Goal: Transaction & Acquisition: Purchase product/service

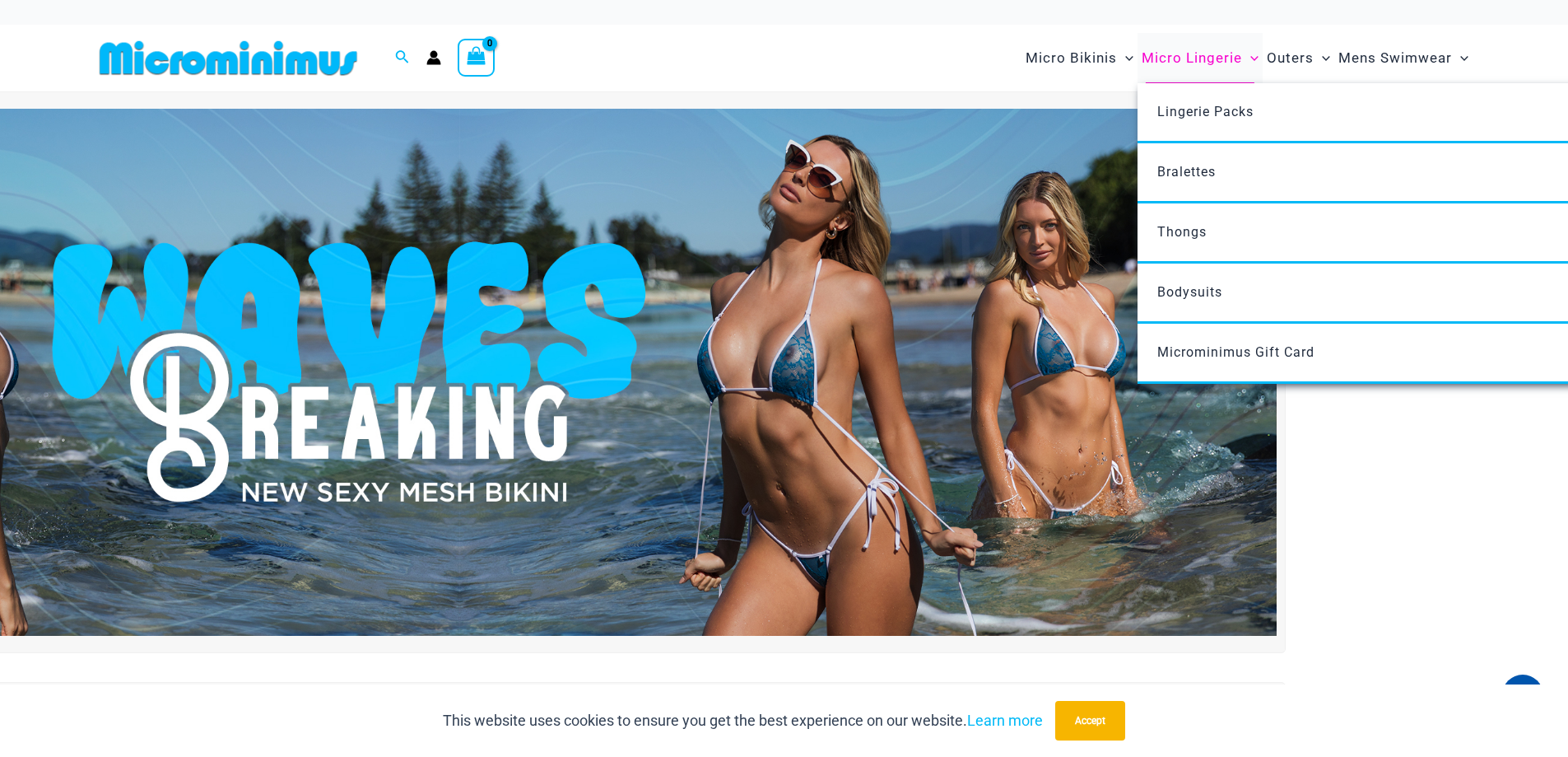
click at [1202, 58] on span "Micro Lingerie" at bounding box center [1192, 57] width 101 height 42
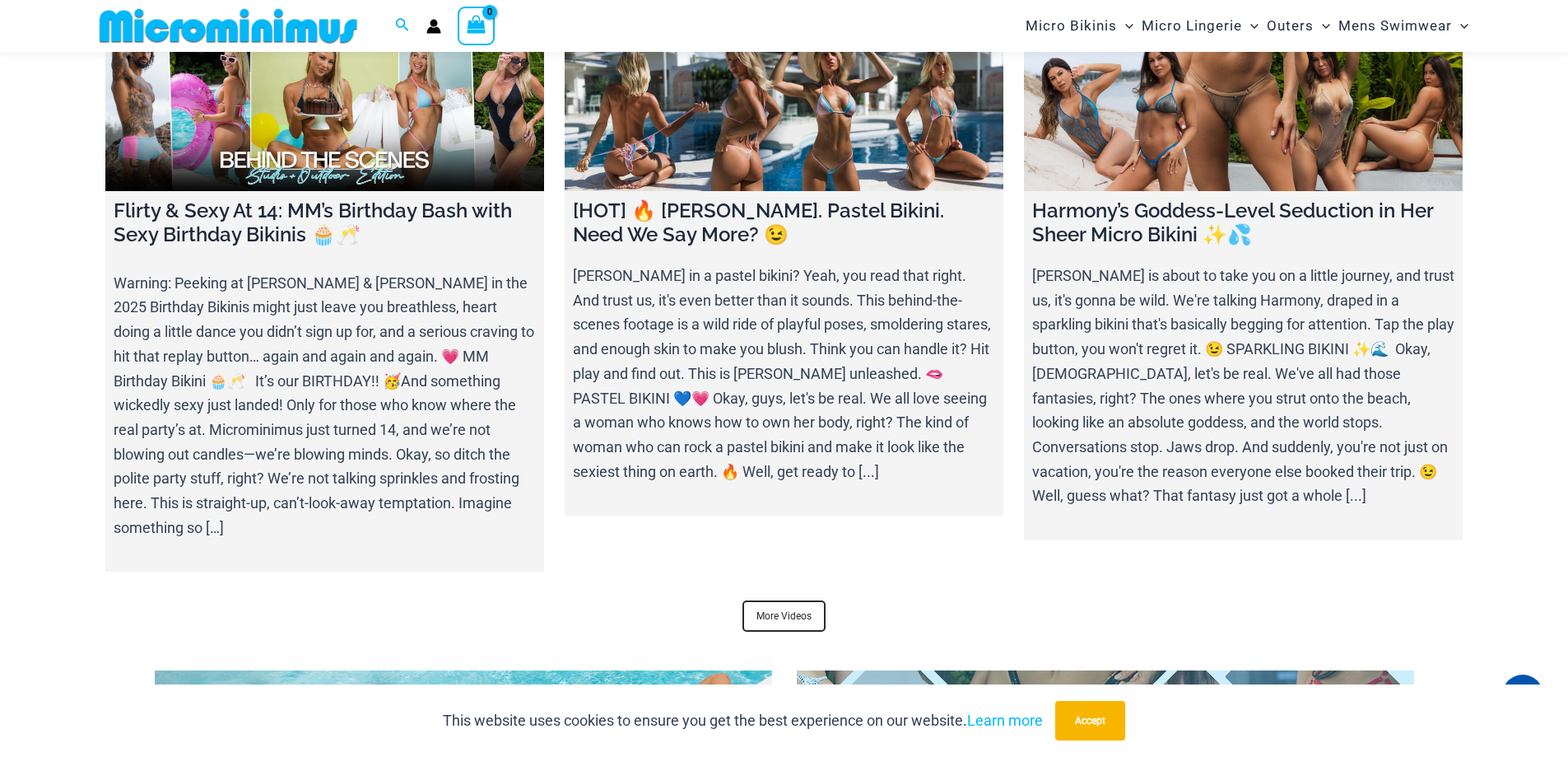
scroll to position [6819, 0]
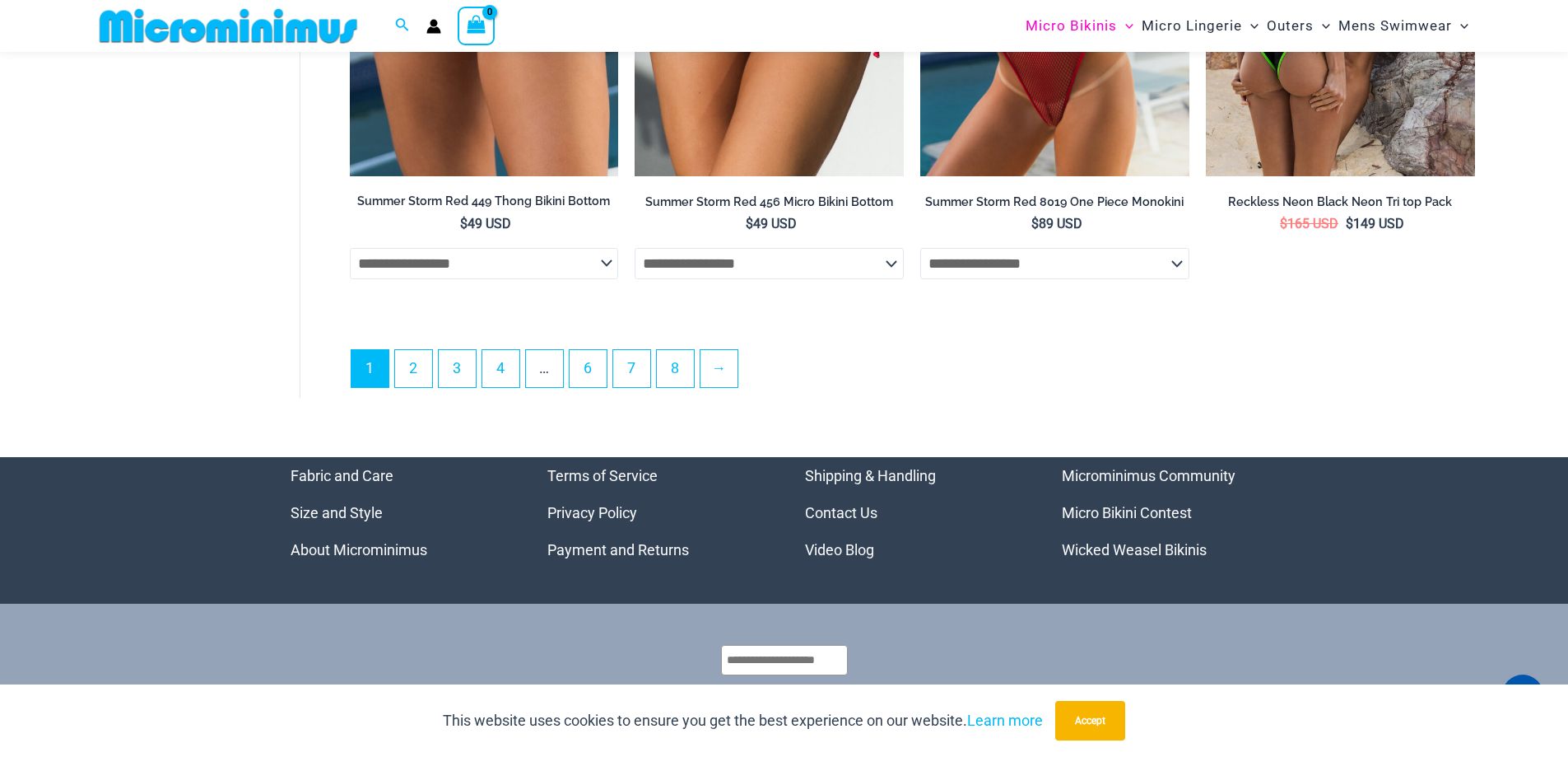
scroll to position [4760, 0]
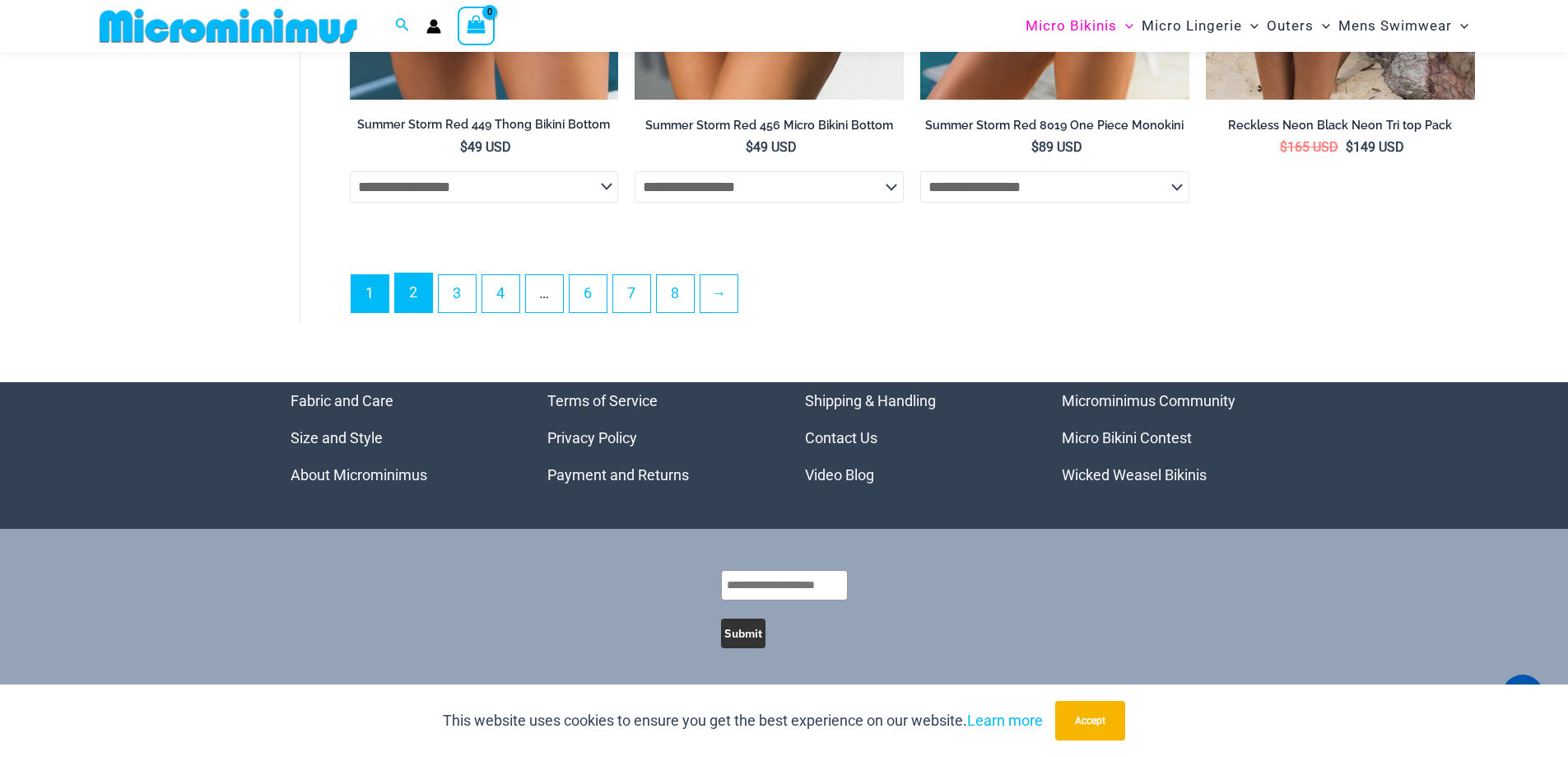
click at [421, 297] on link "2" at bounding box center [414, 293] width 37 height 39
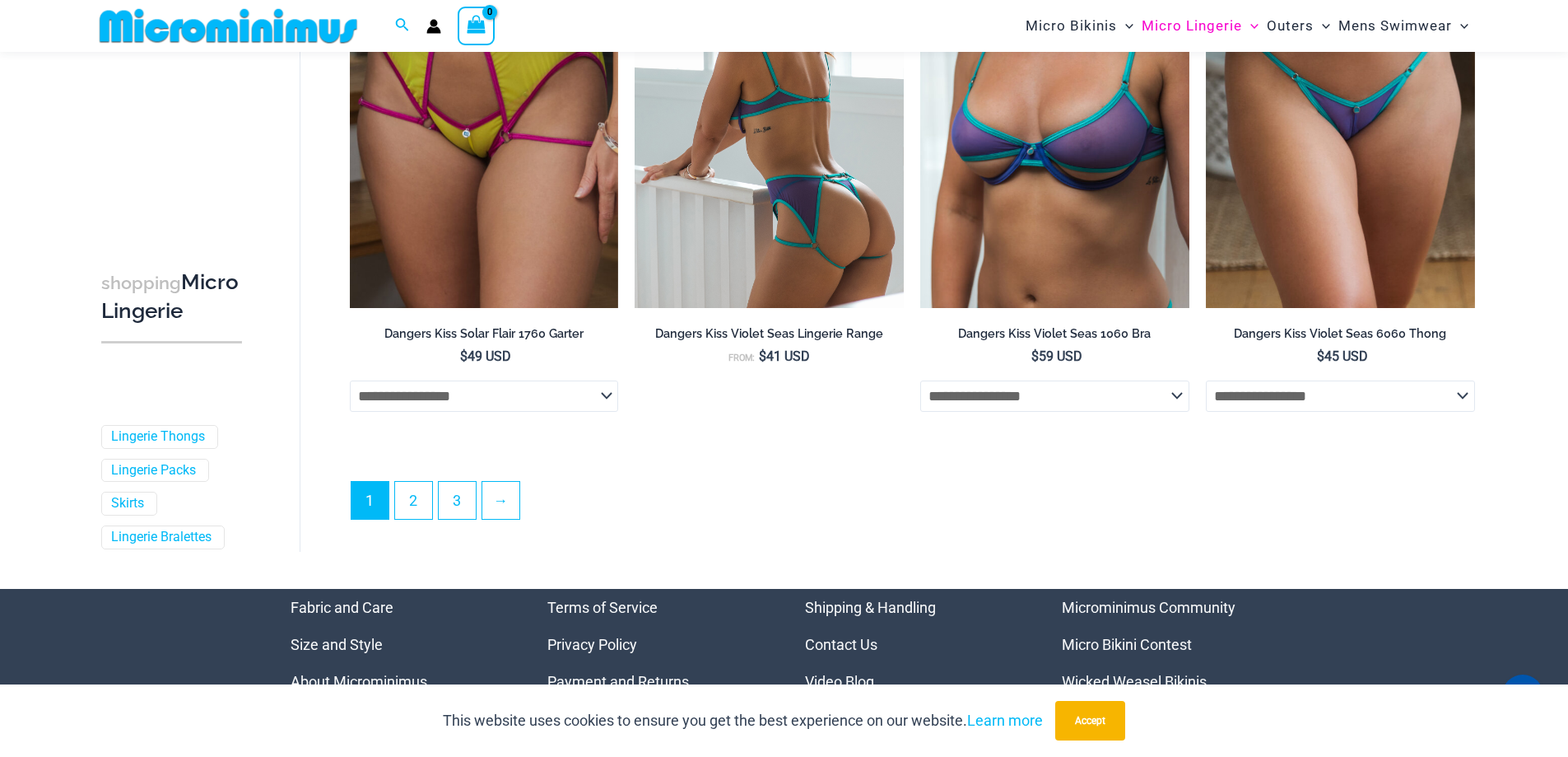
scroll to position [4350, 0]
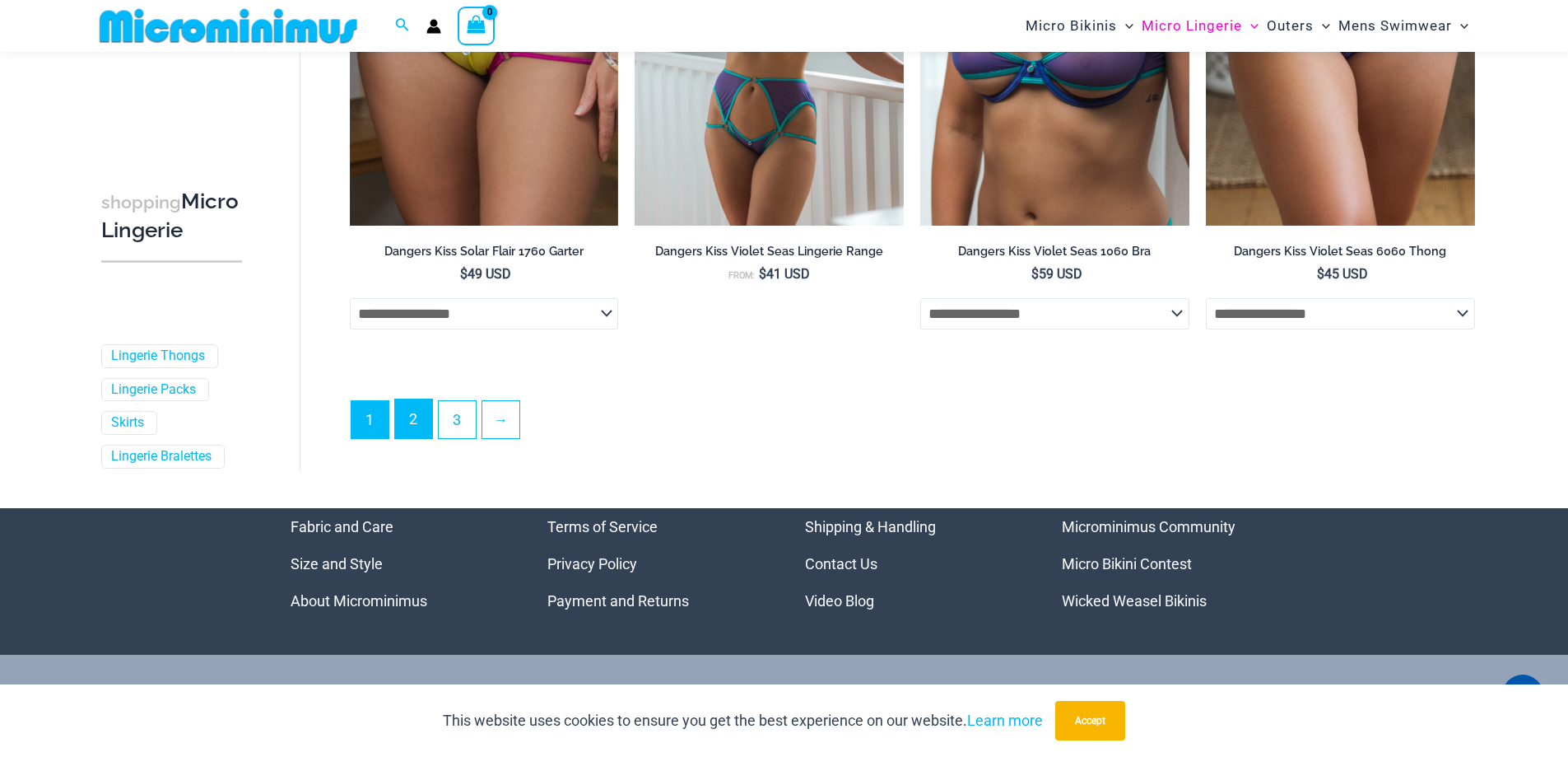
click at [406, 418] on link "2" at bounding box center [414, 419] width 37 height 39
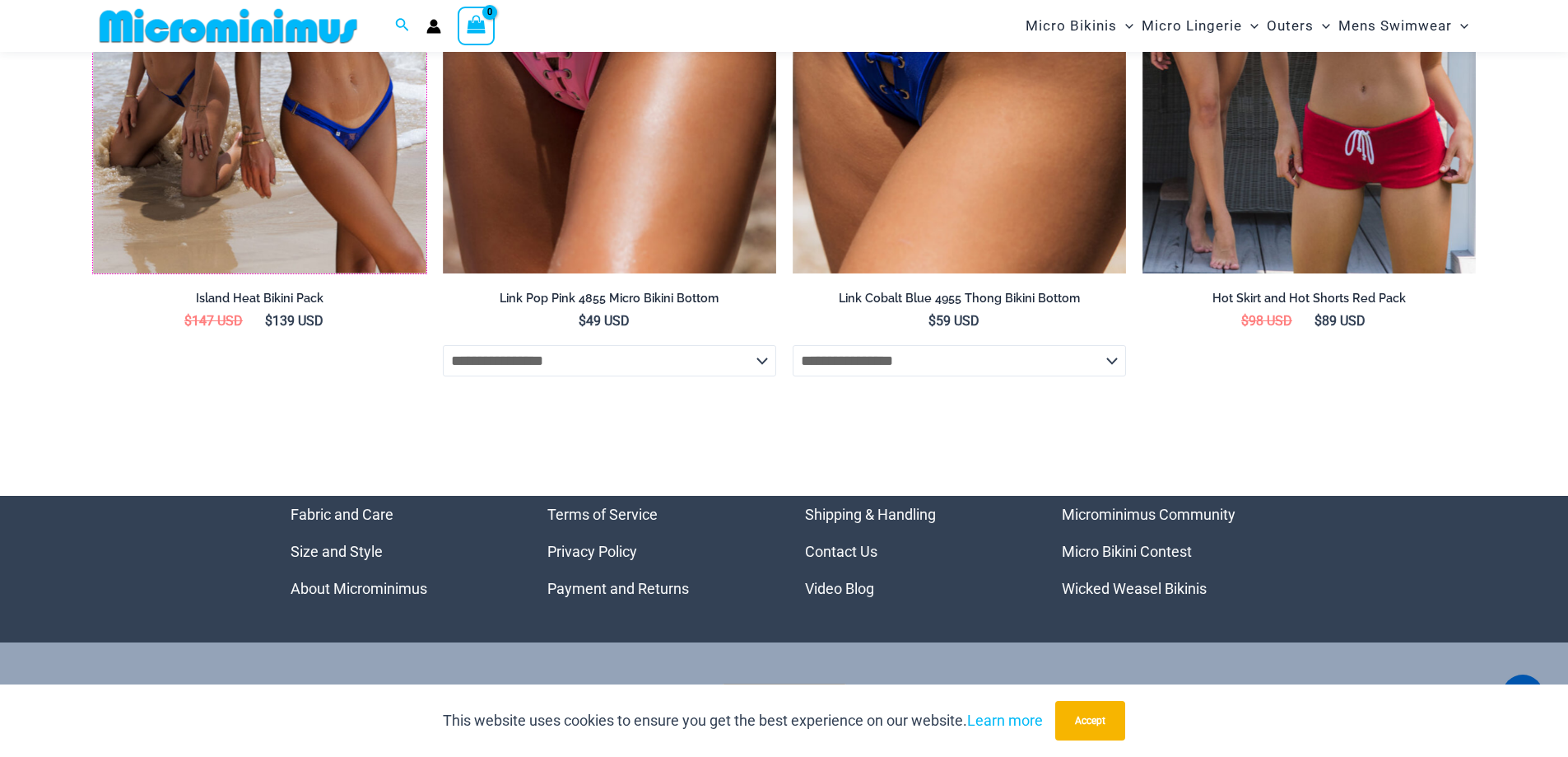
scroll to position [5950, 0]
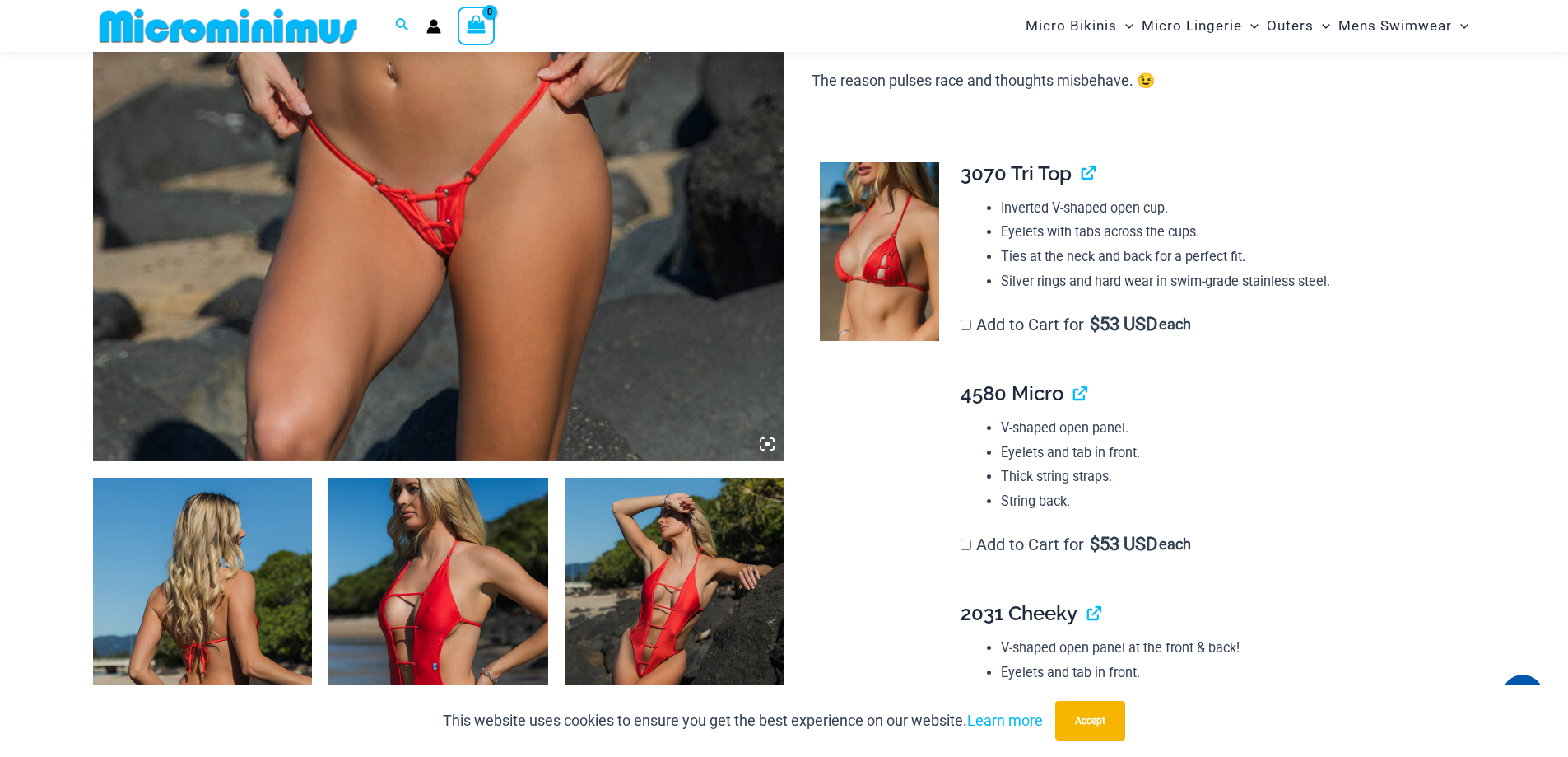
scroll to position [1056, 0]
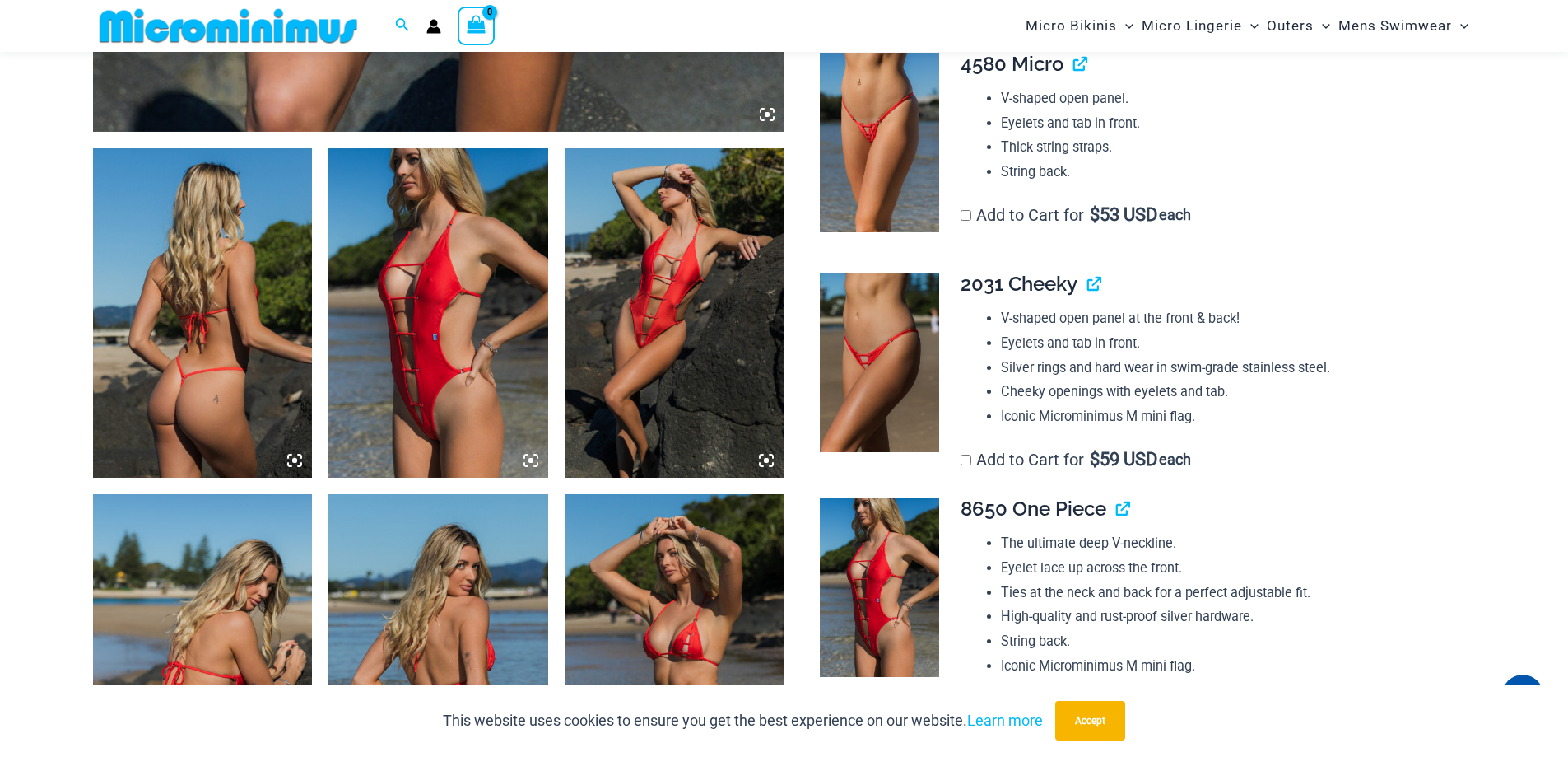
click at [457, 422] on img at bounding box center [438, 312] width 219 height 330
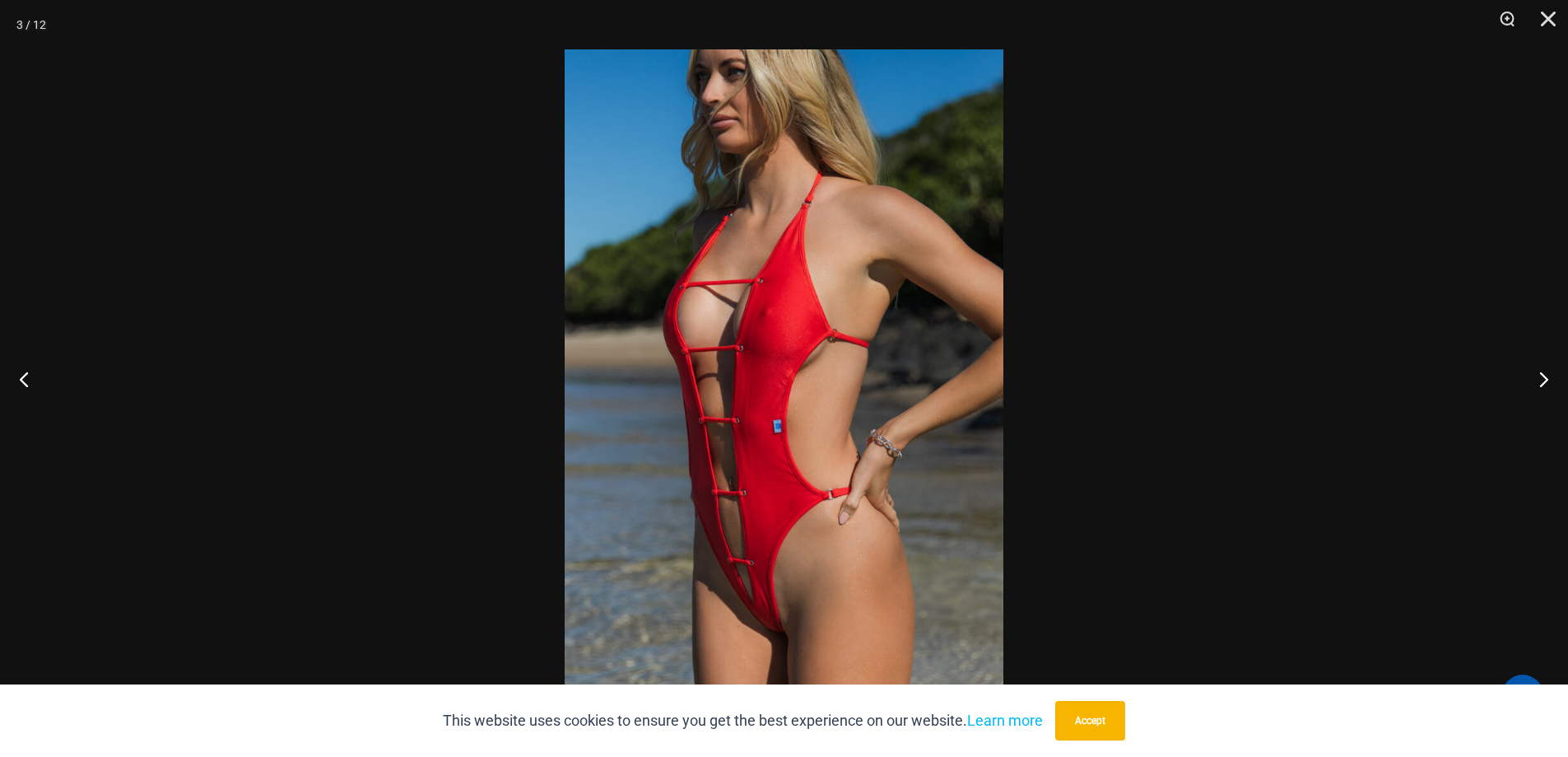
click at [775, 615] on img at bounding box center [784, 378] width 439 height 657
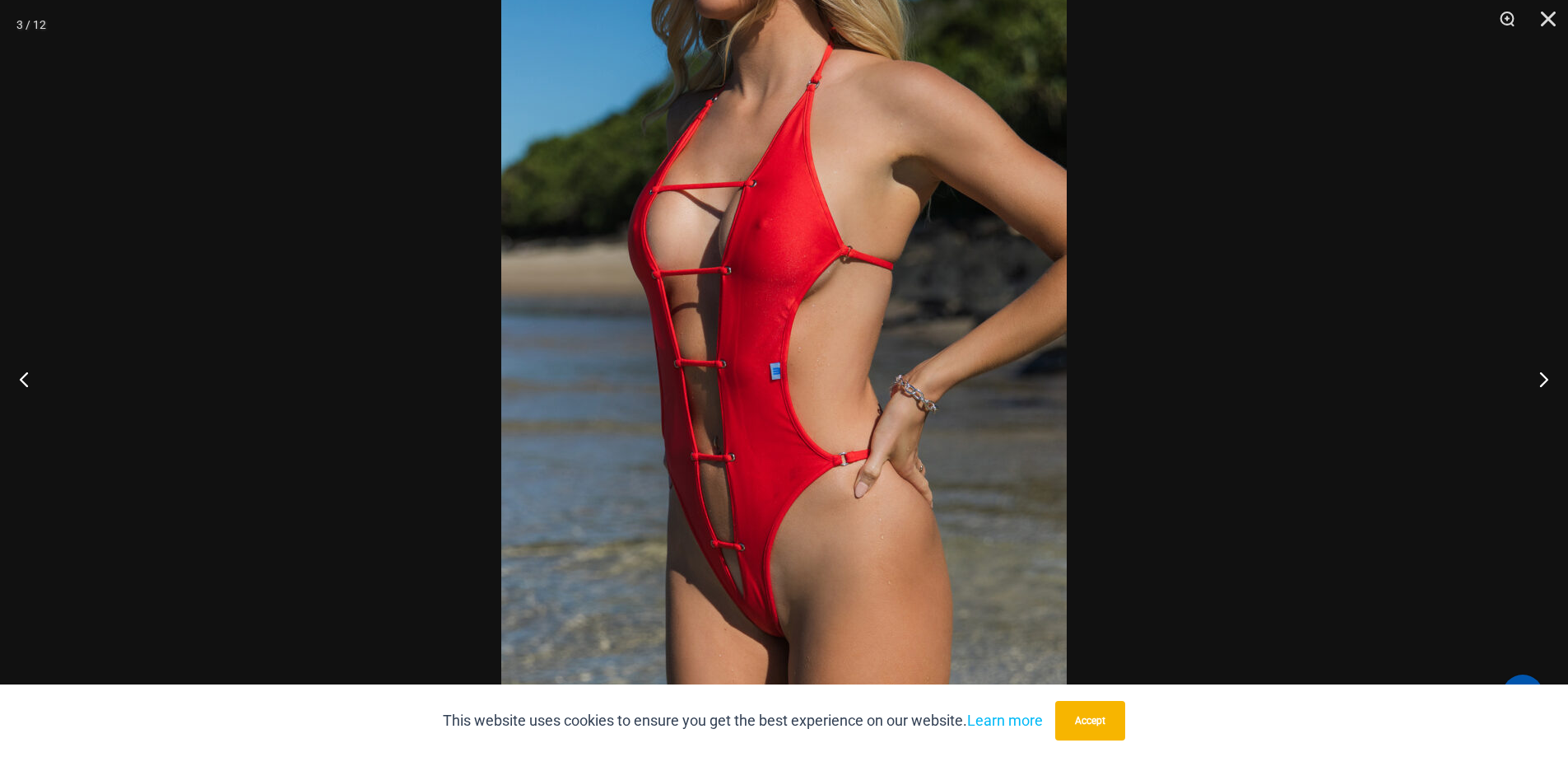
click at [1292, 465] on div at bounding box center [784, 378] width 1568 height 757
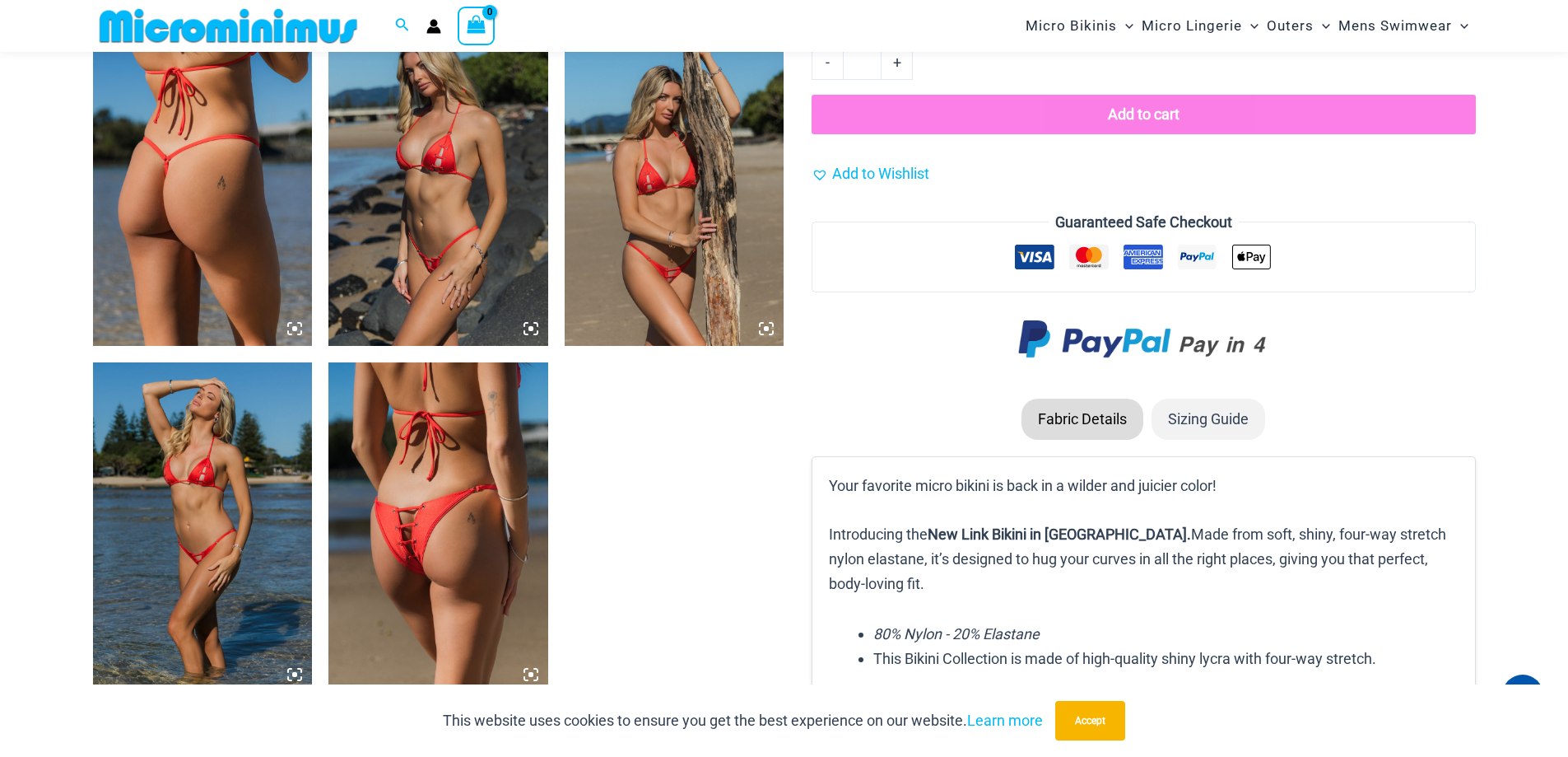
scroll to position [1961, 0]
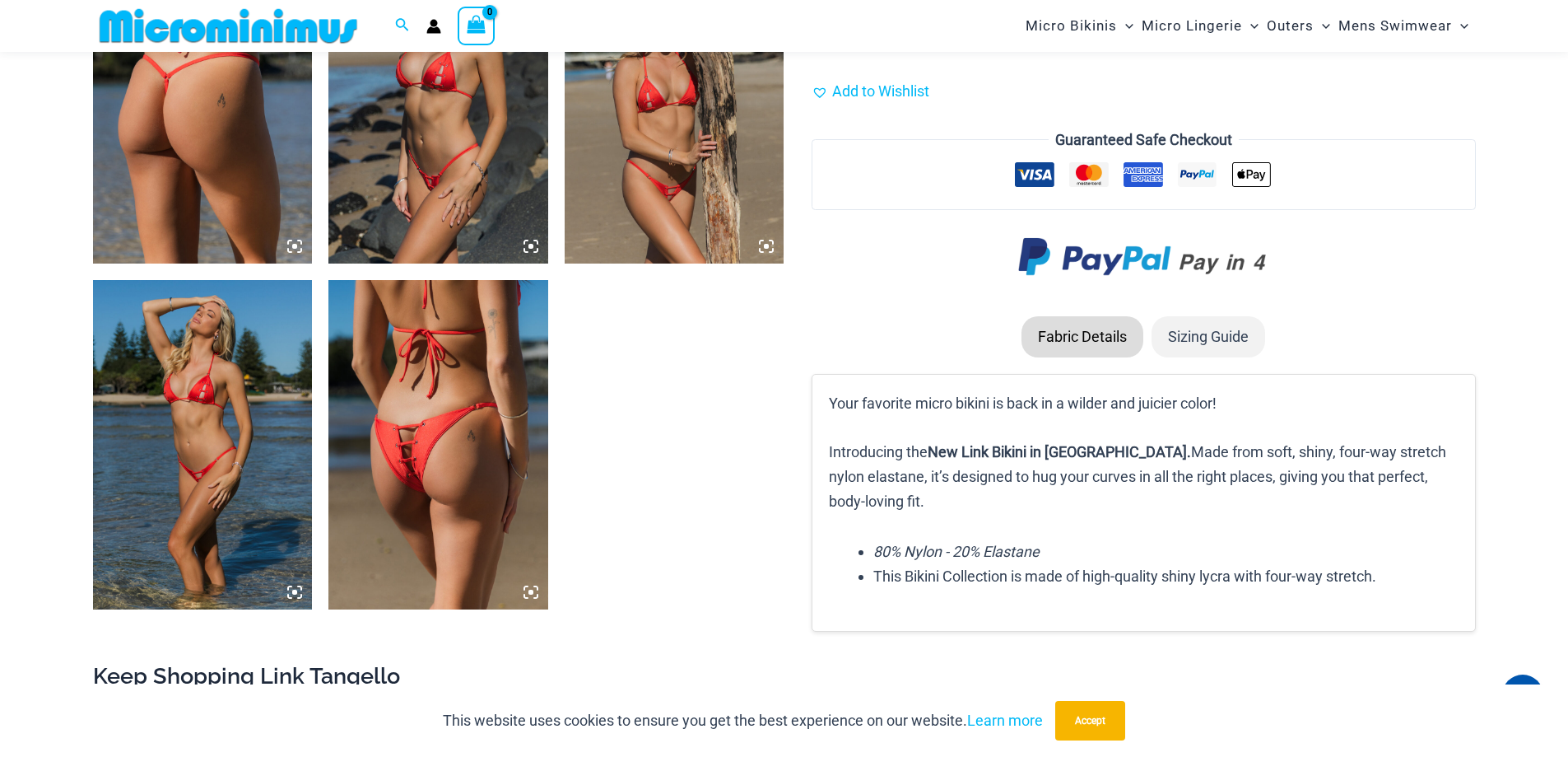
click at [458, 498] on img at bounding box center [438, 445] width 219 height 330
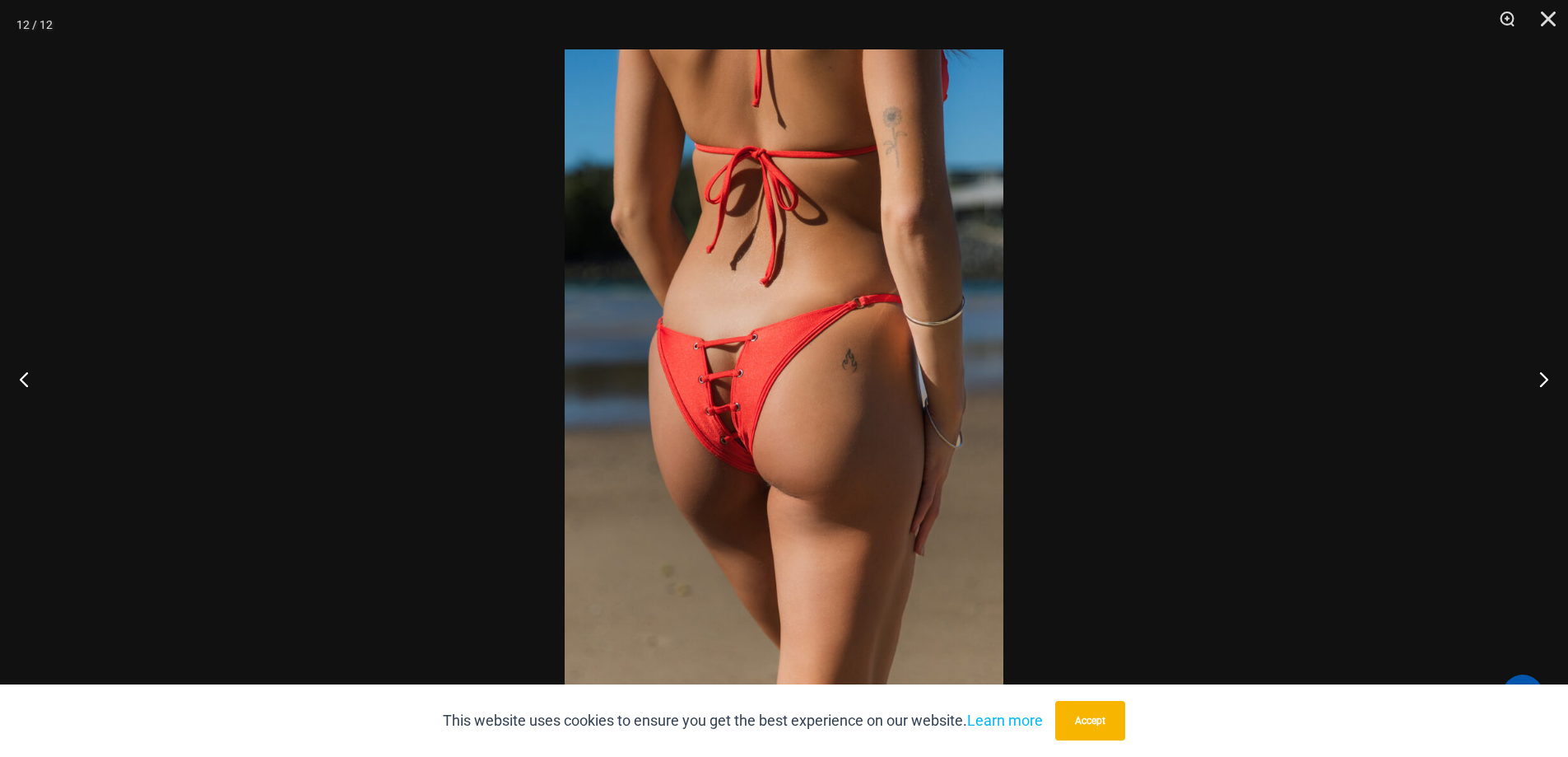
click at [754, 396] on img at bounding box center [784, 378] width 439 height 657
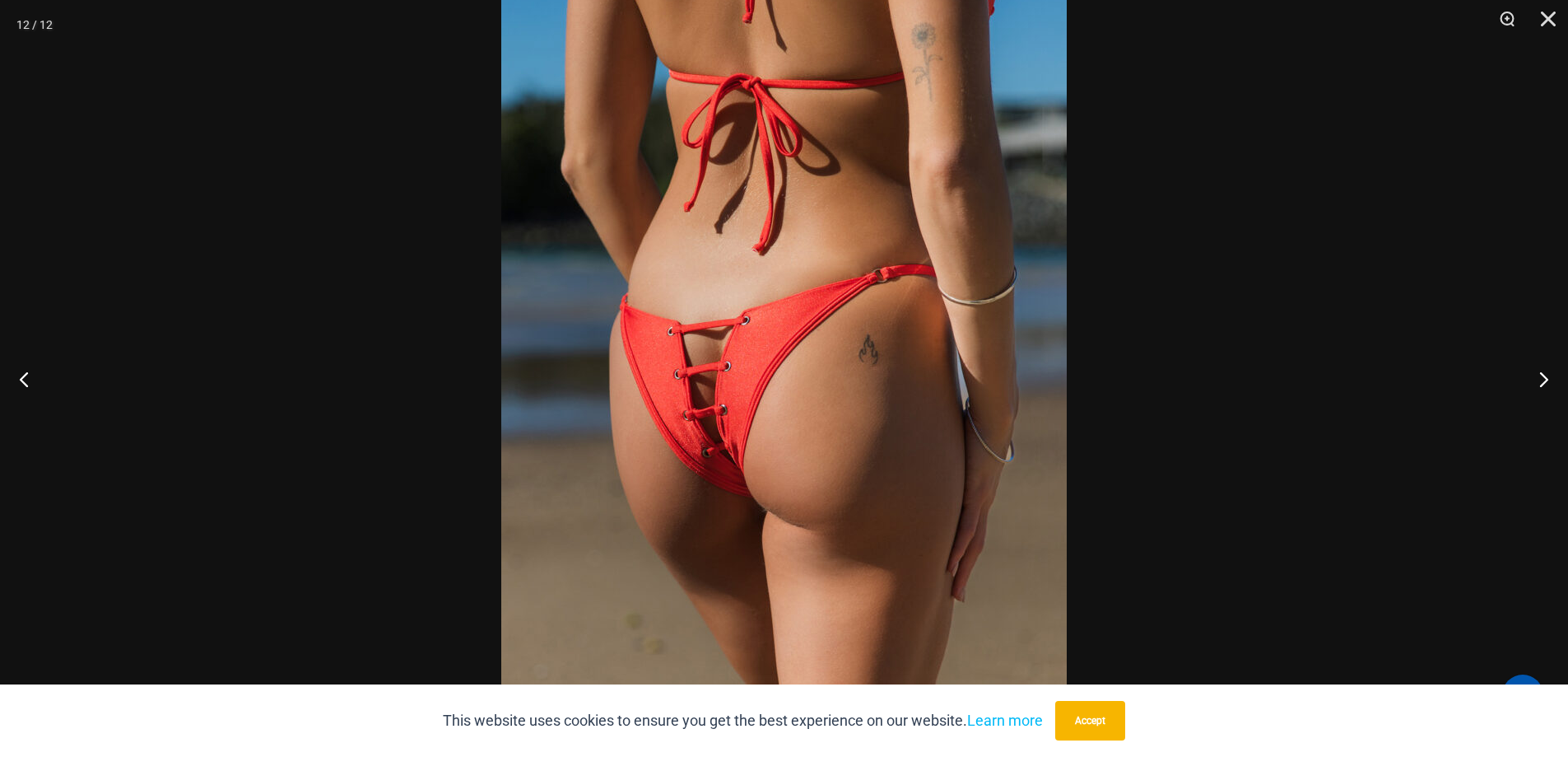
click at [1401, 362] on div at bounding box center [784, 378] width 1568 height 757
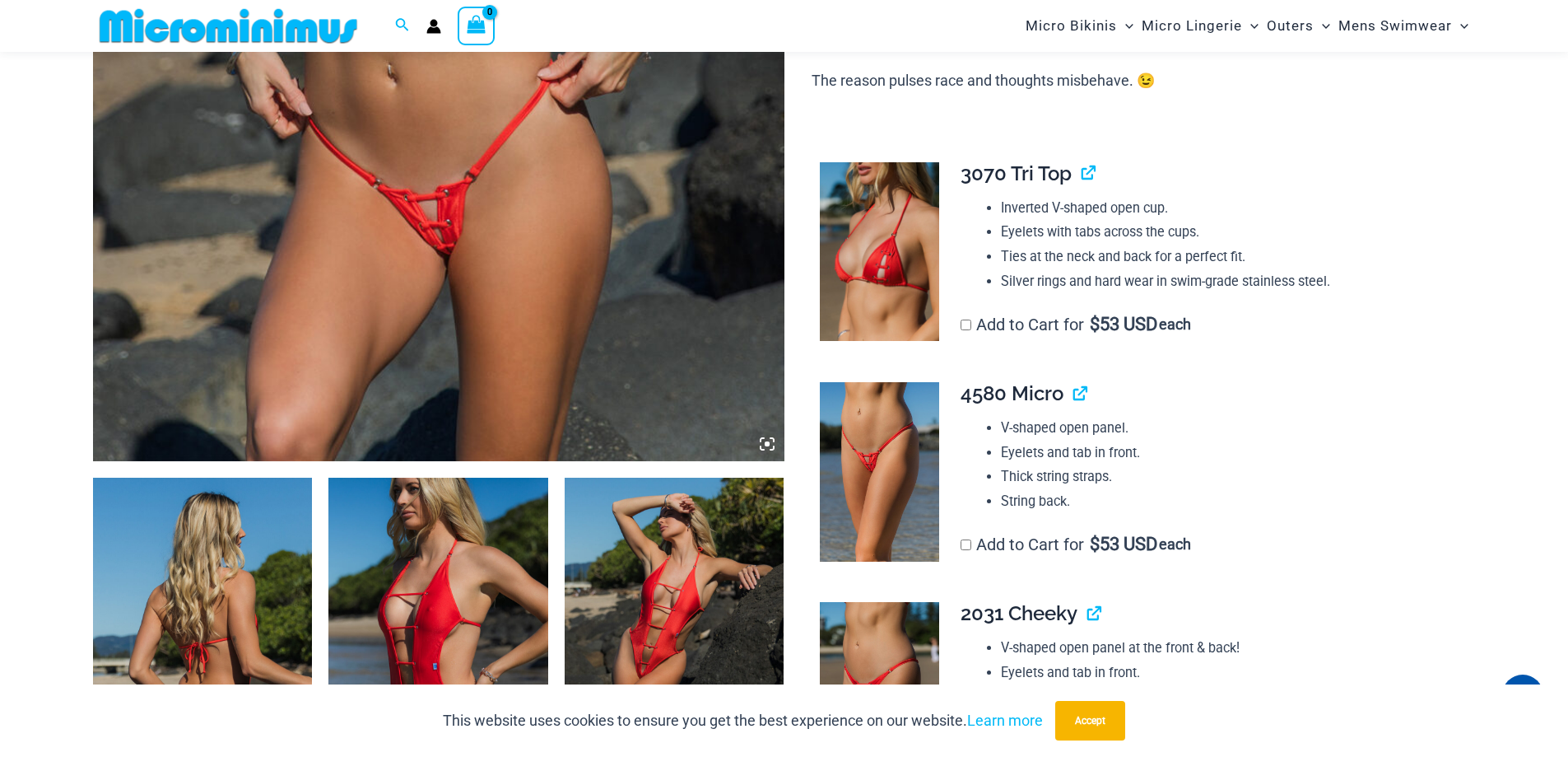
scroll to position [644, 0]
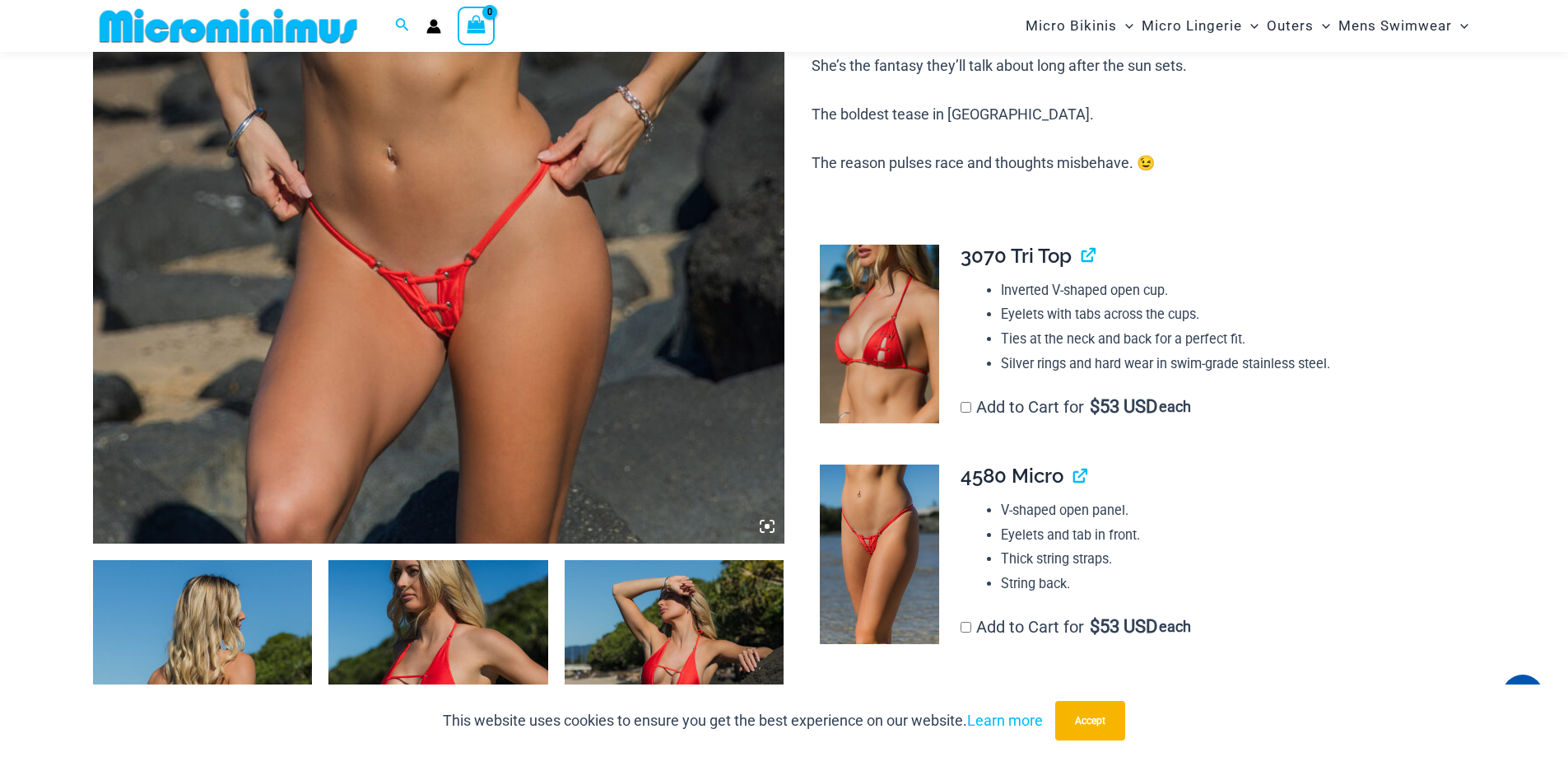
click at [454, 318] on img at bounding box center [438, 24] width 691 height 1037
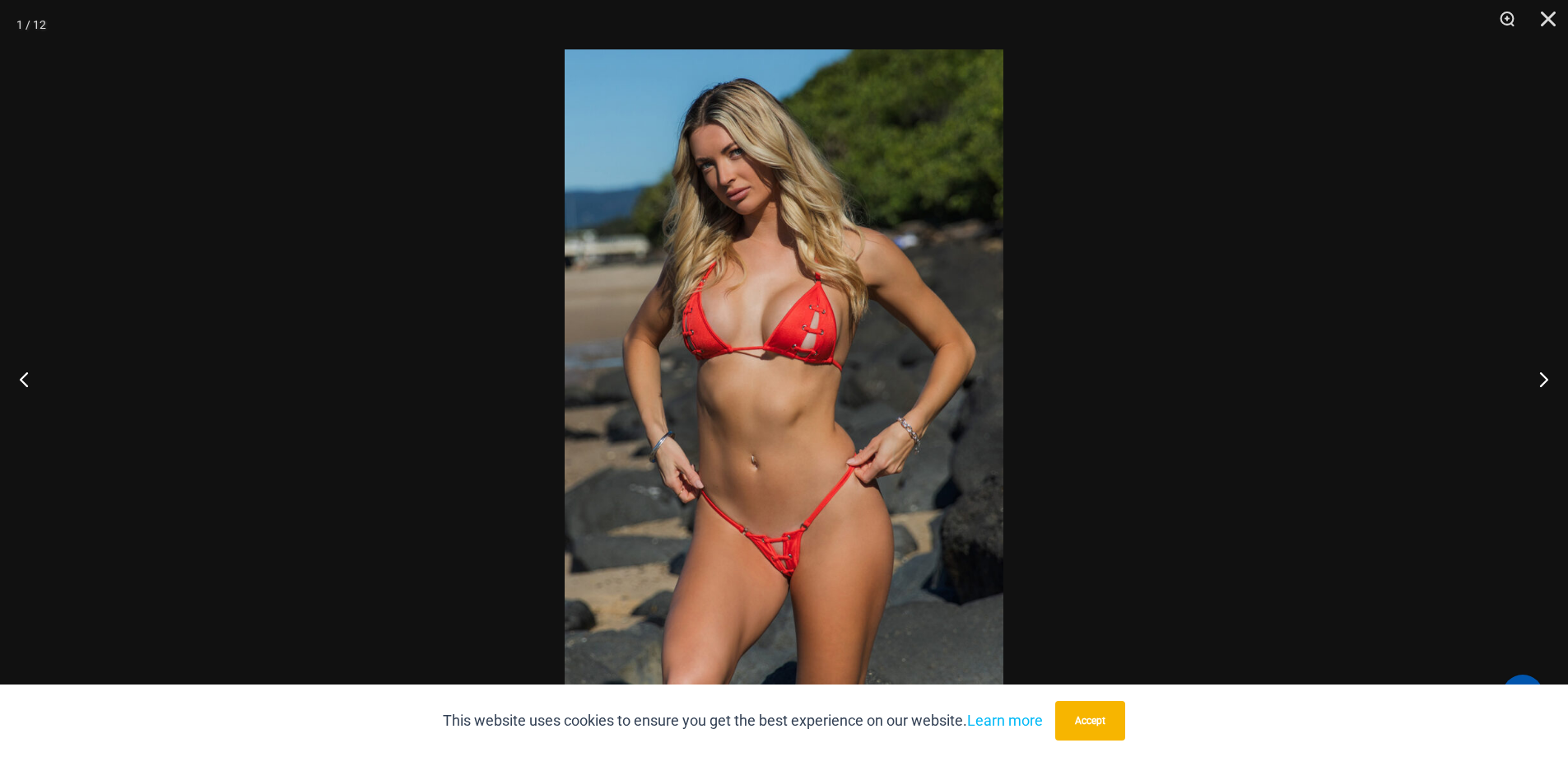
click at [815, 560] on img at bounding box center [784, 378] width 439 height 657
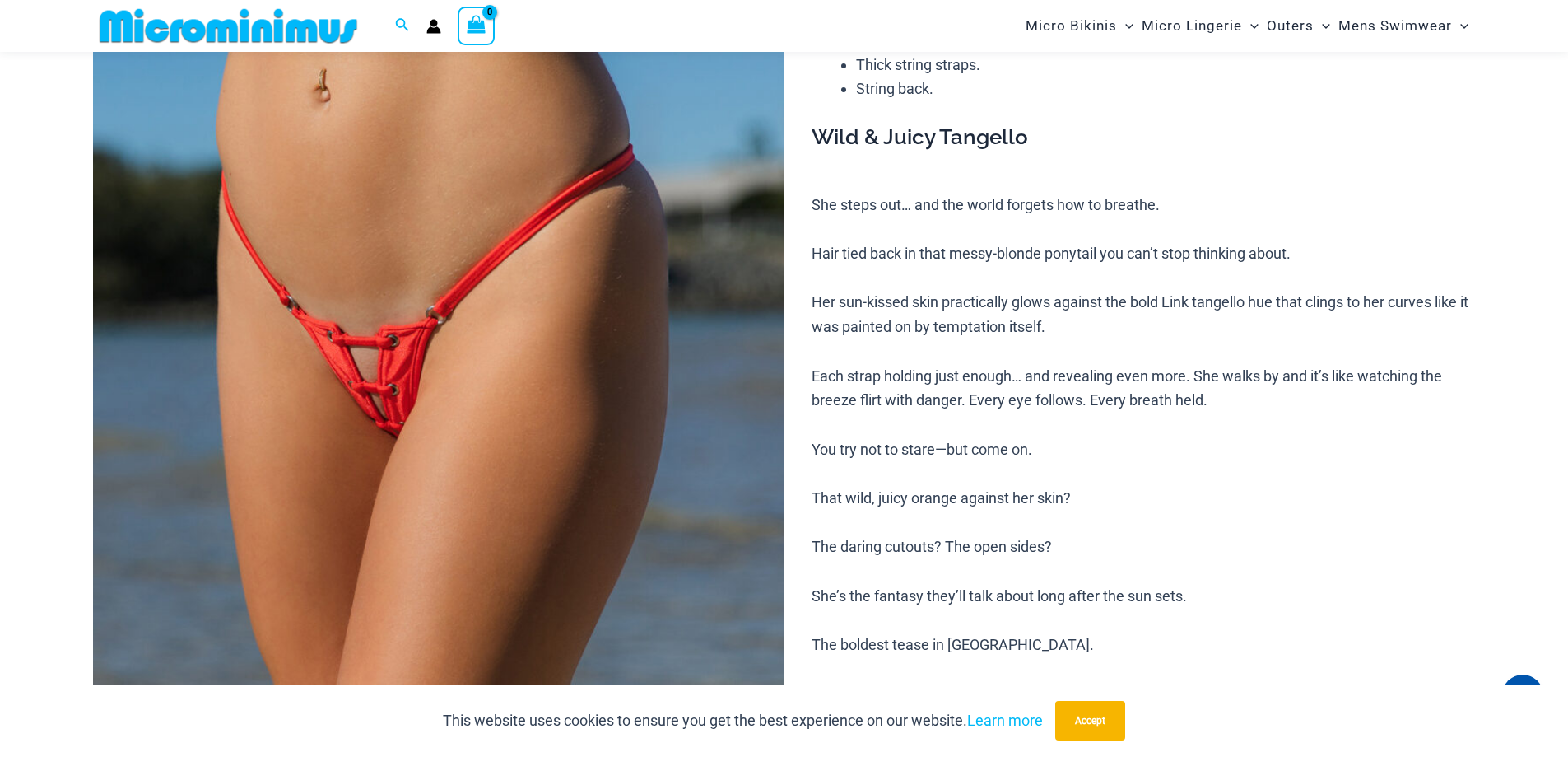
scroll to position [232, 0]
click at [388, 429] on img at bounding box center [438, 436] width 691 height 1037
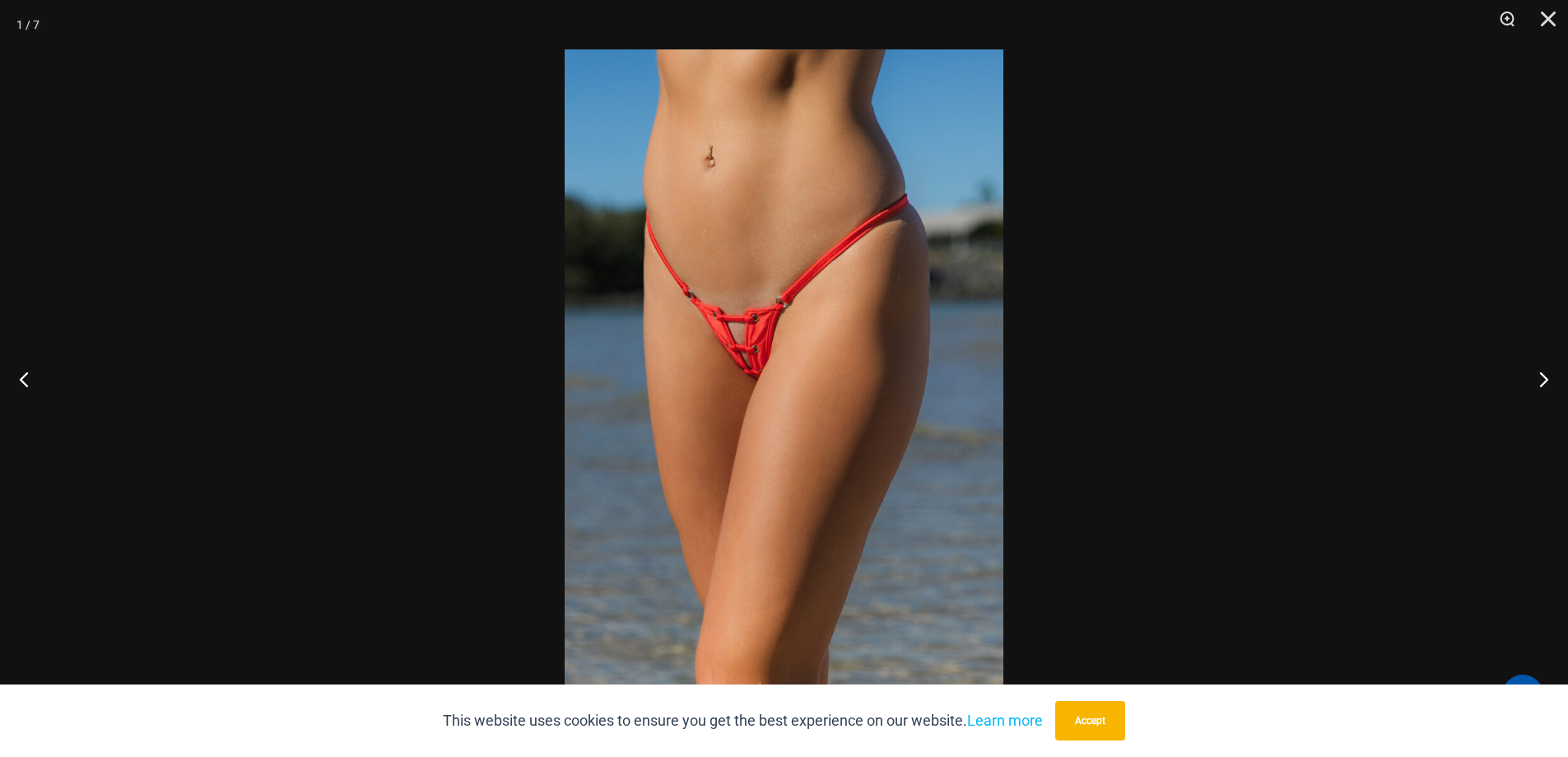
click at [782, 372] on img at bounding box center [784, 378] width 439 height 657
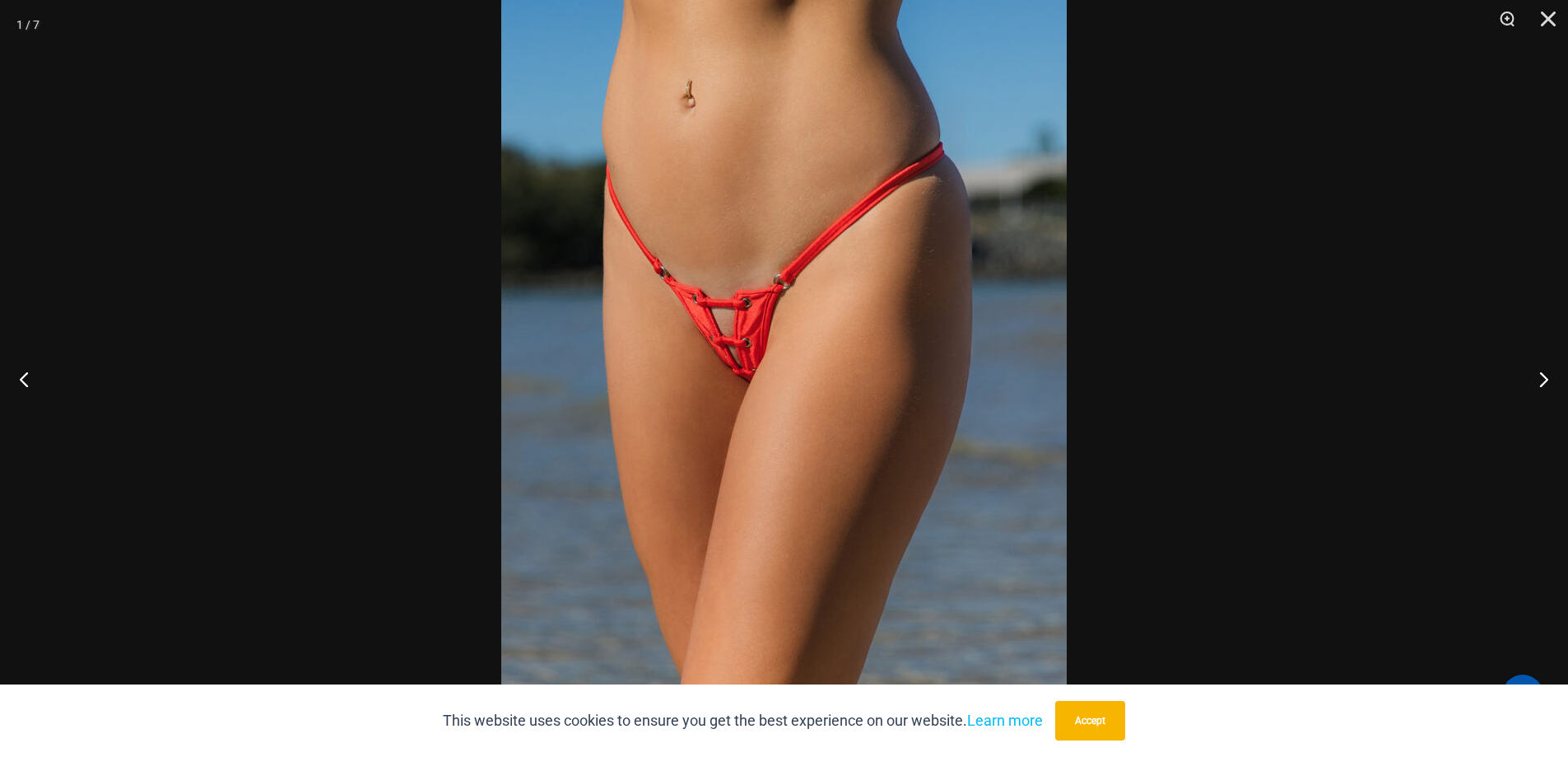
click at [1224, 272] on div at bounding box center [784, 378] width 1568 height 757
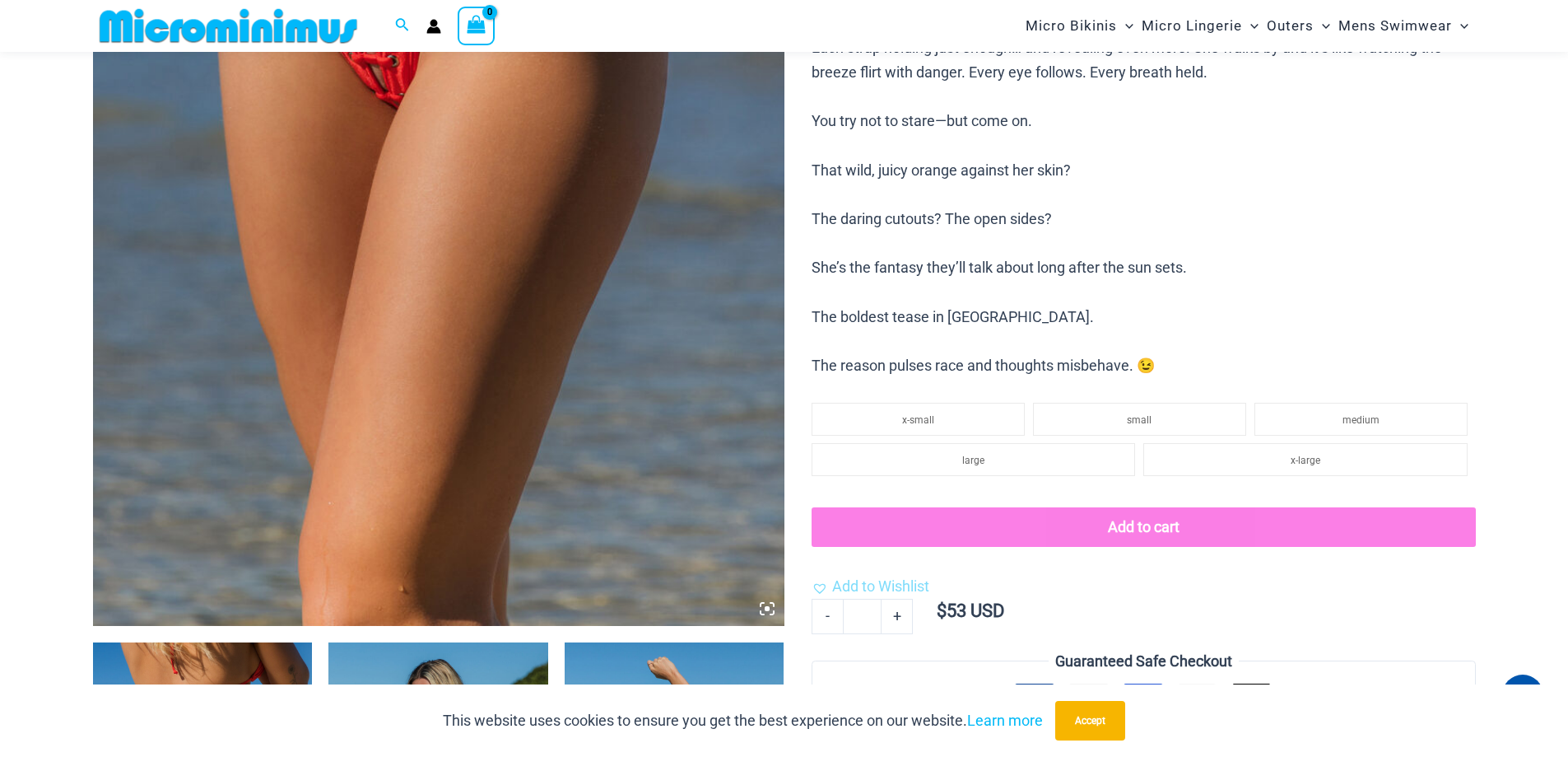
scroll to position [150, 0]
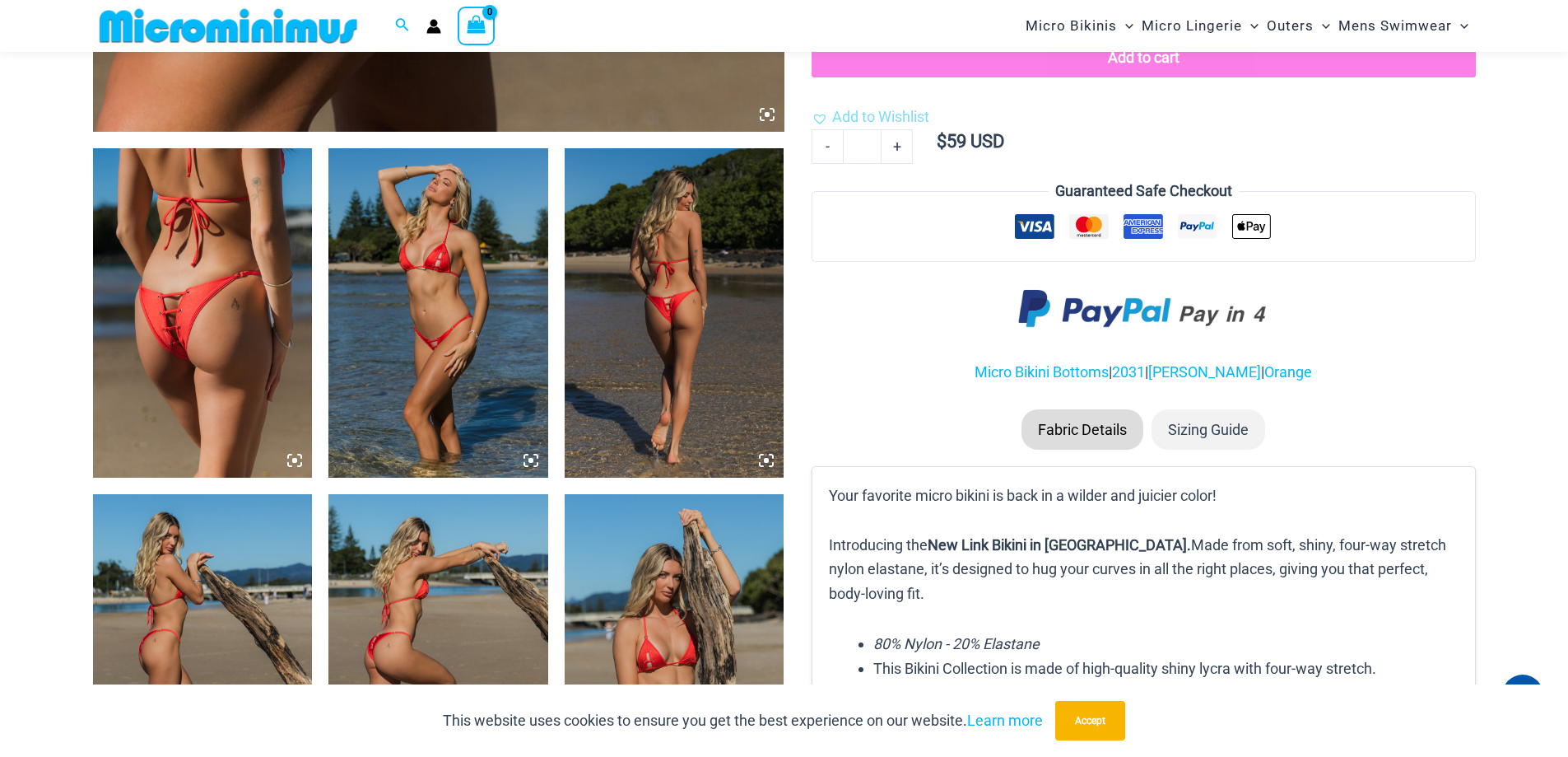
scroll to position [1384, 0]
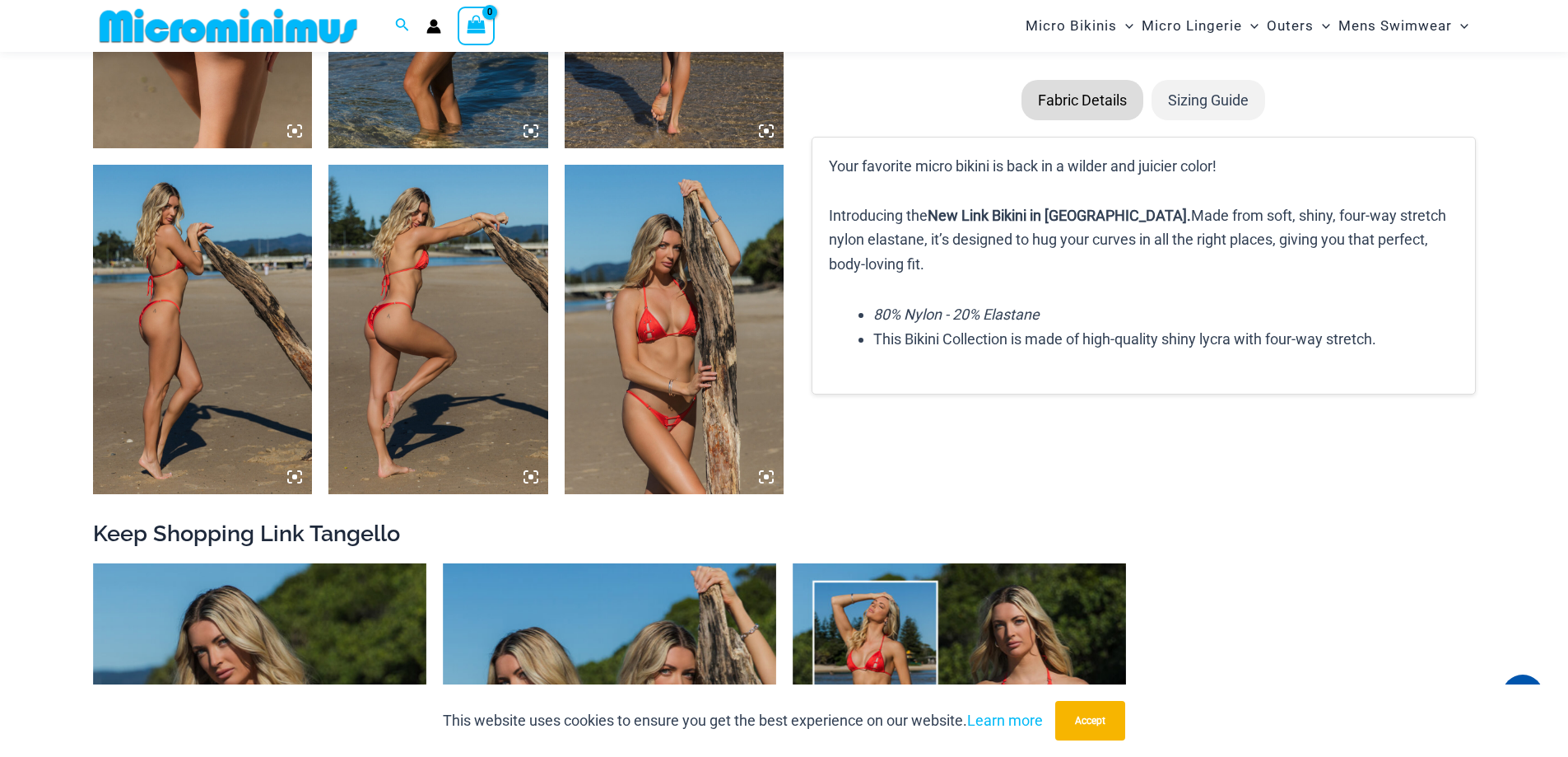
click at [707, 378] on img at bounding box center [674, 329] width 219 height 330
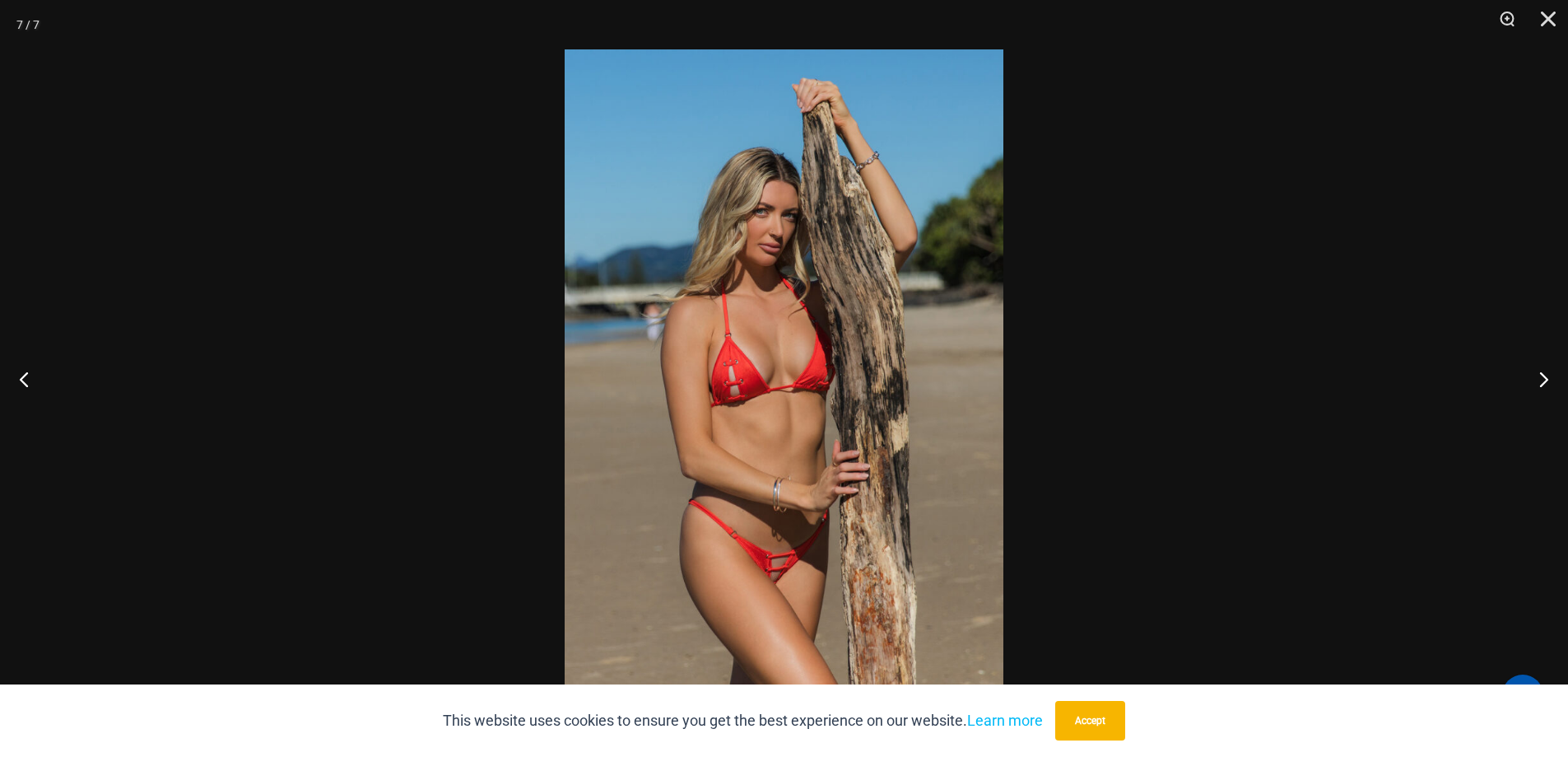
click at [779, 570] on img at bounding box center [784, 378] width 439 height 657
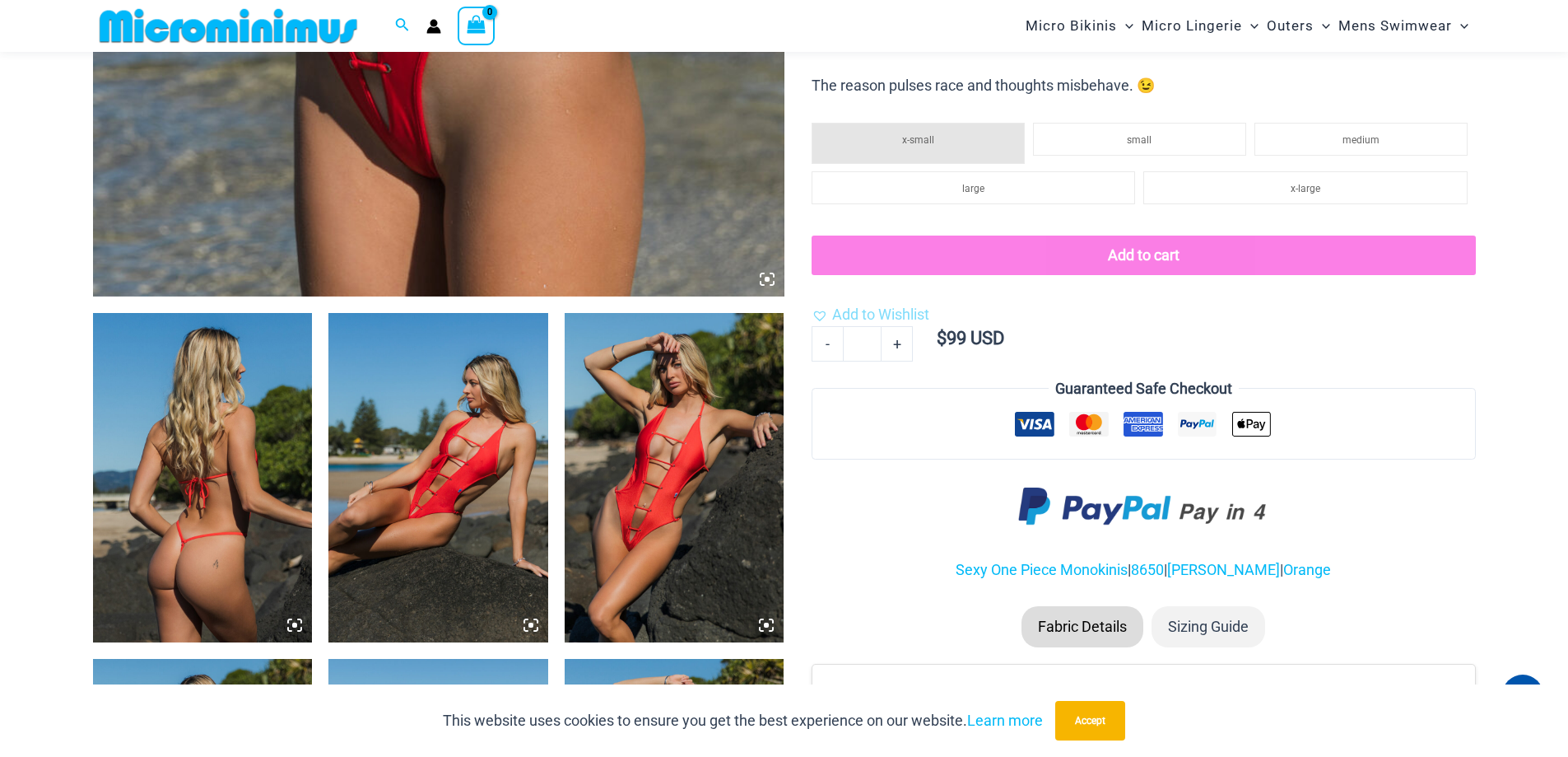
scroll to position [974, 0]
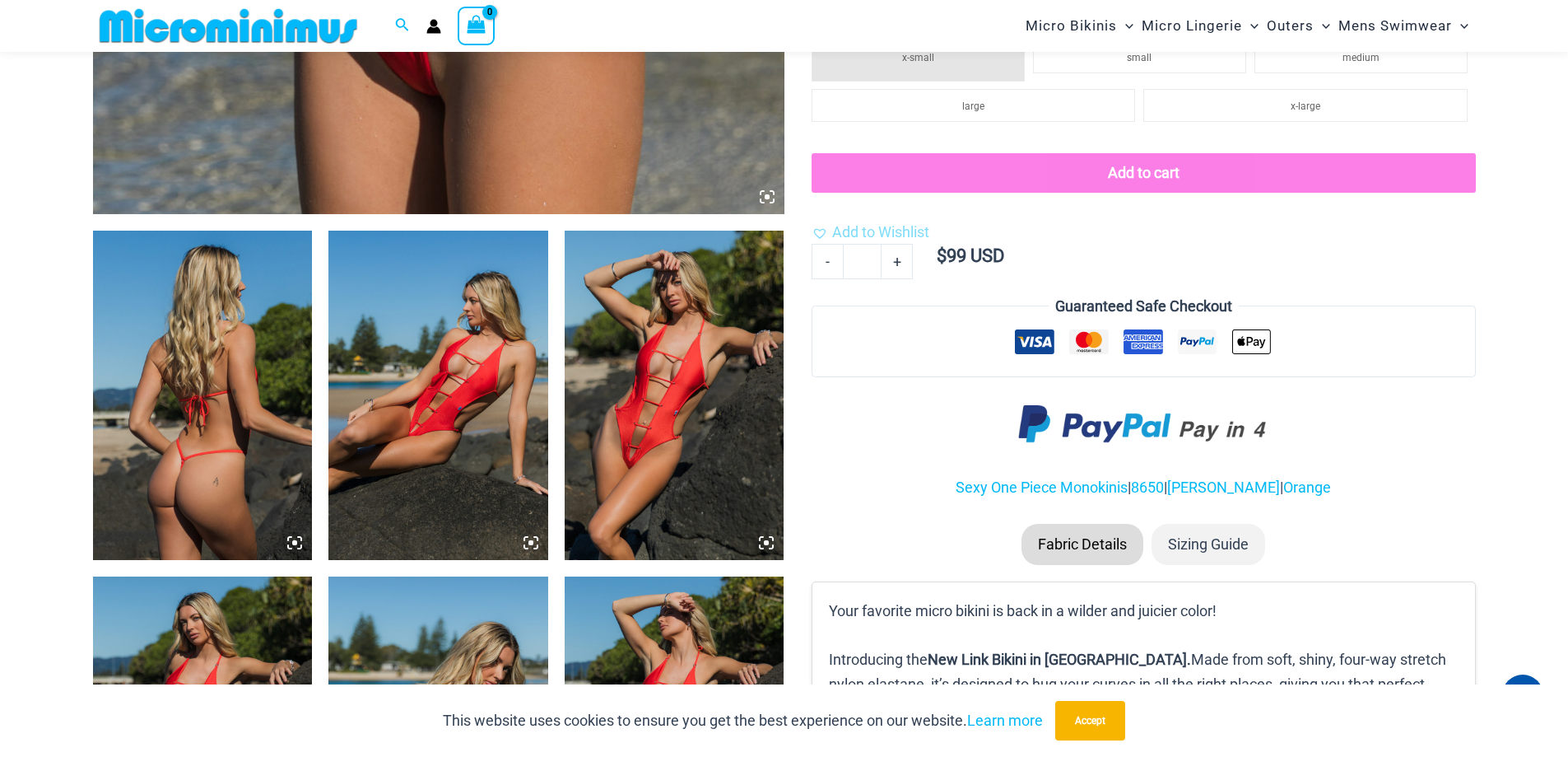
click at [679, 469] on img at bounding box center [674, 394] width 219 height 330
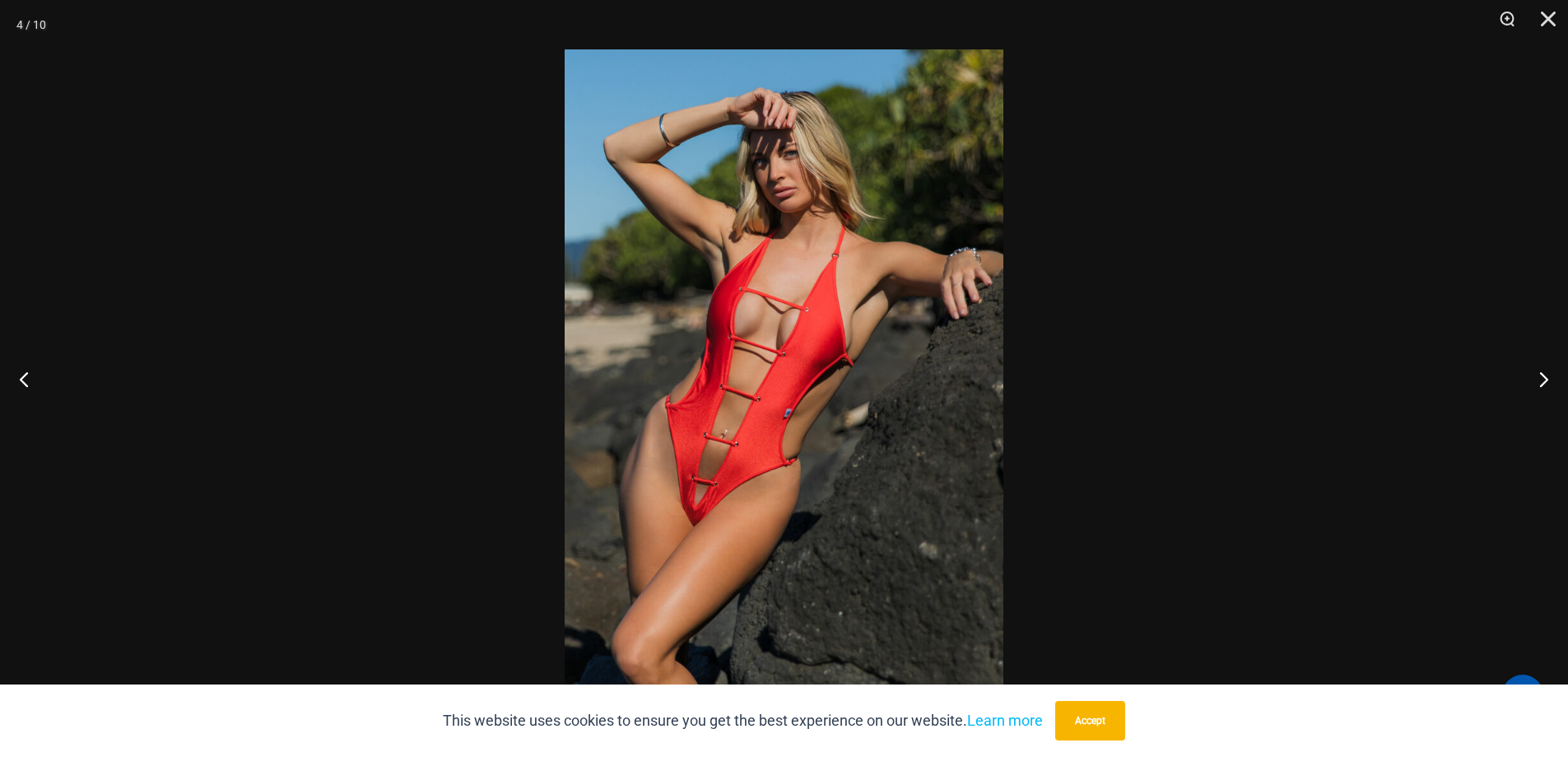
click at [708, 510] on img at bounding box center [784, 378] width 439 height 657
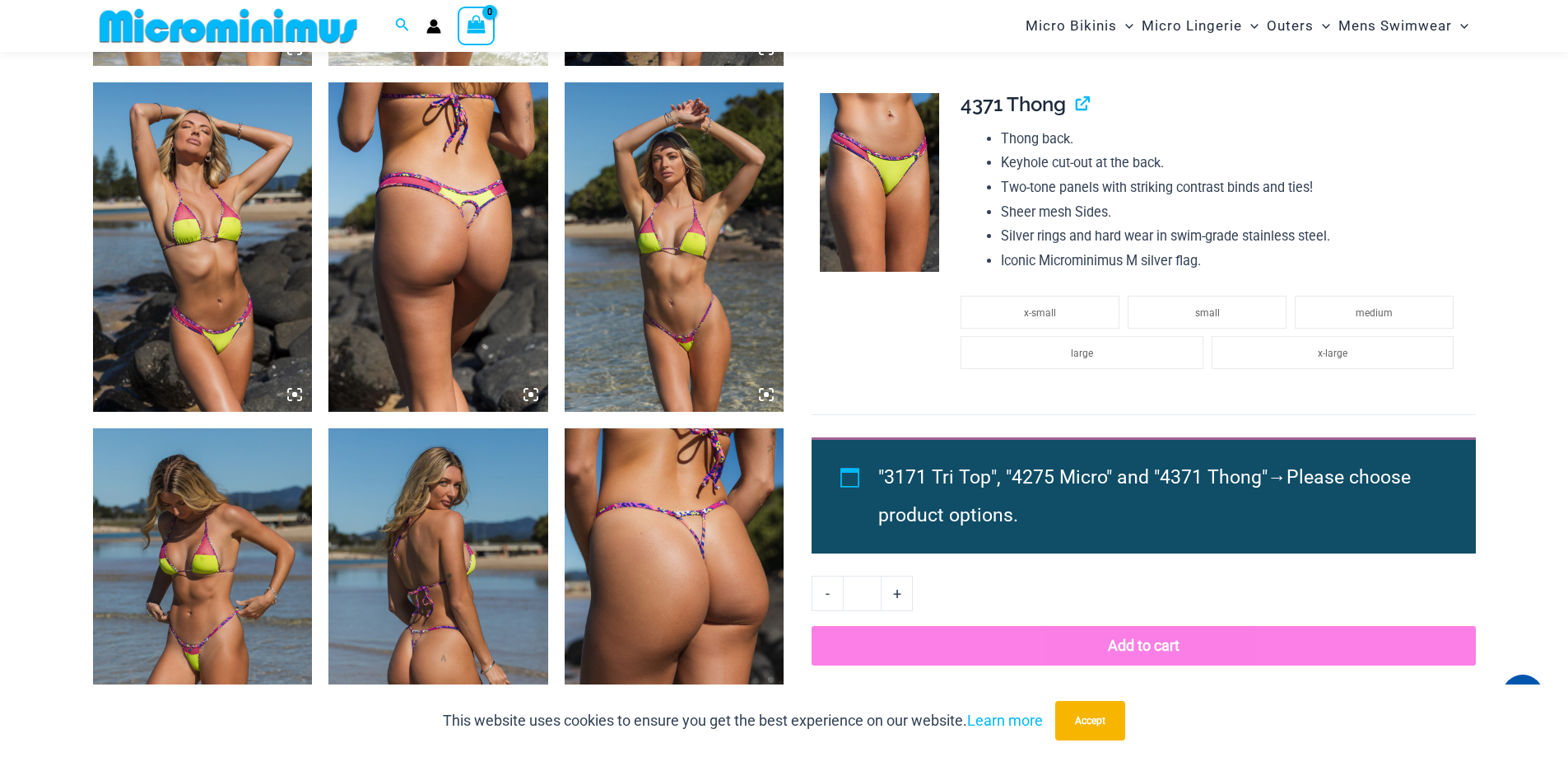
scroll to position [1796, 0]
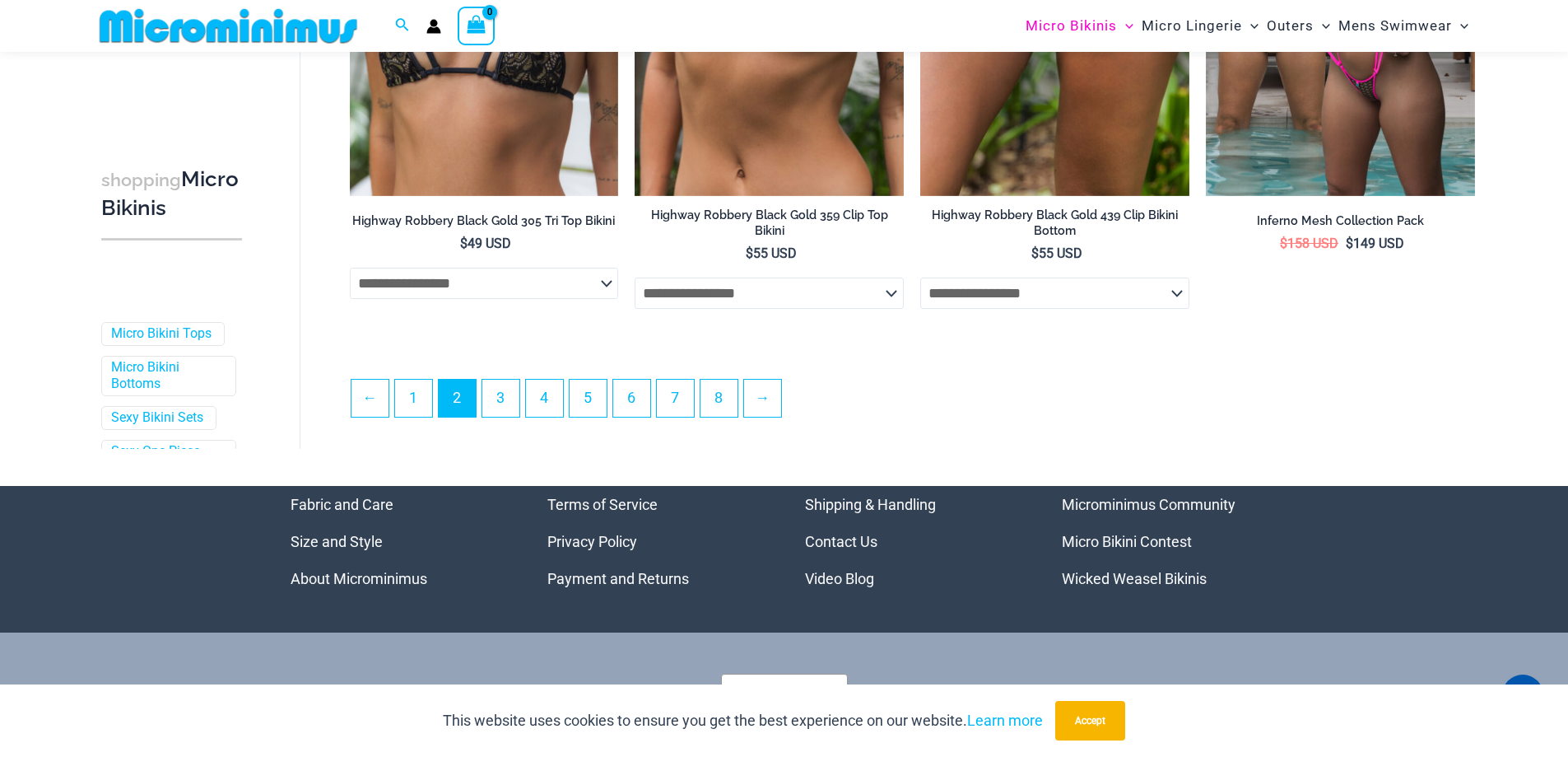
scroll to position [4431, 0]
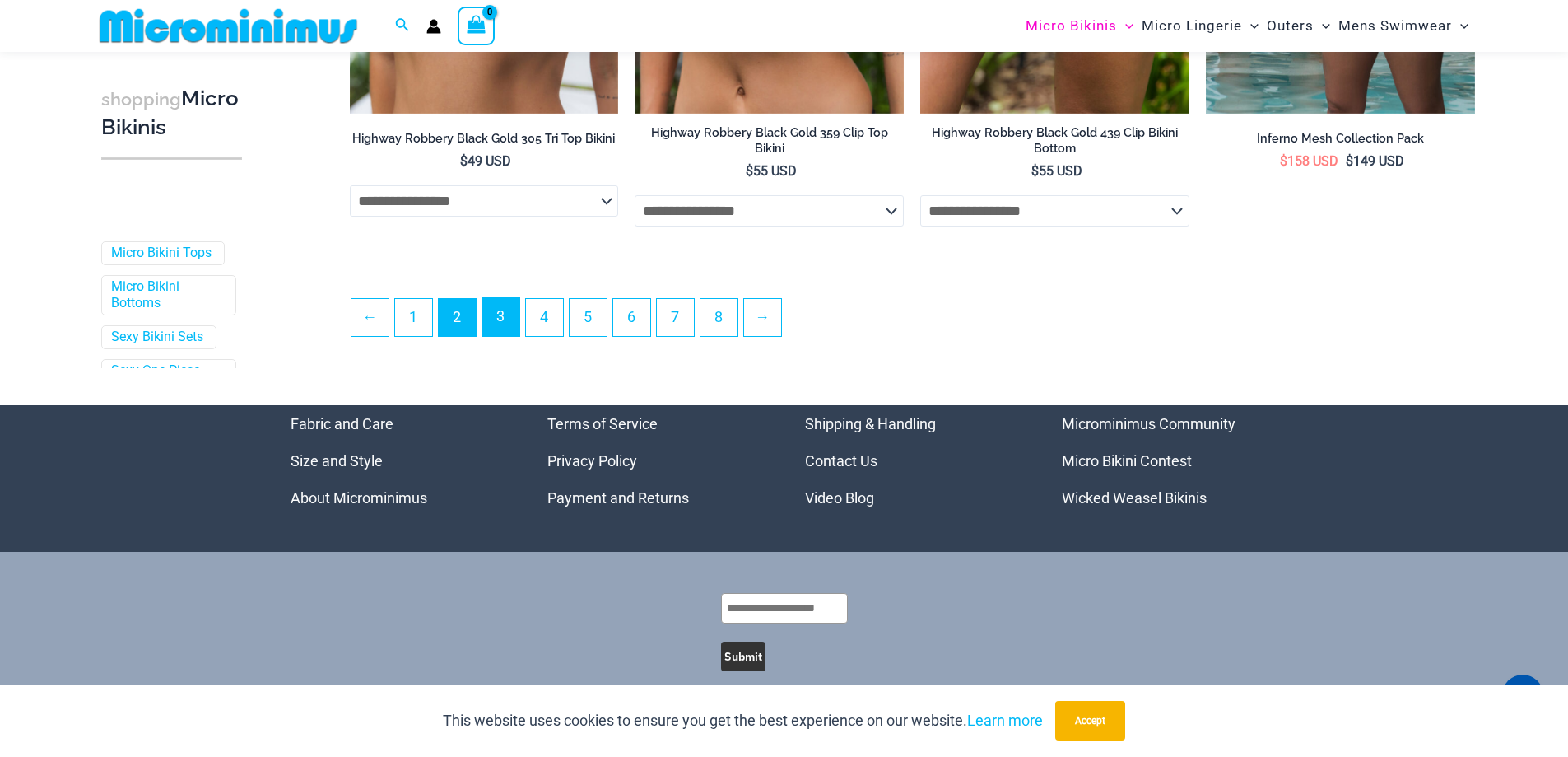
click at [505, 324] on link "3" at bounding box center [501, 316] width 37 height 39
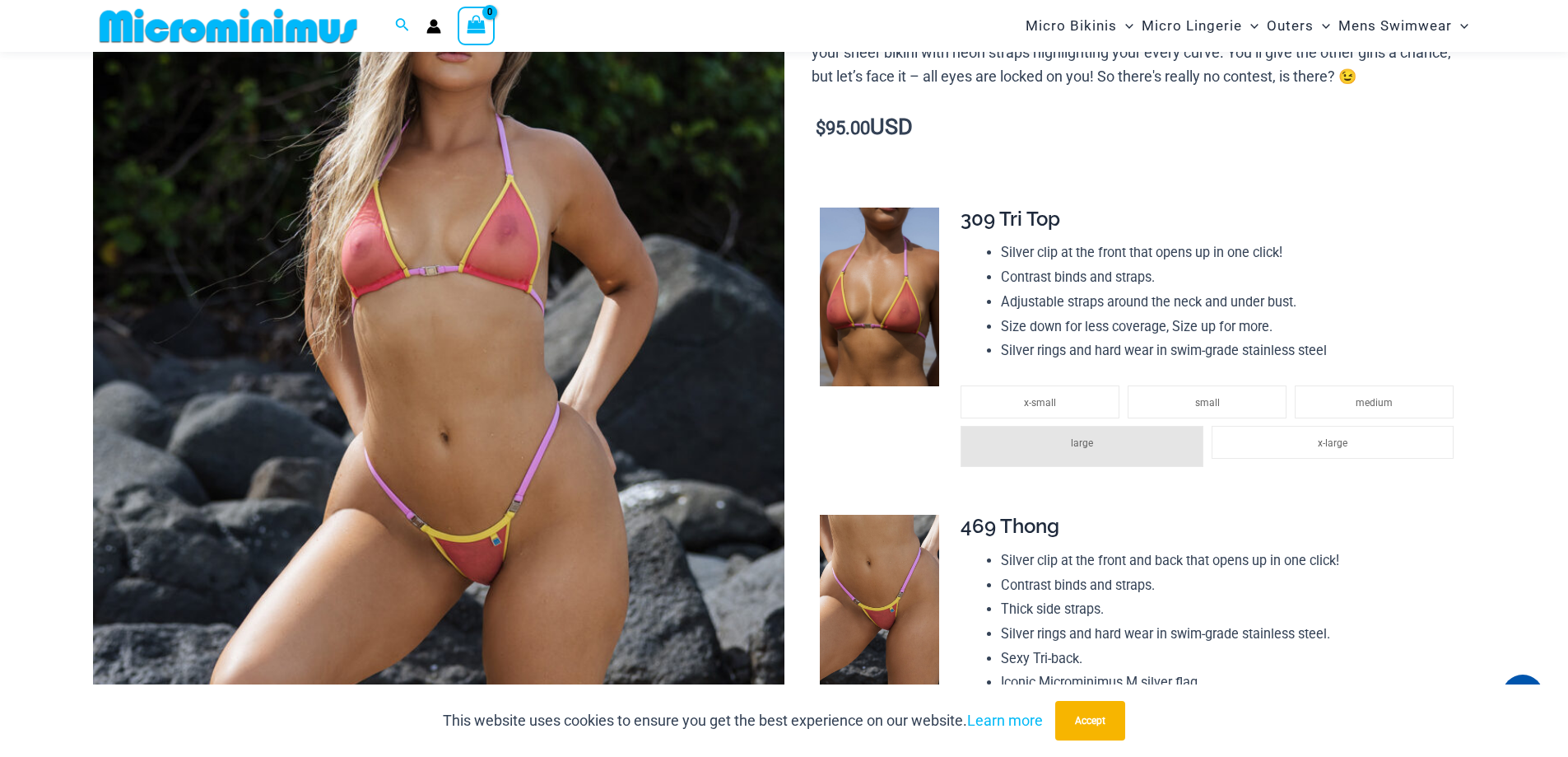
scroll to position [480, 0]
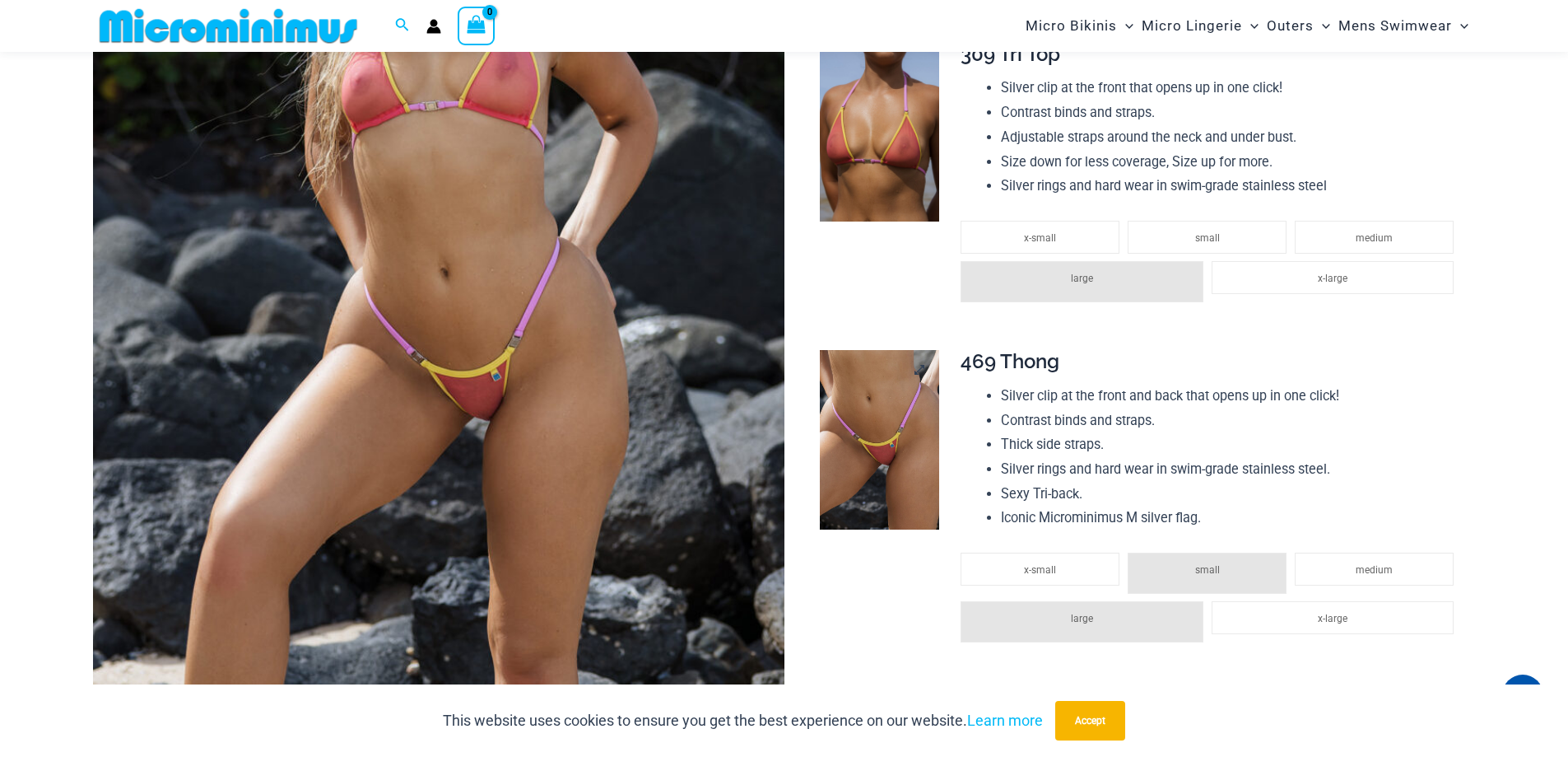
click at [889, 454] on img at bounding box center [879, 440] width 119 height 180
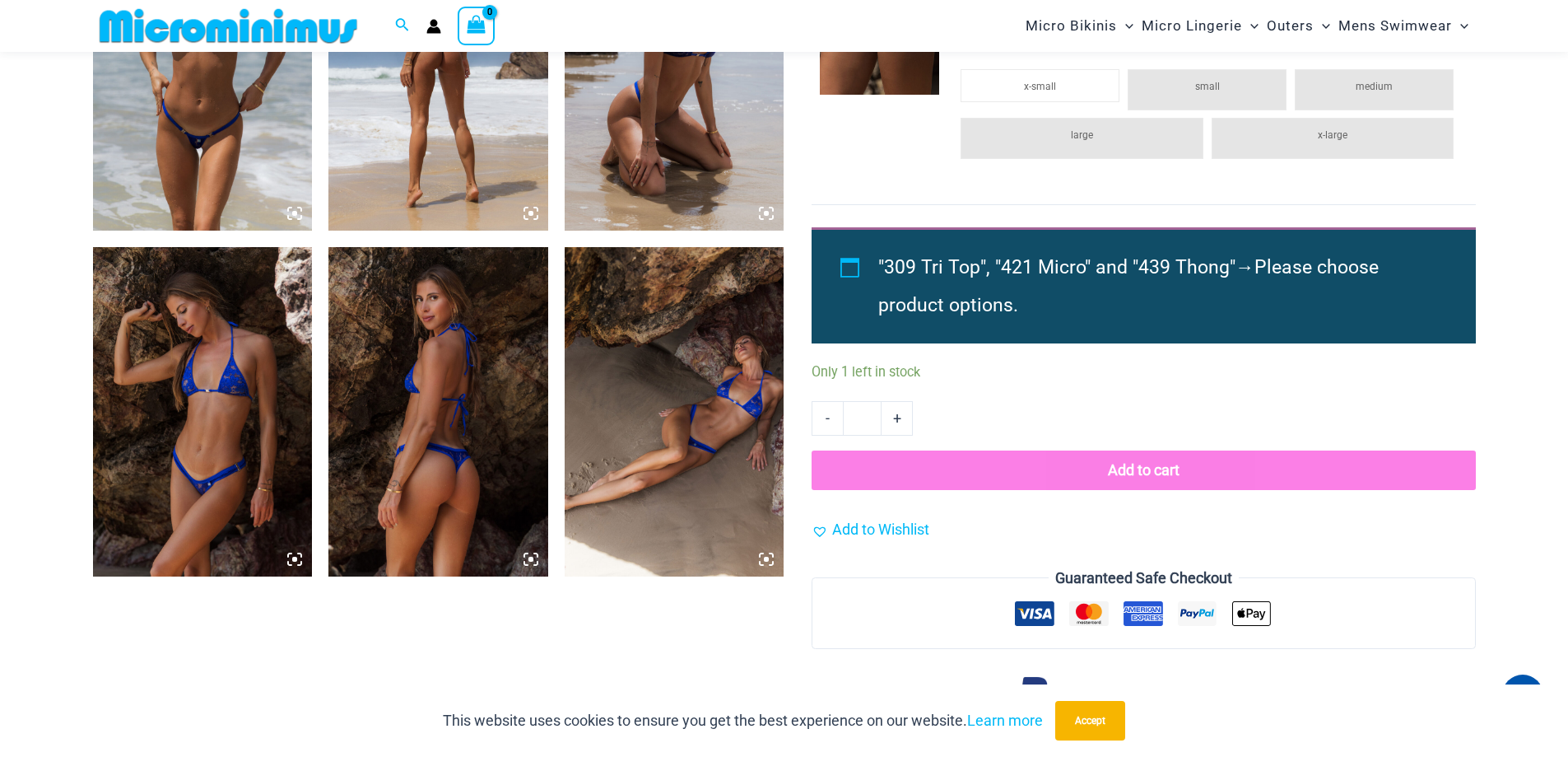
scroll to position [1384, 0]
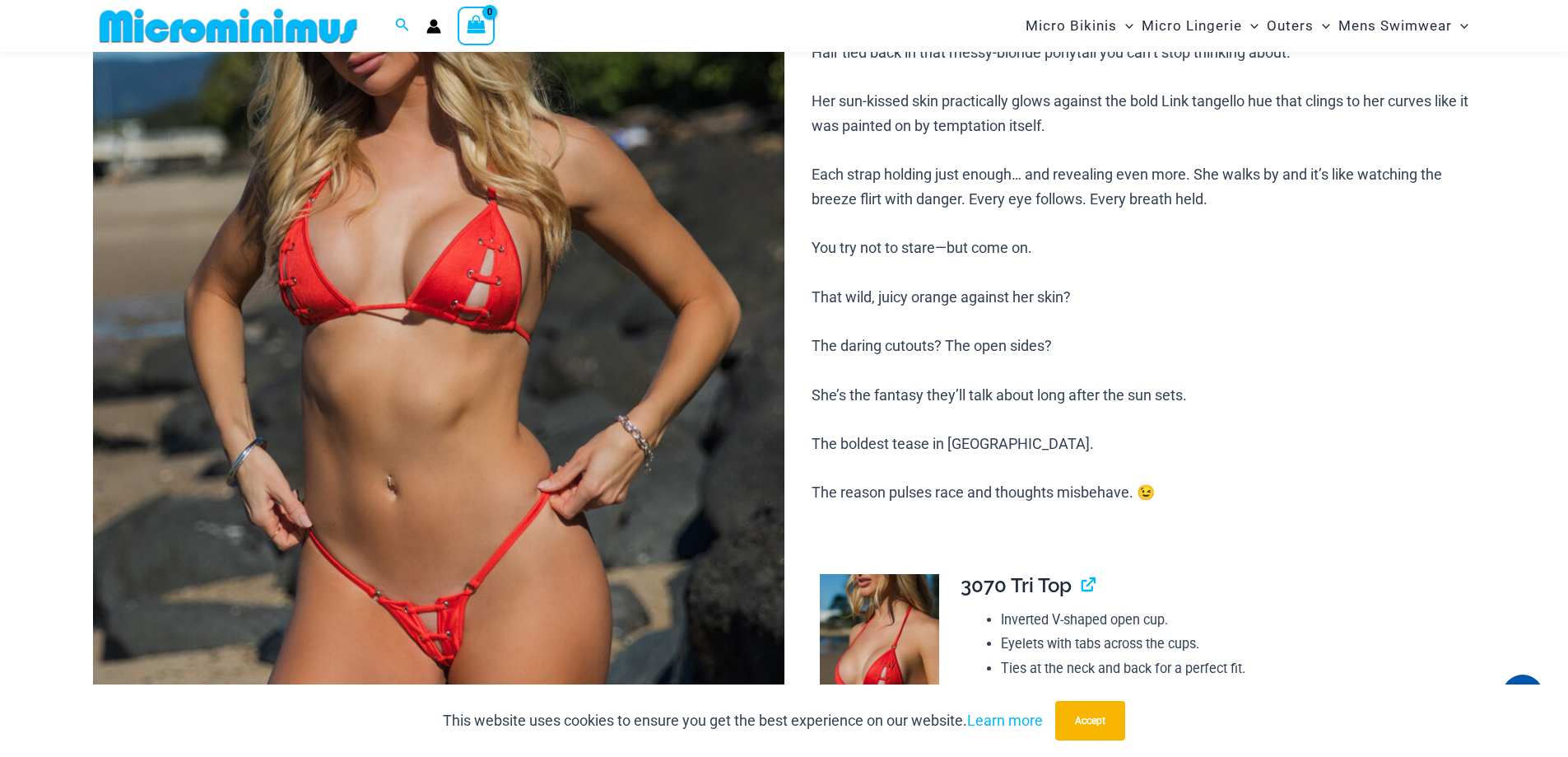
scroll to position [480, 0]
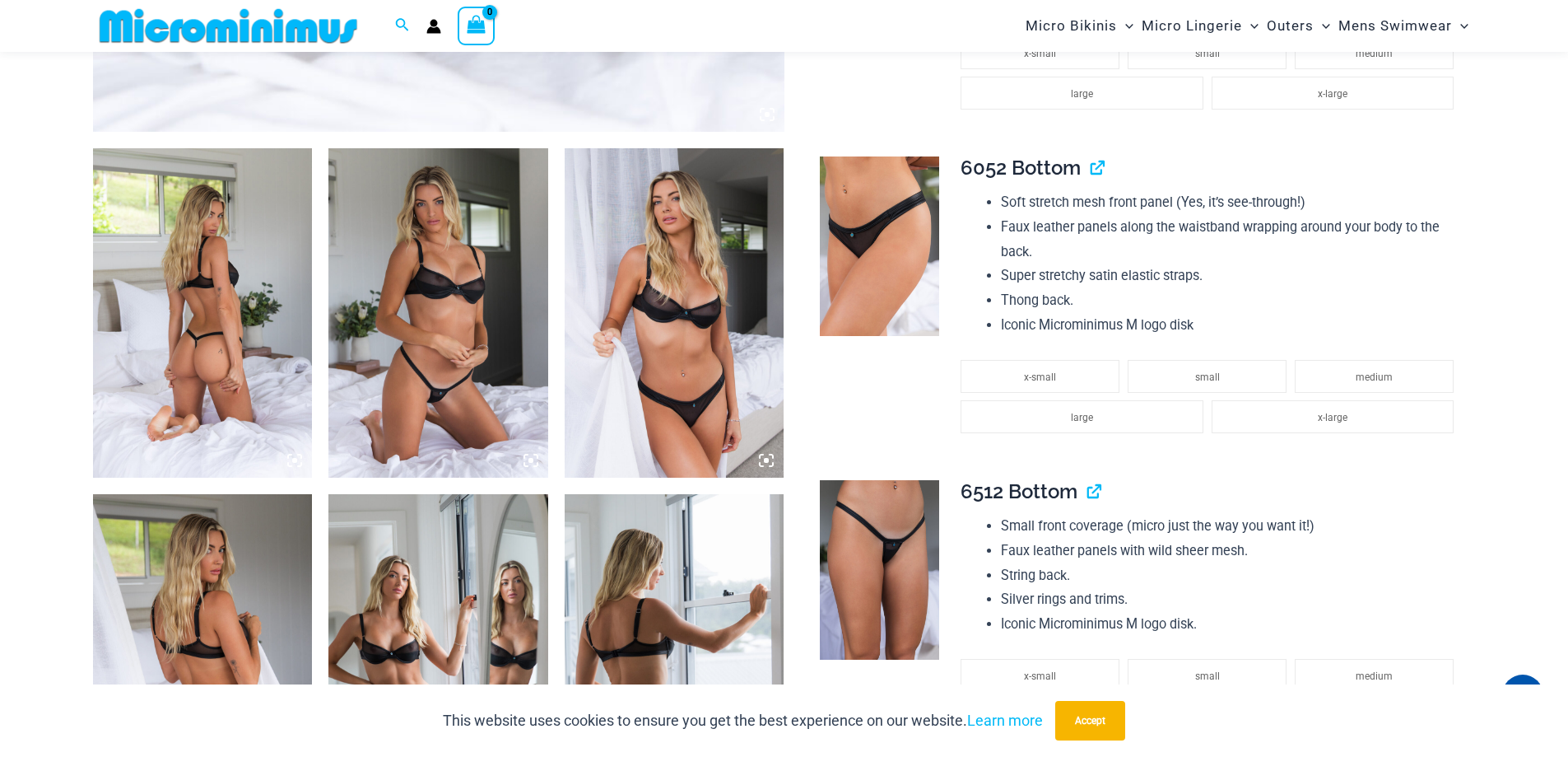
scroll to position [1220, 0]
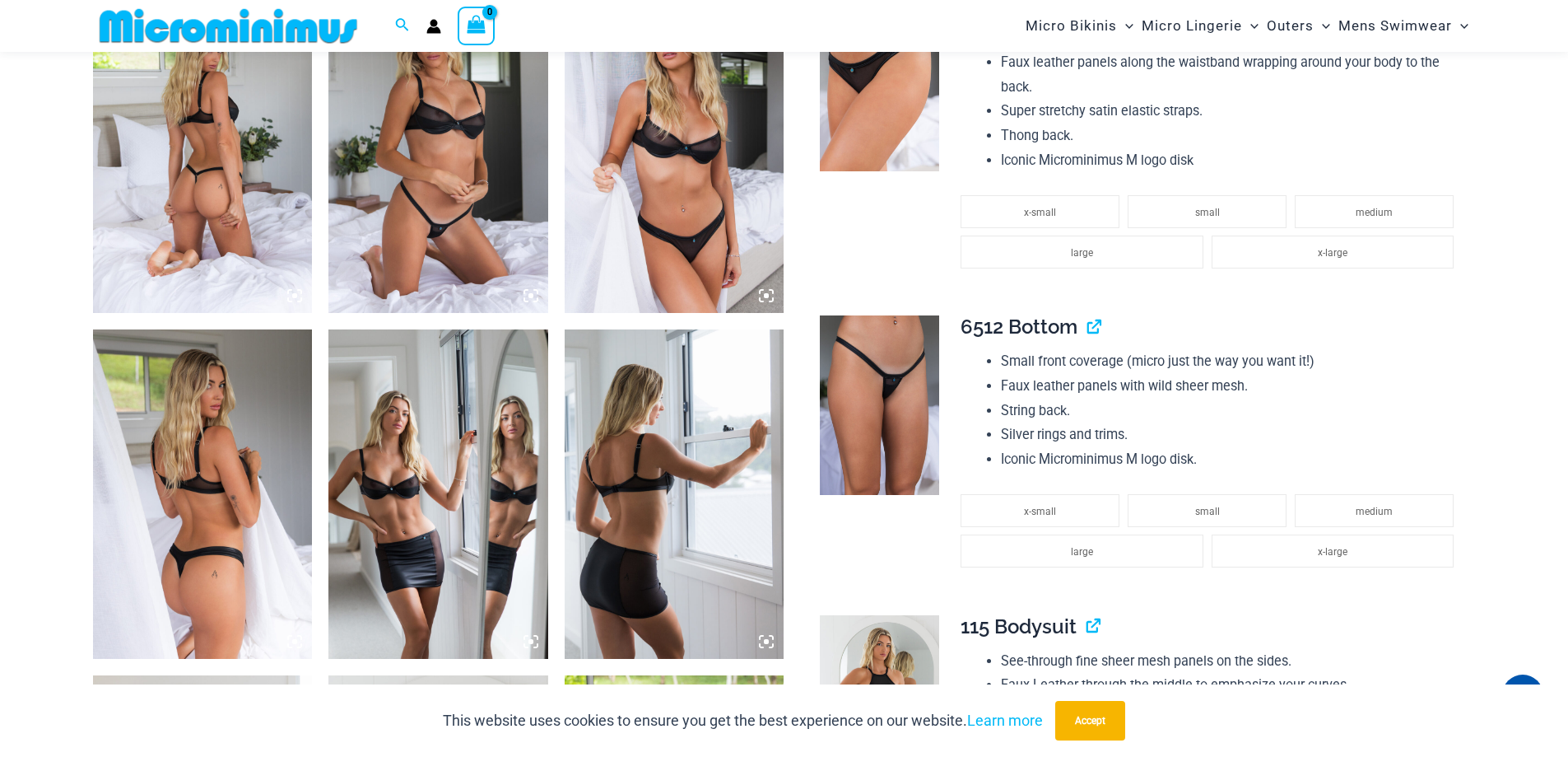
click at [439, 230] on img at bounding box center [438, 148] width 219 height 330
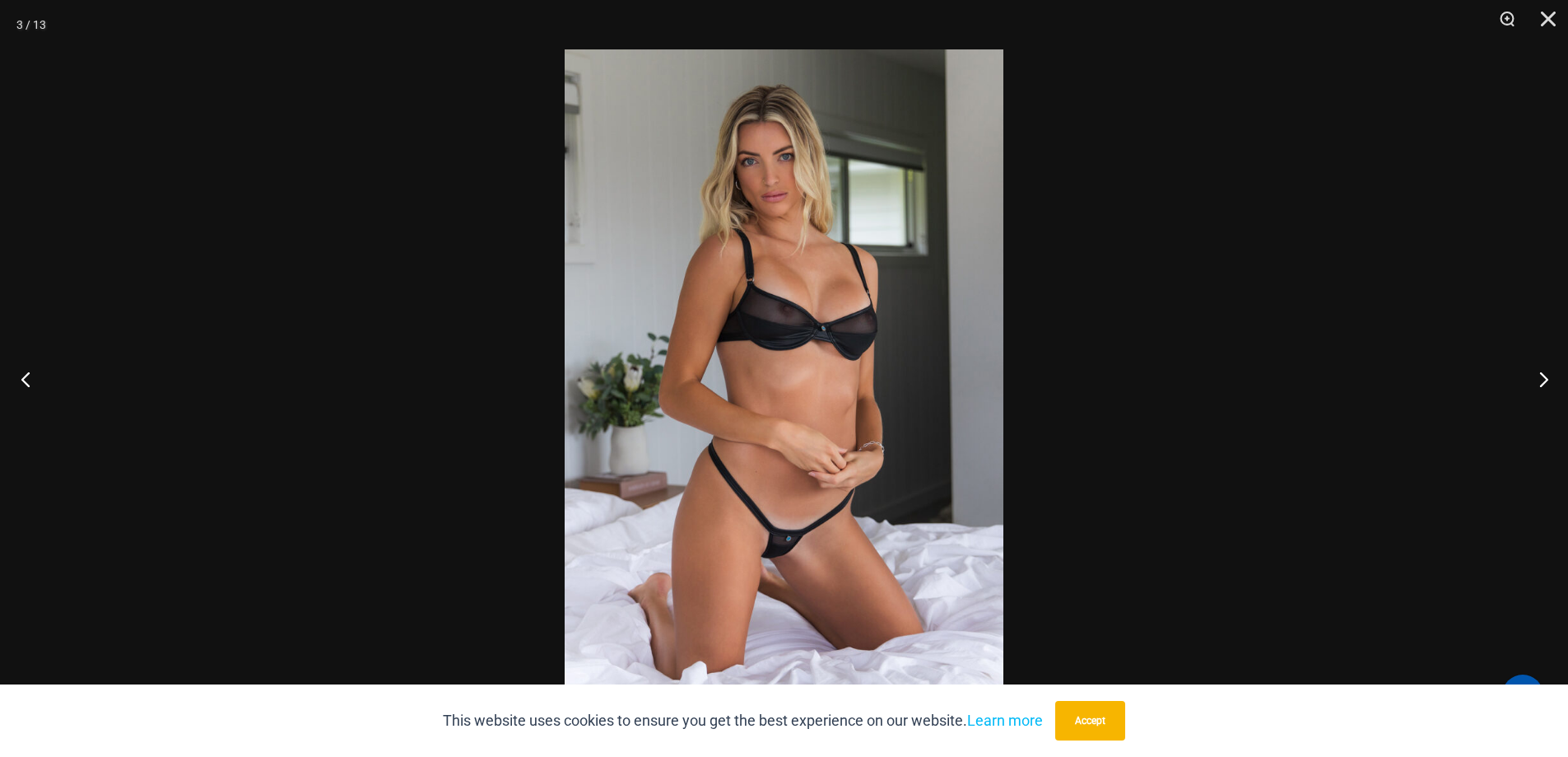
click at [27, 380] on button "Previous" at bounding box center [31, 378] width 62 height 82
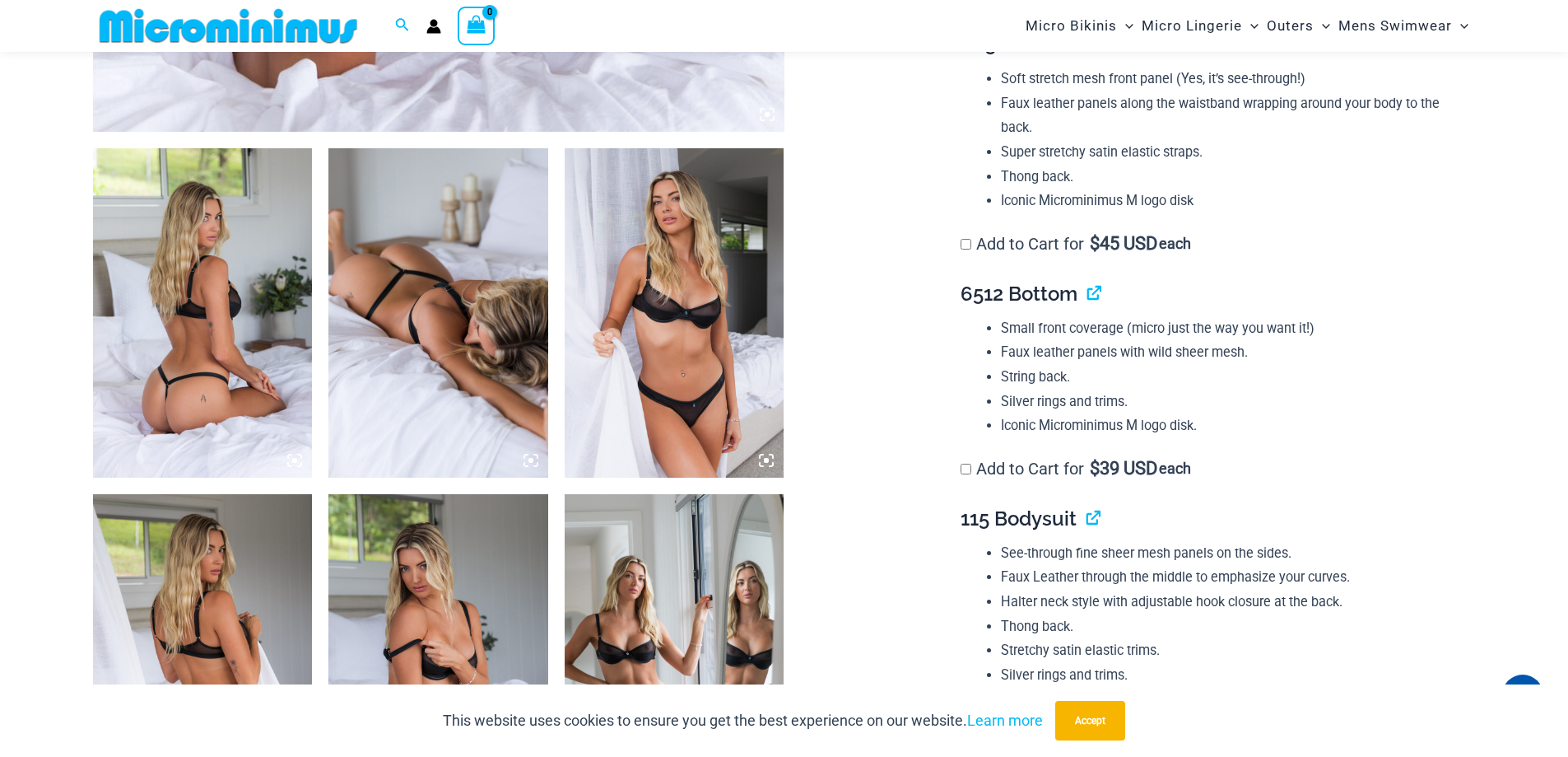
scroll to position [1138, 0]
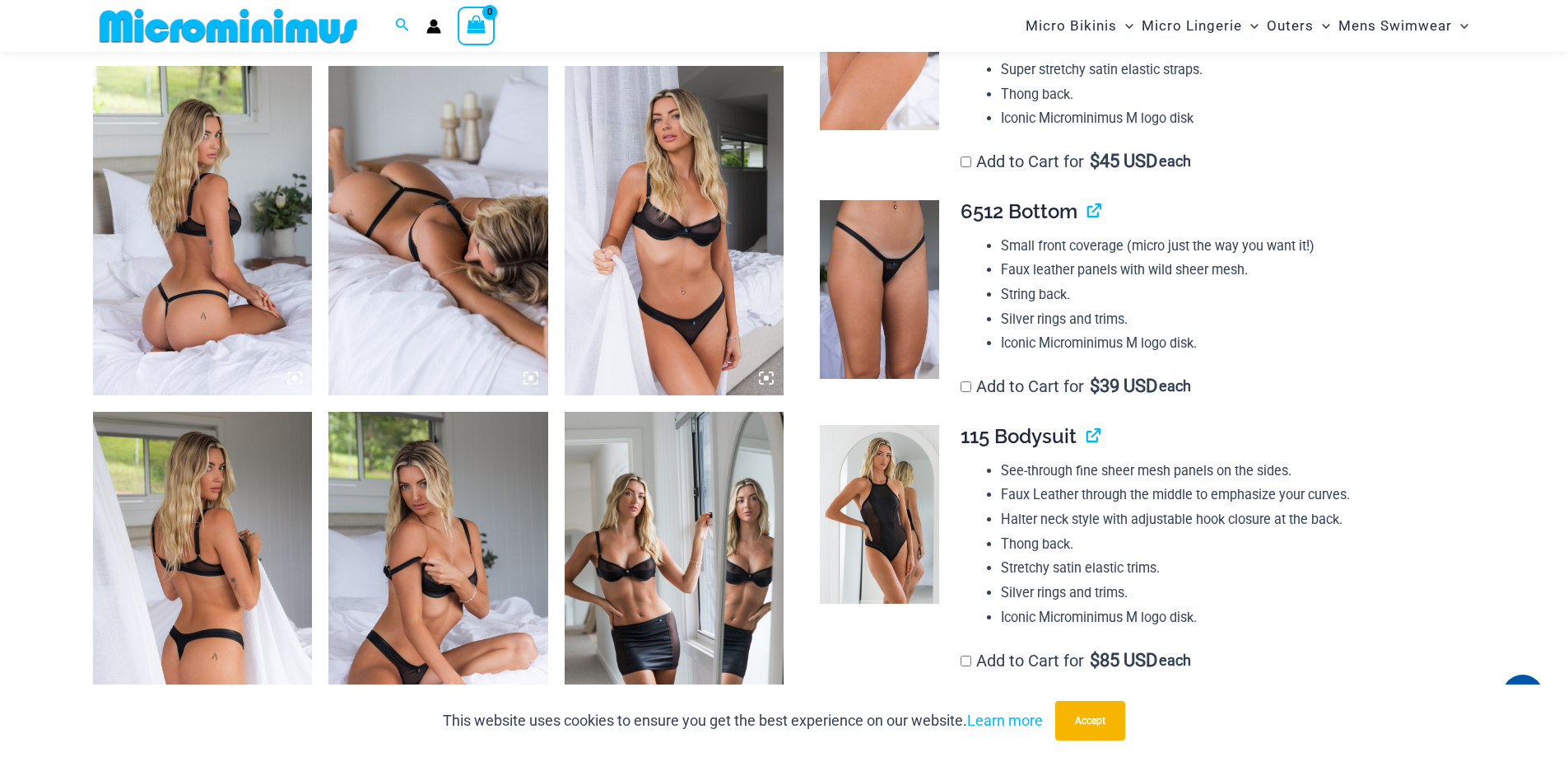
click at [479, 213] on img at bounding box center [438, 230] width 219 height 330
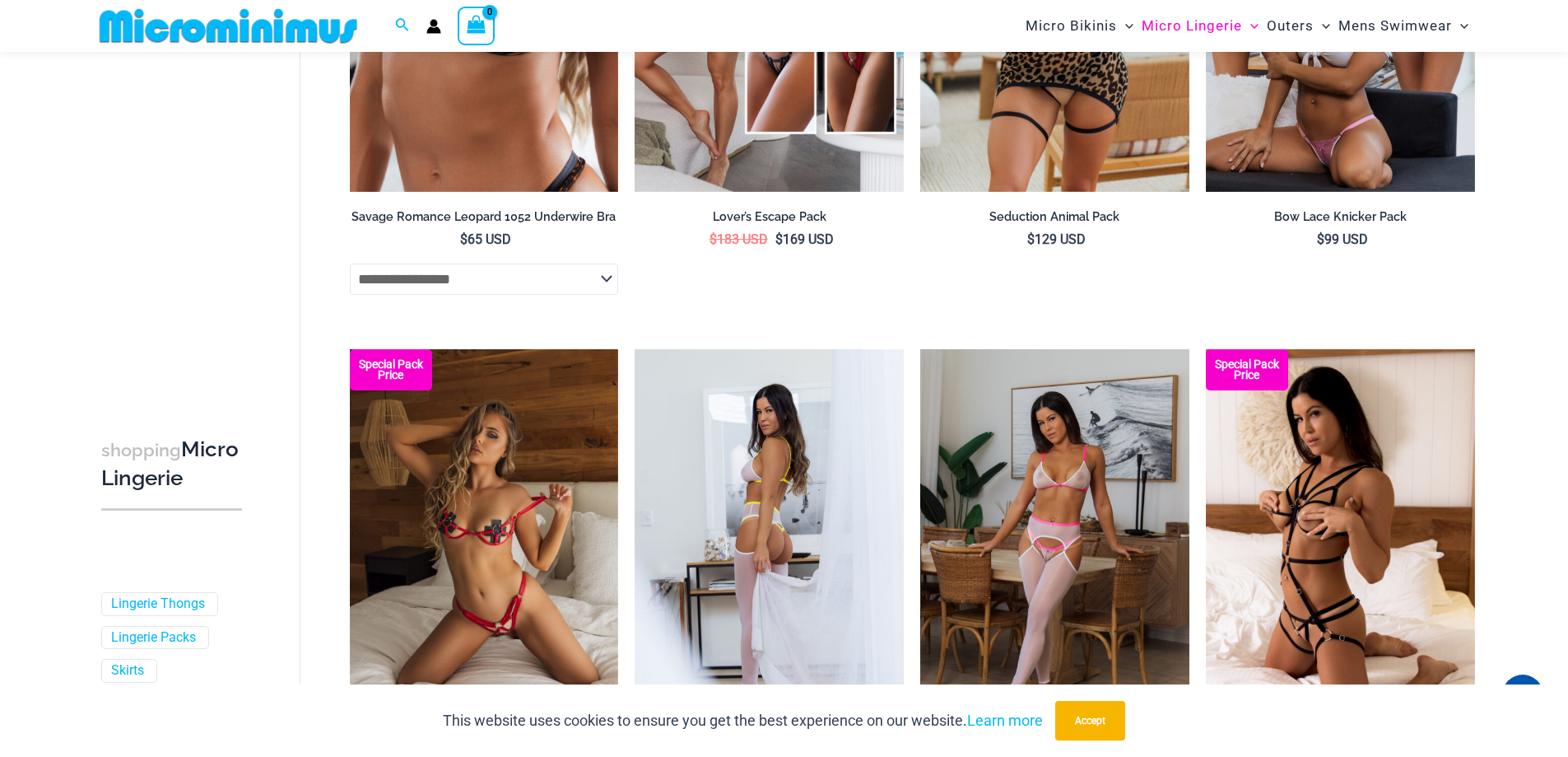
scroll to position [4184, 0]
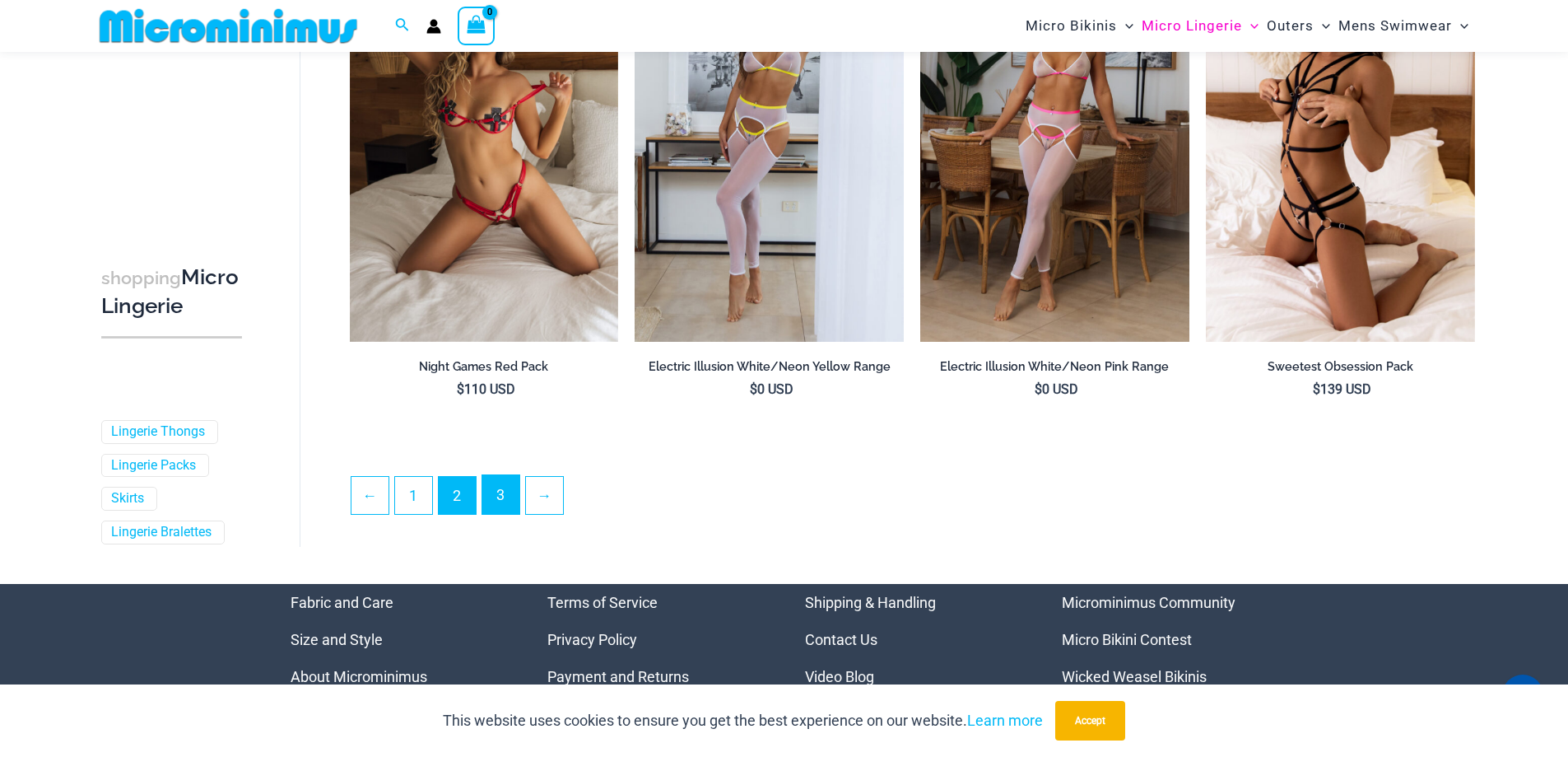
click at [510, 488] on link "3" at bounding box center [501, 494] width 37 height 39
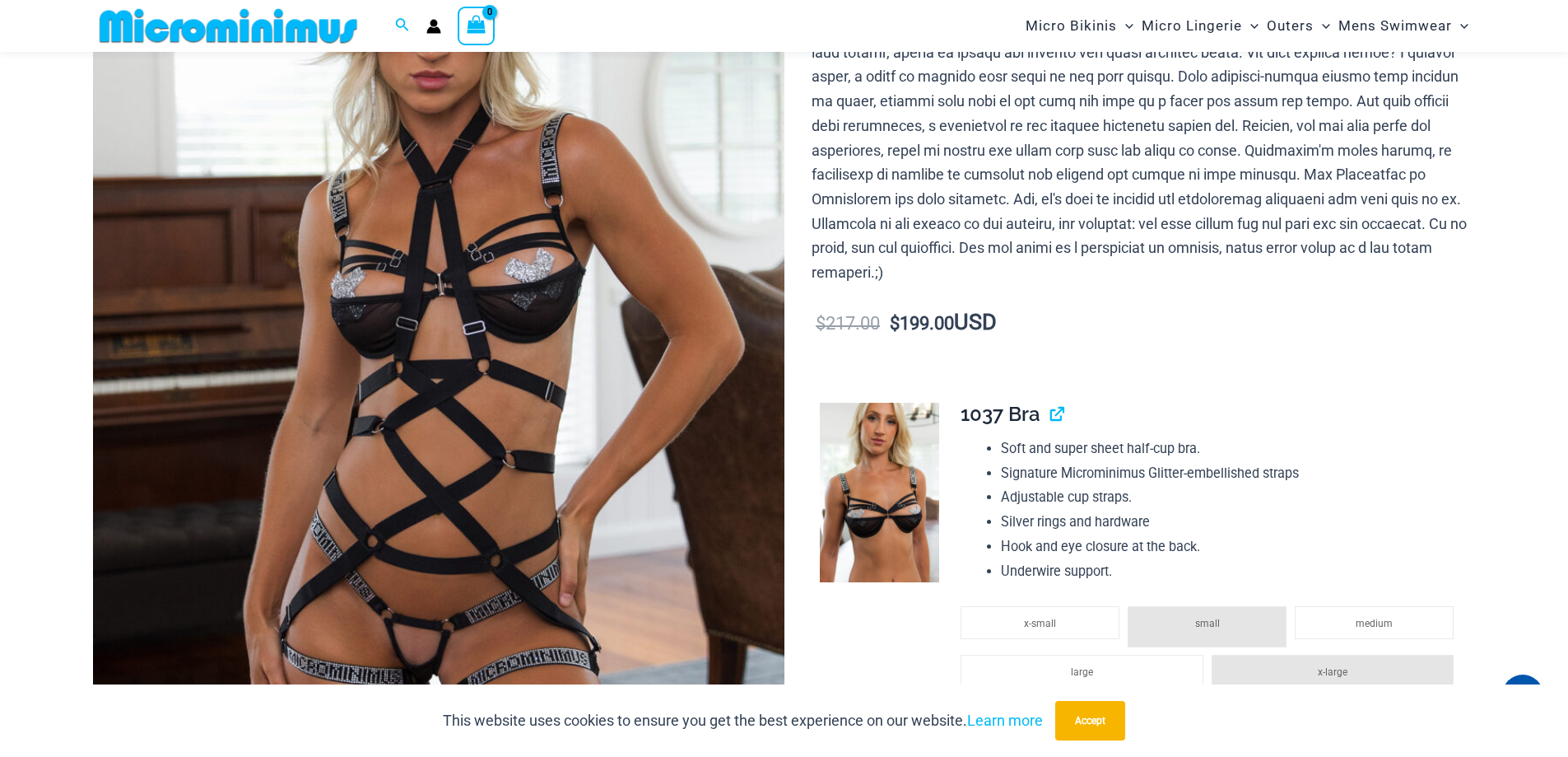
scroll to position [480, 0]
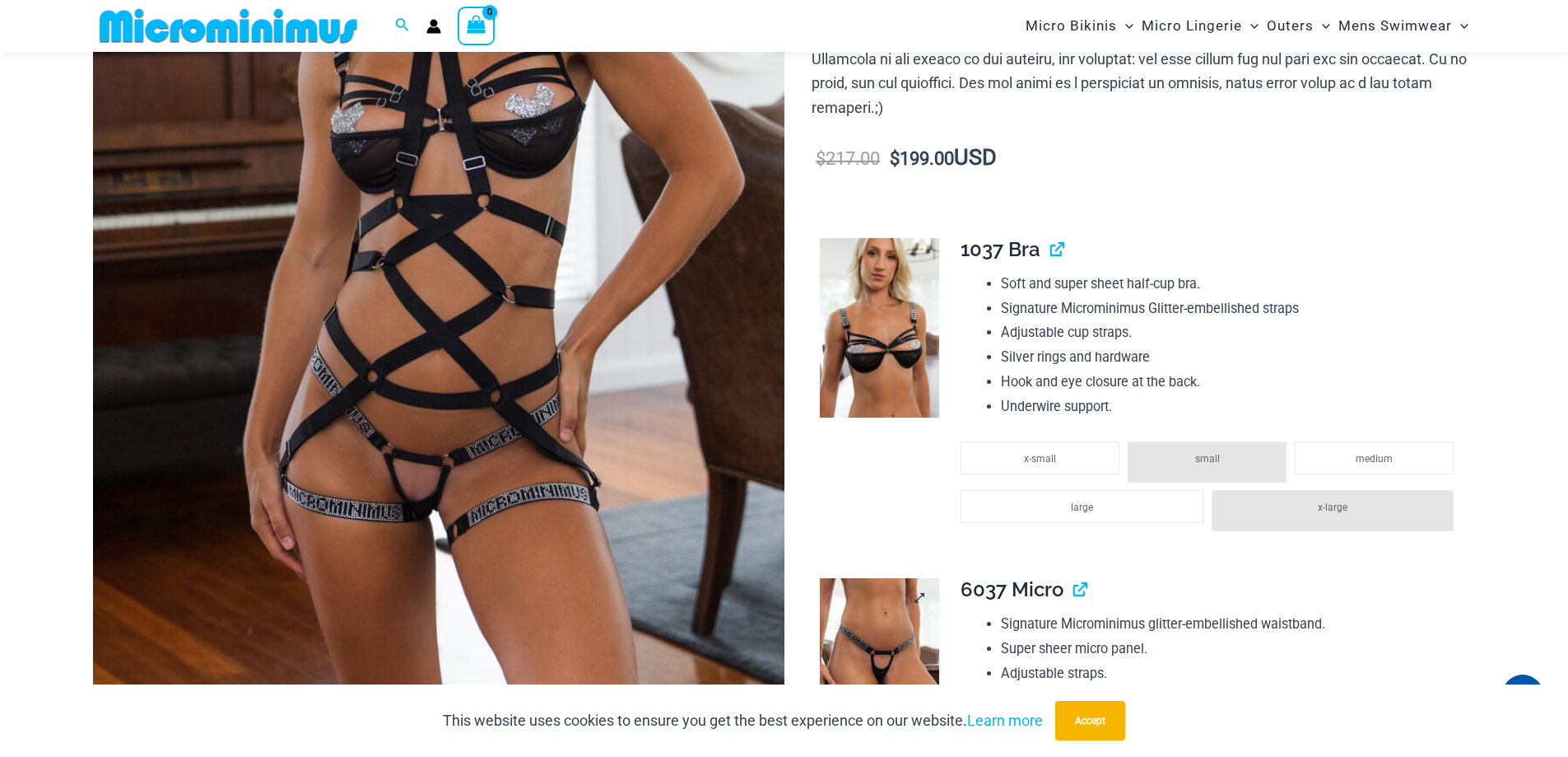
click at [885, 647] on img at bounding box center [879, 668] width 119 height 180
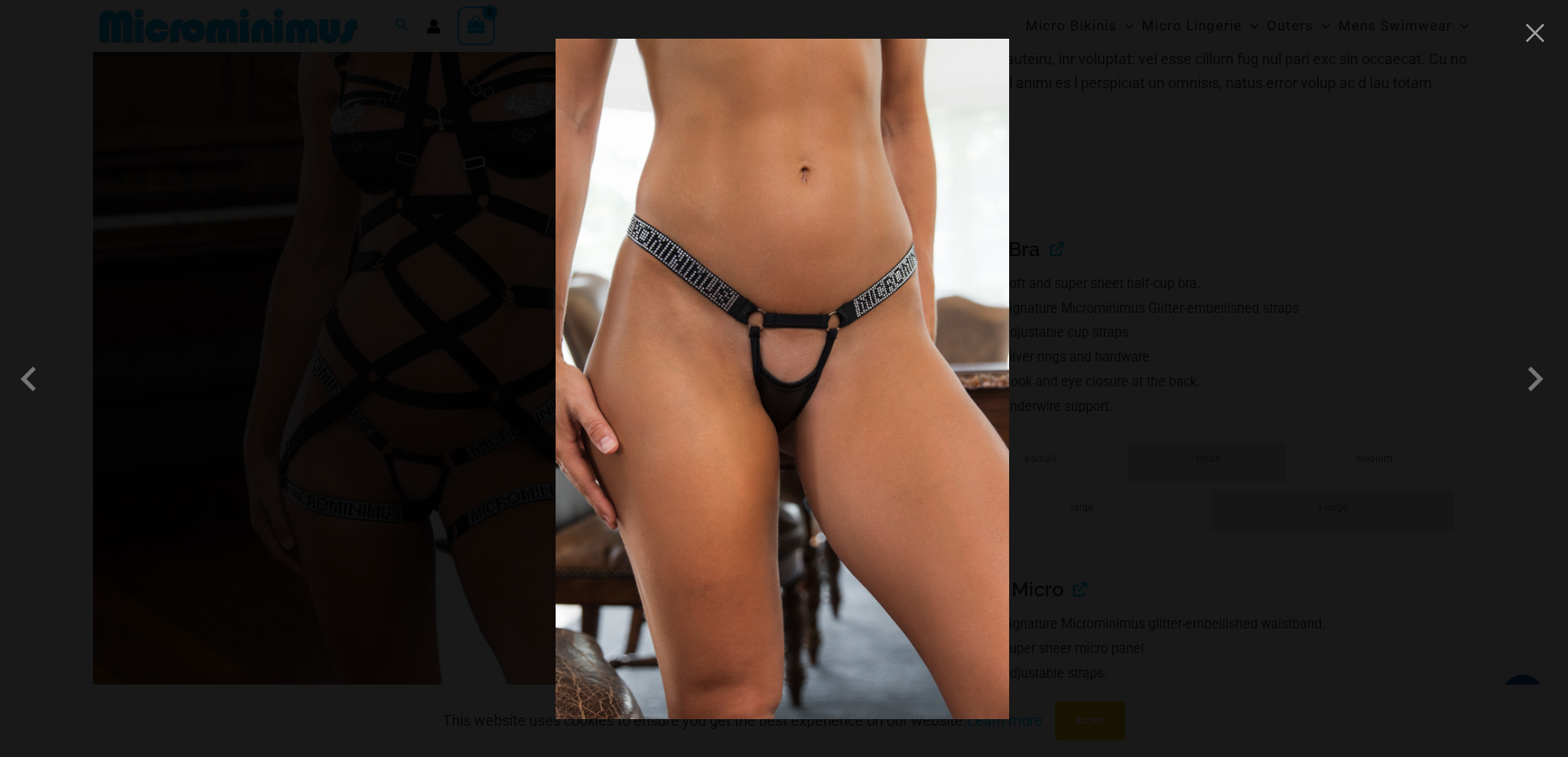
click at [340, 438] on div at bounding box center [784, 378] width 1568 height 757
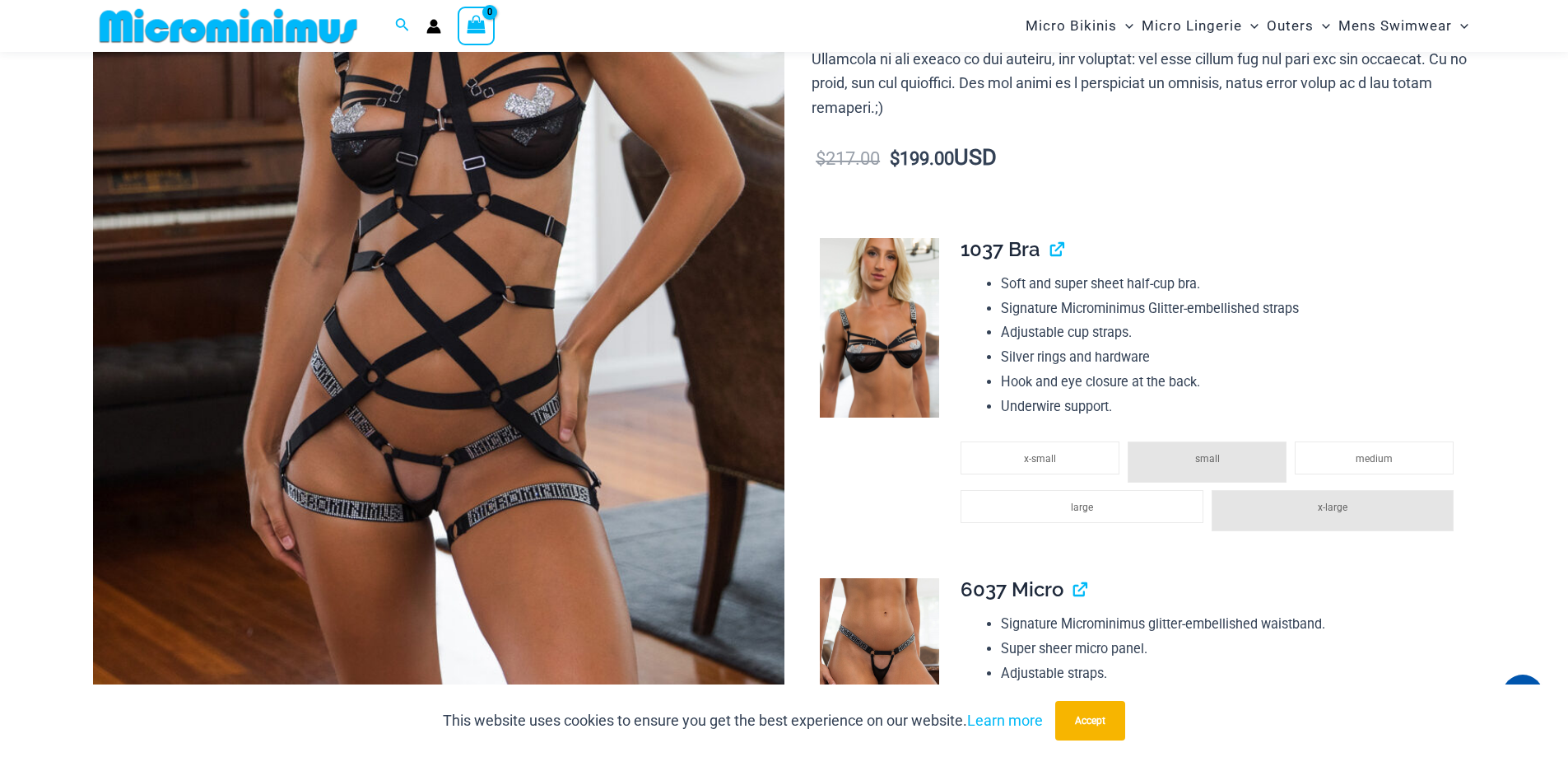
click at [424, 502] on img at bounding box center [438, 189] width 691 height 1037
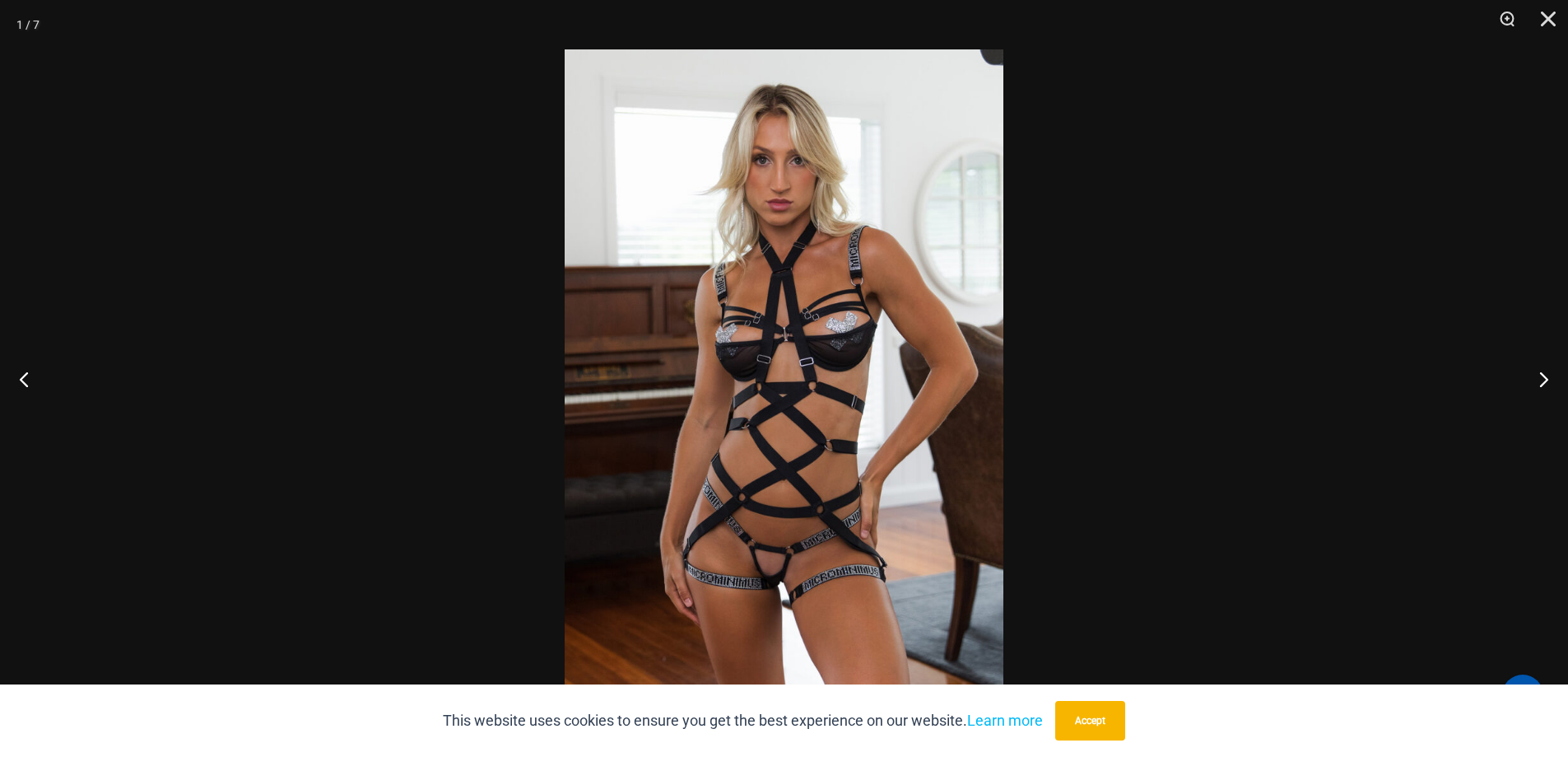
click at [325, 431] on div at bounding box center [784, 378] width 1568 height 757
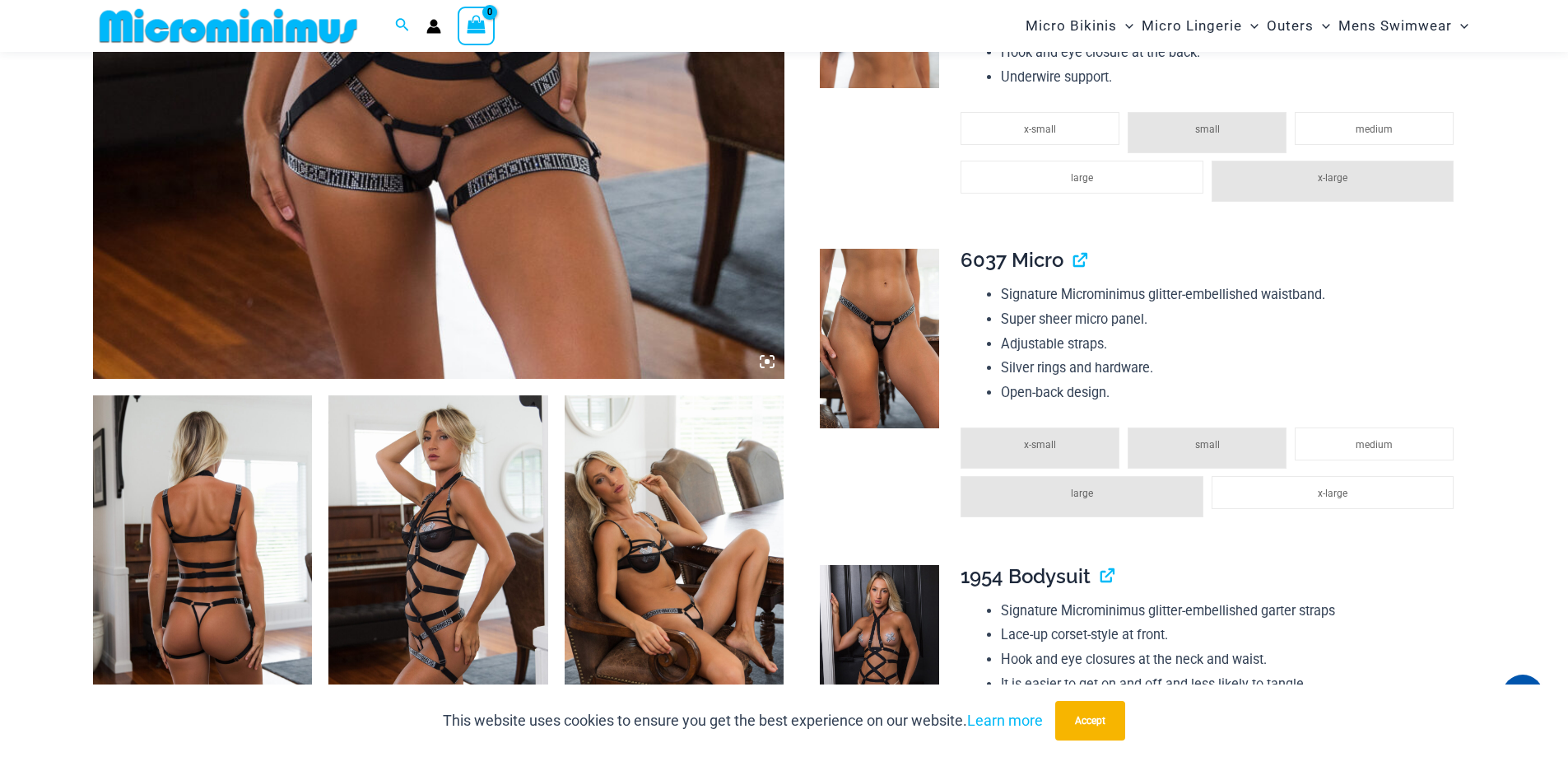
scroll to position [974, 0]
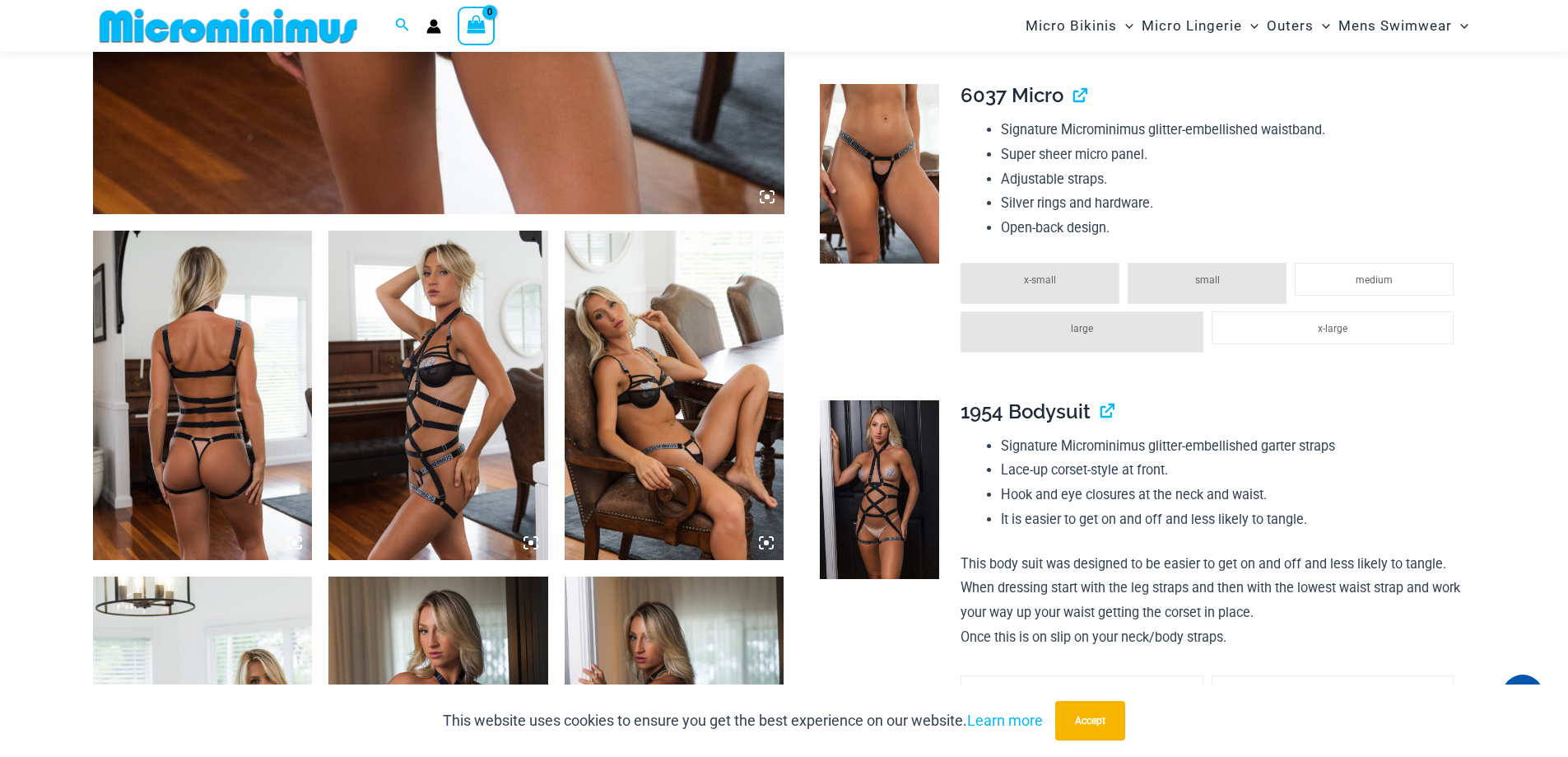
click at [733, 478] on img at bounding box center [674, 394] width 219 height 330
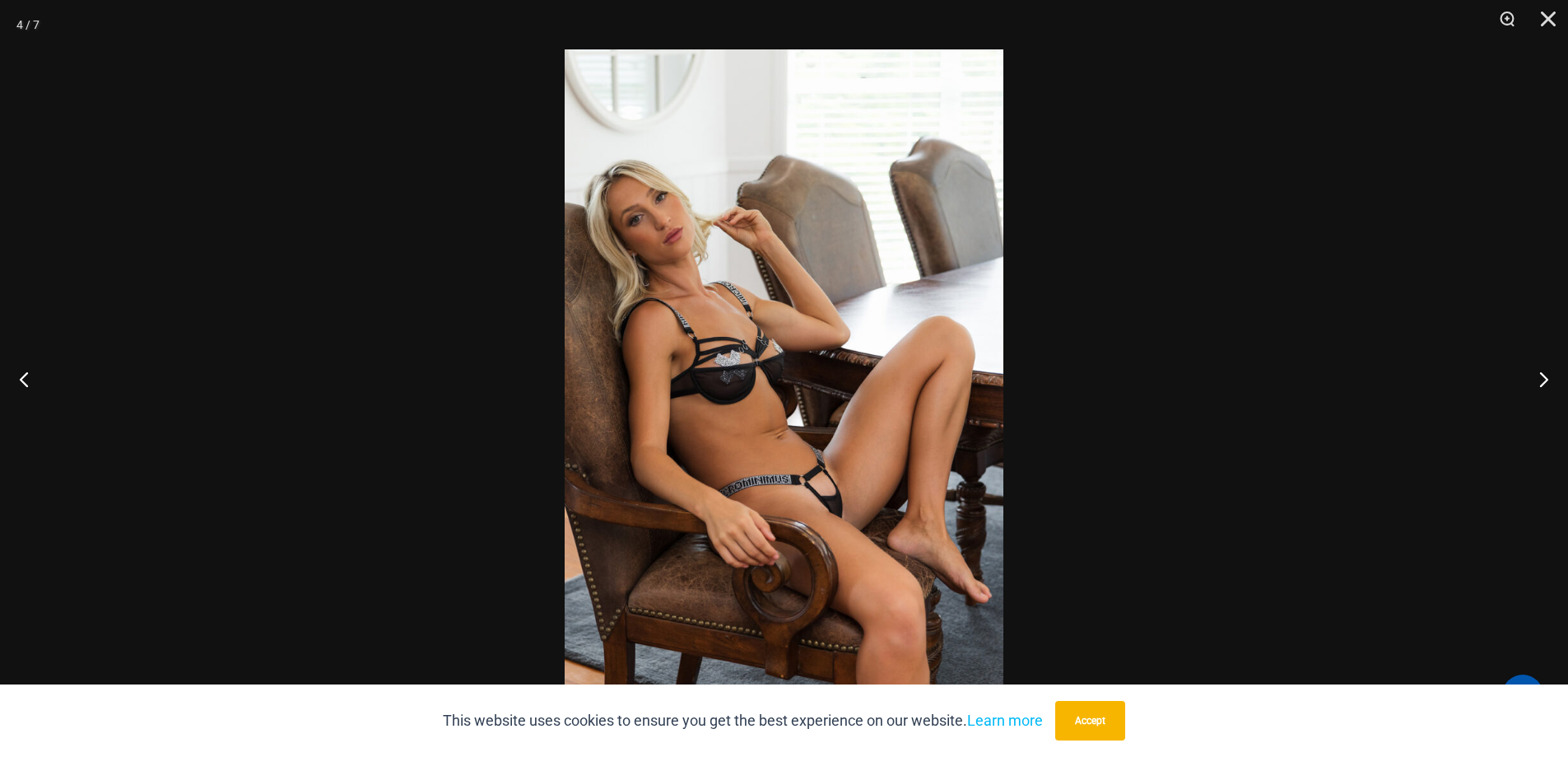
click at [250, 385] on div at bounding box center [784, 378] width 1568 height 757
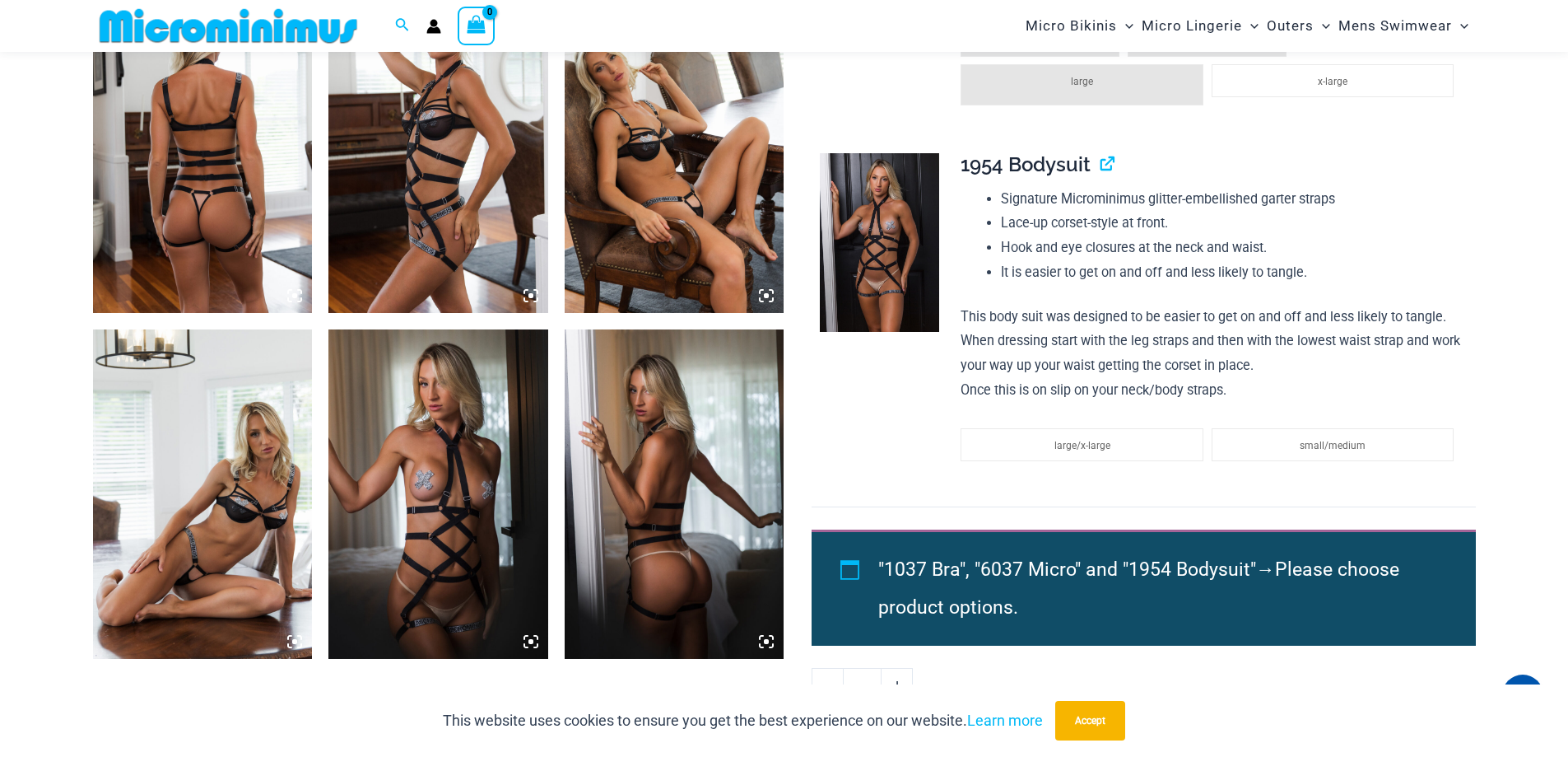
scroll to position [1302, 0]
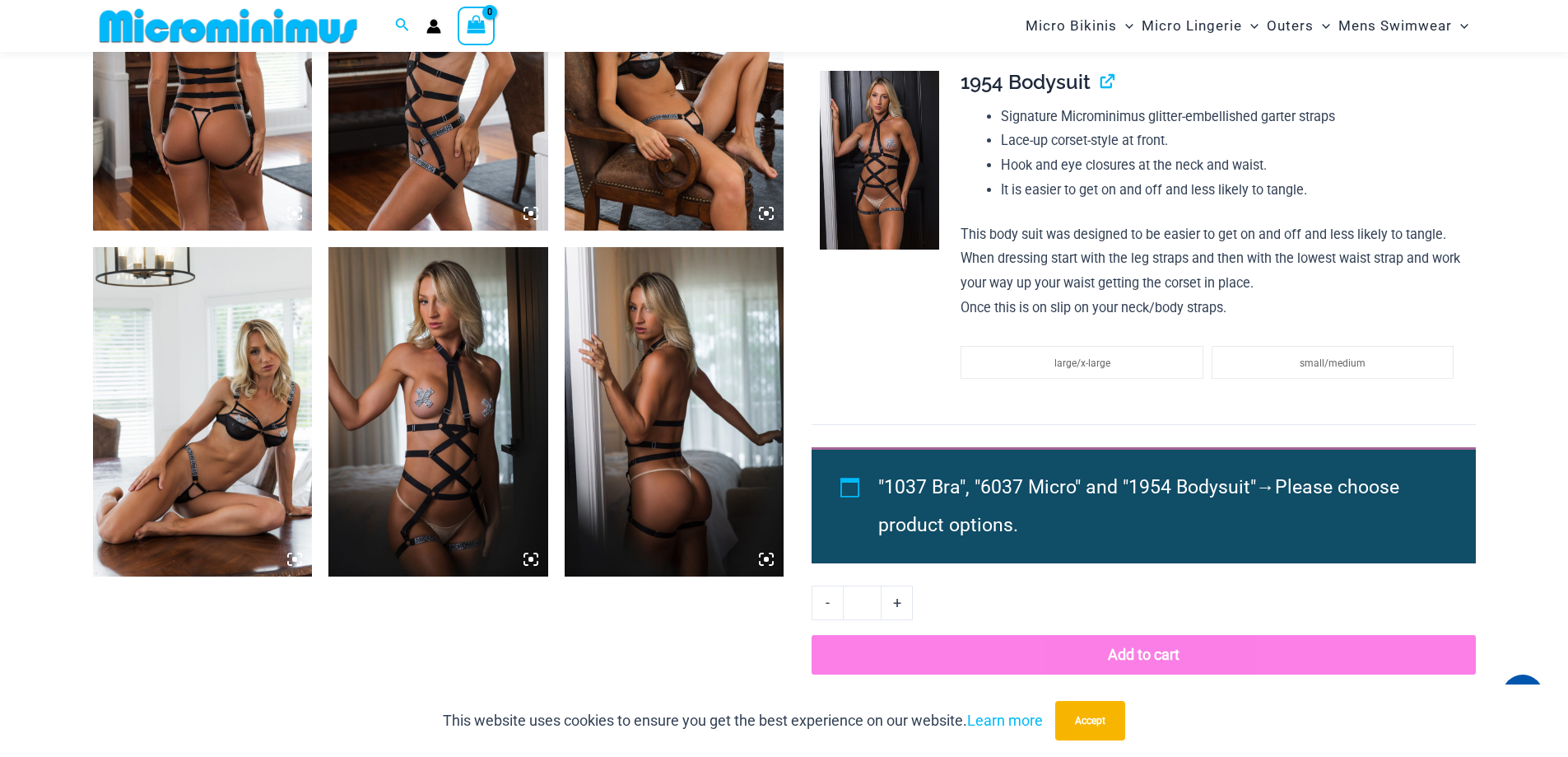
click at [224, 510] on img at bounding box center [202, 411] width 219 height 330
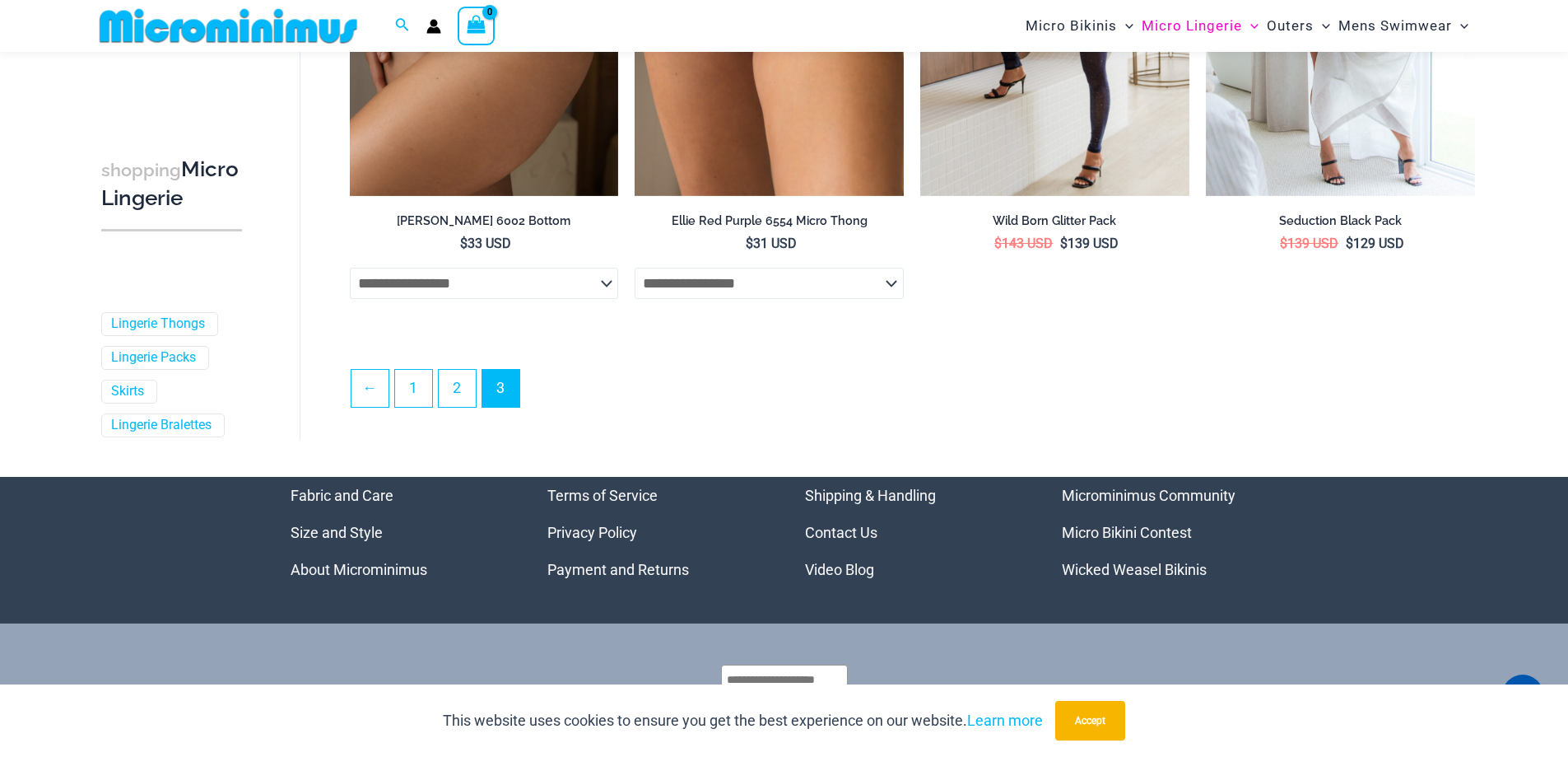
scroll to position [396, 0]
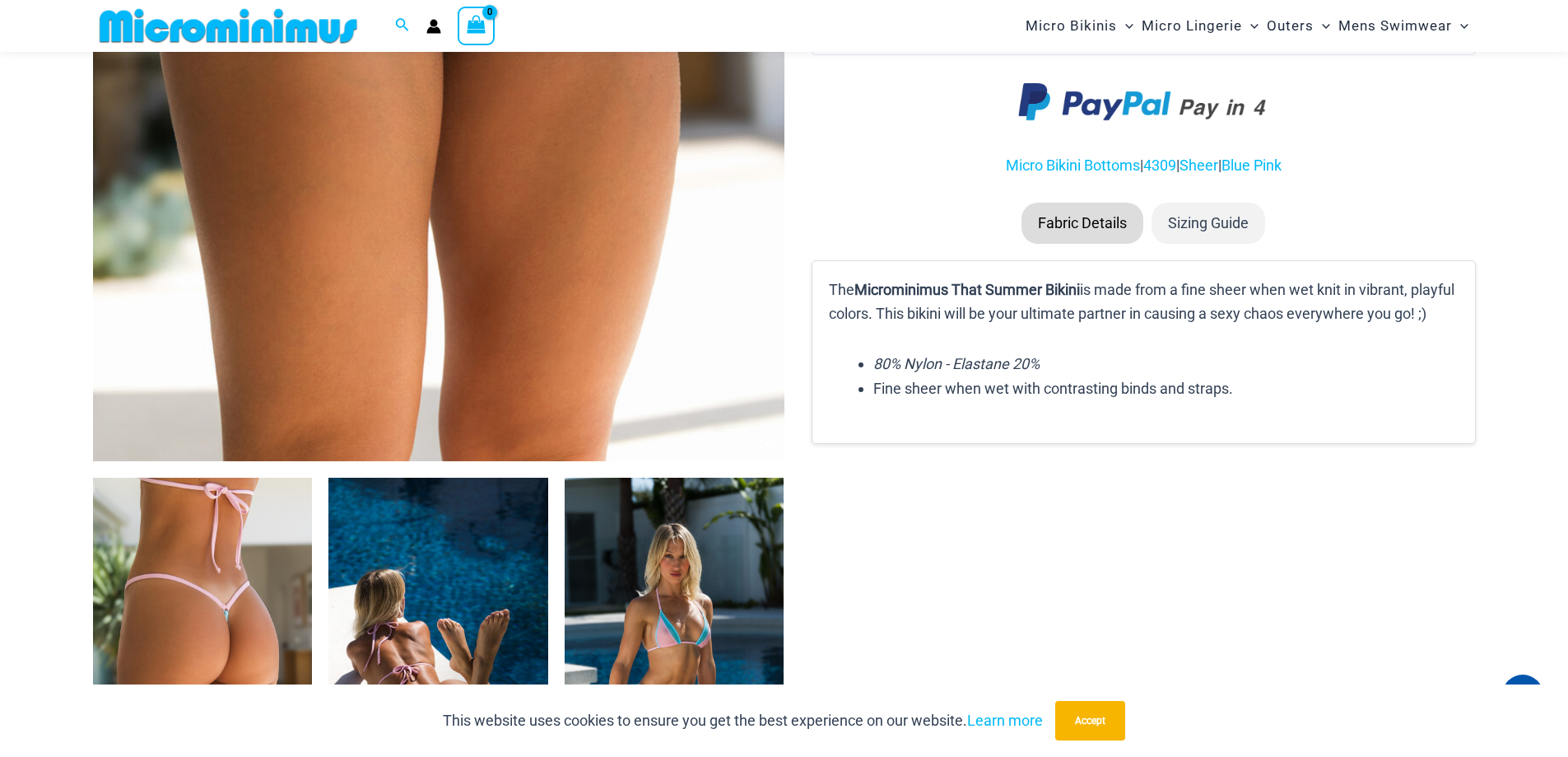
scroll to position [1056, 0]
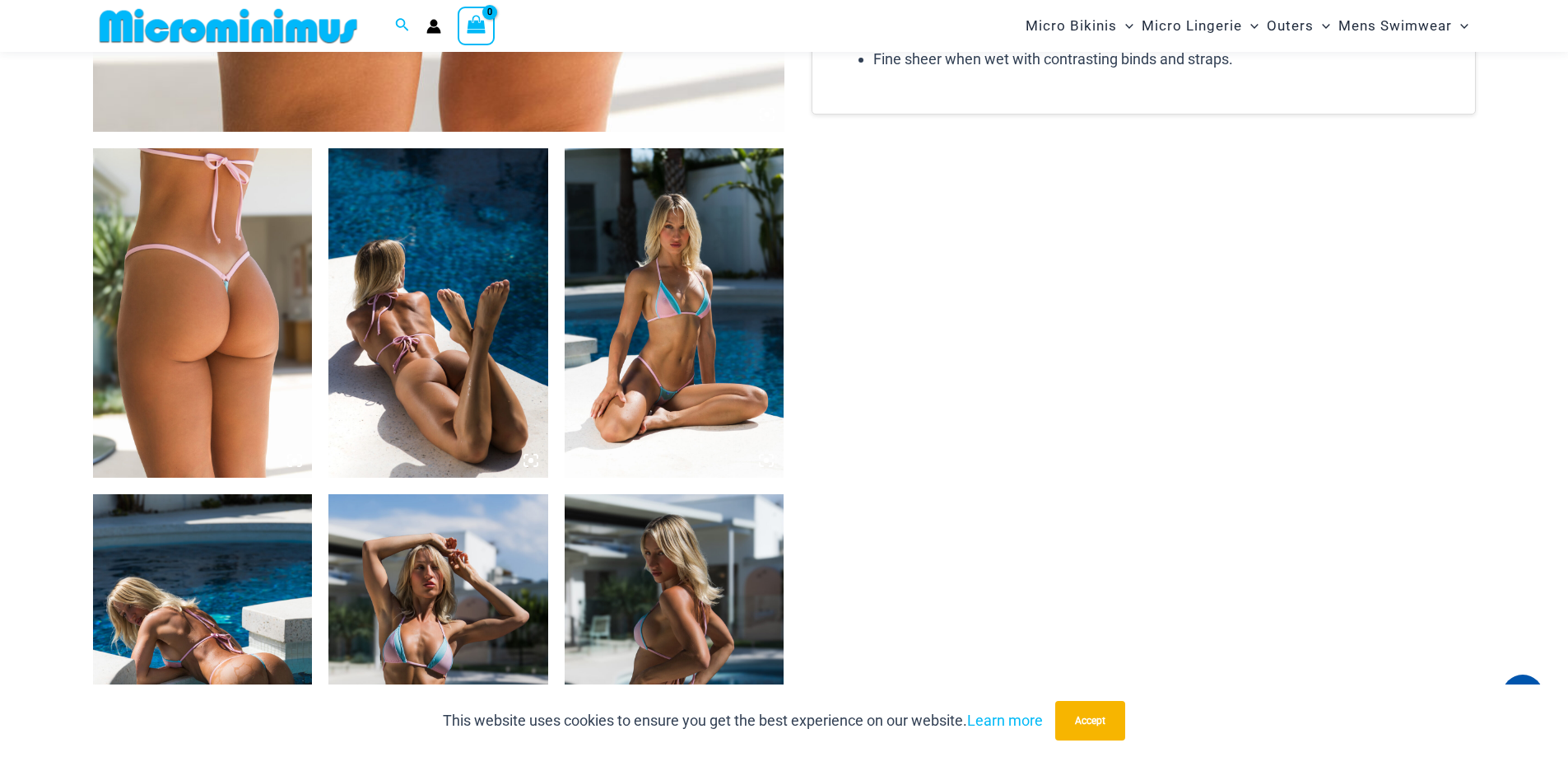
click at [696, 377] on img at bounding box center [674, 312] width 219 height 330
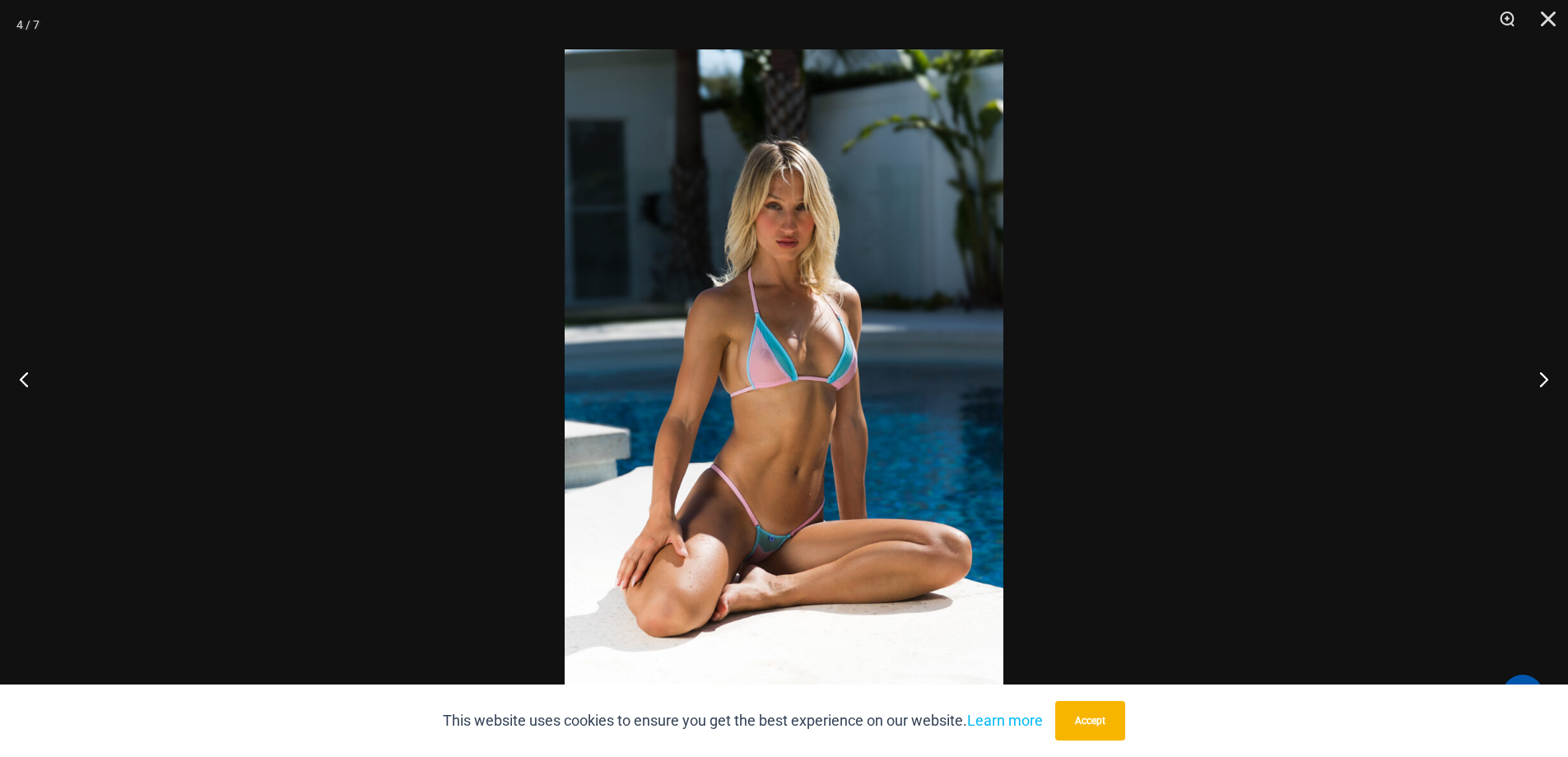
click at [1164, 510] on div at bounding box center [784, 378] width 1568 height 757
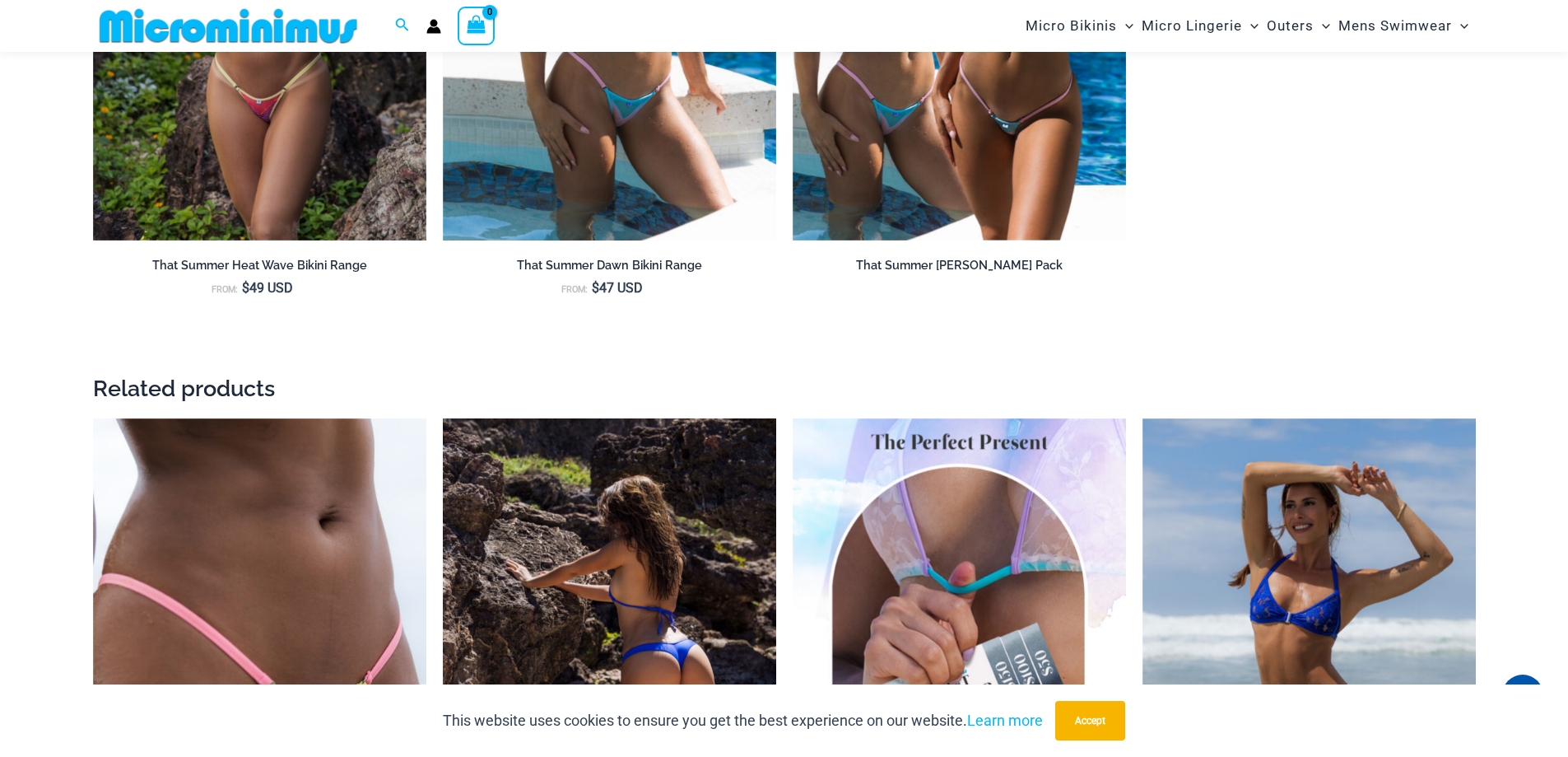
scroll to position [2538, 0]
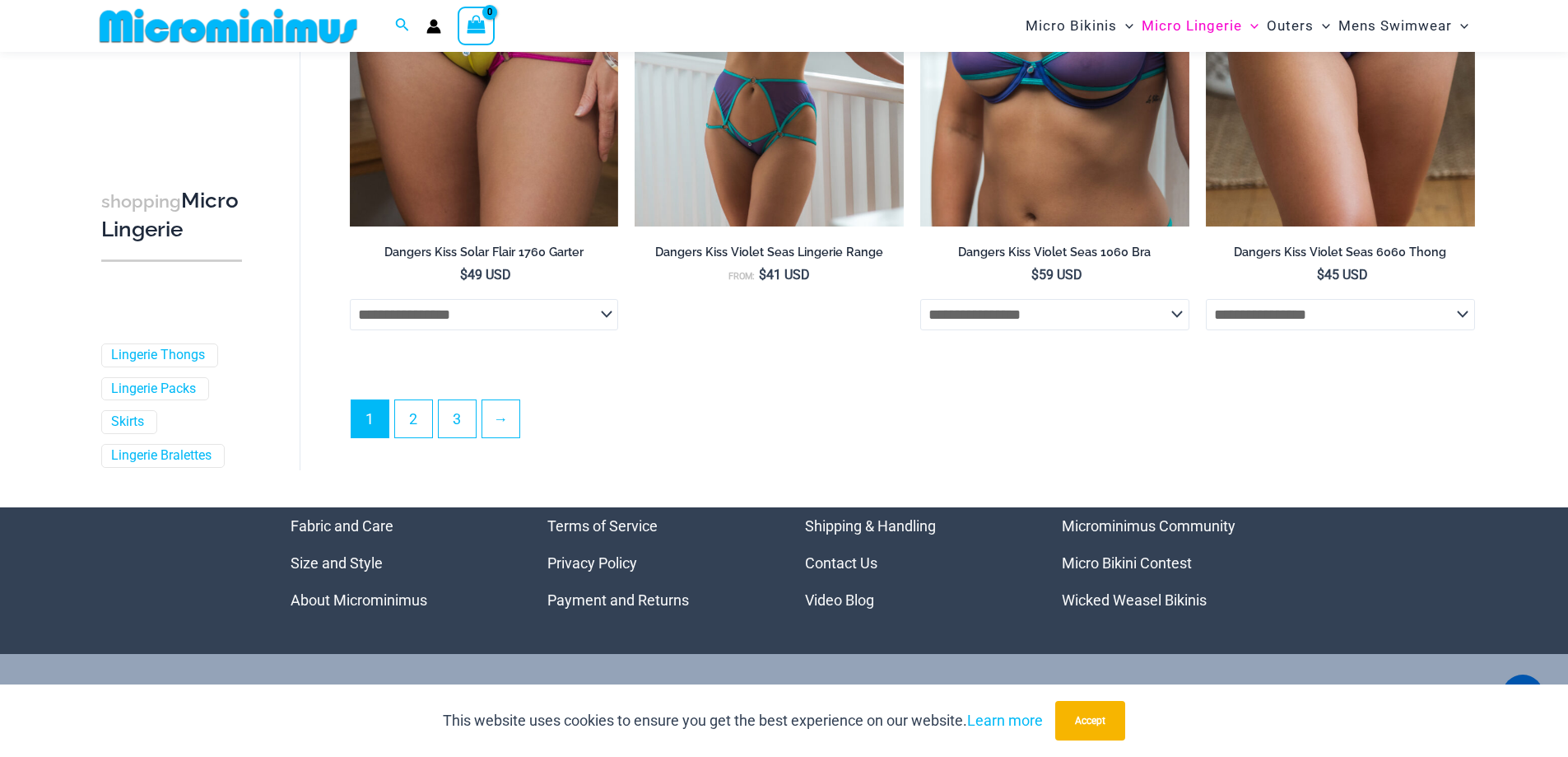
scroll to position [4480, 0]
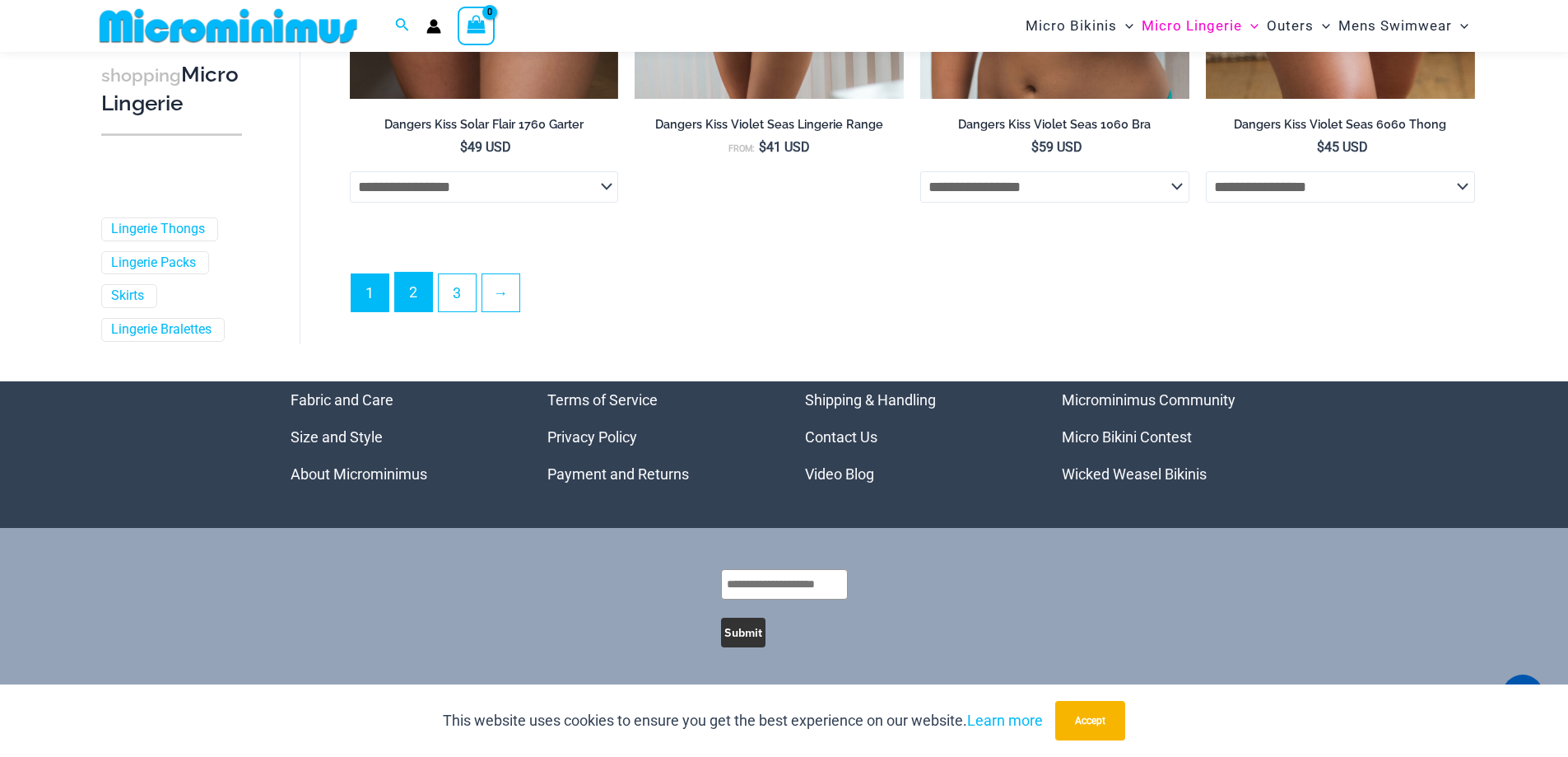
click at [413, 294] on link "2" at bounding box center [414, 292] width 37 height 39
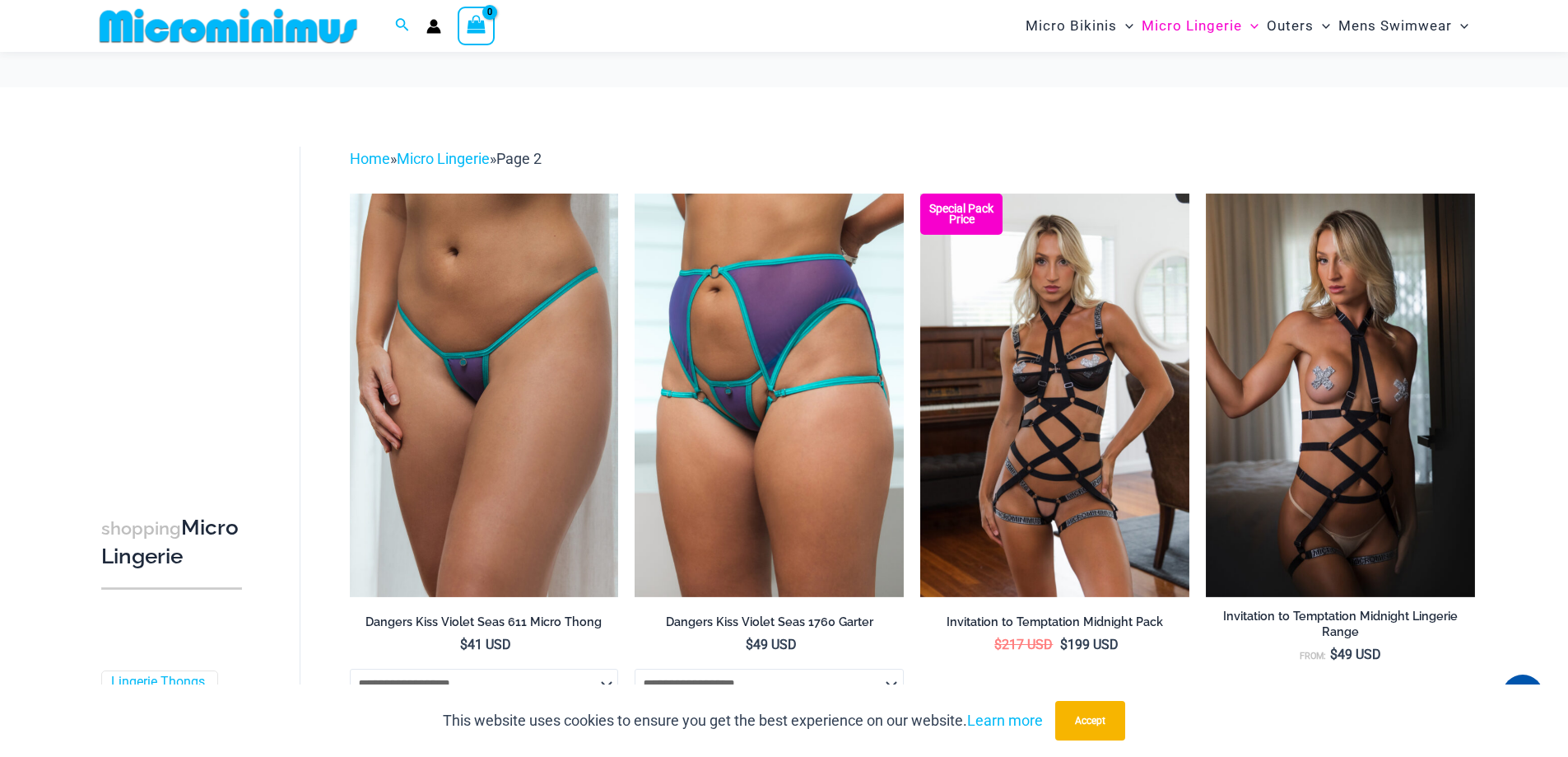
scroll to position [396, 0]
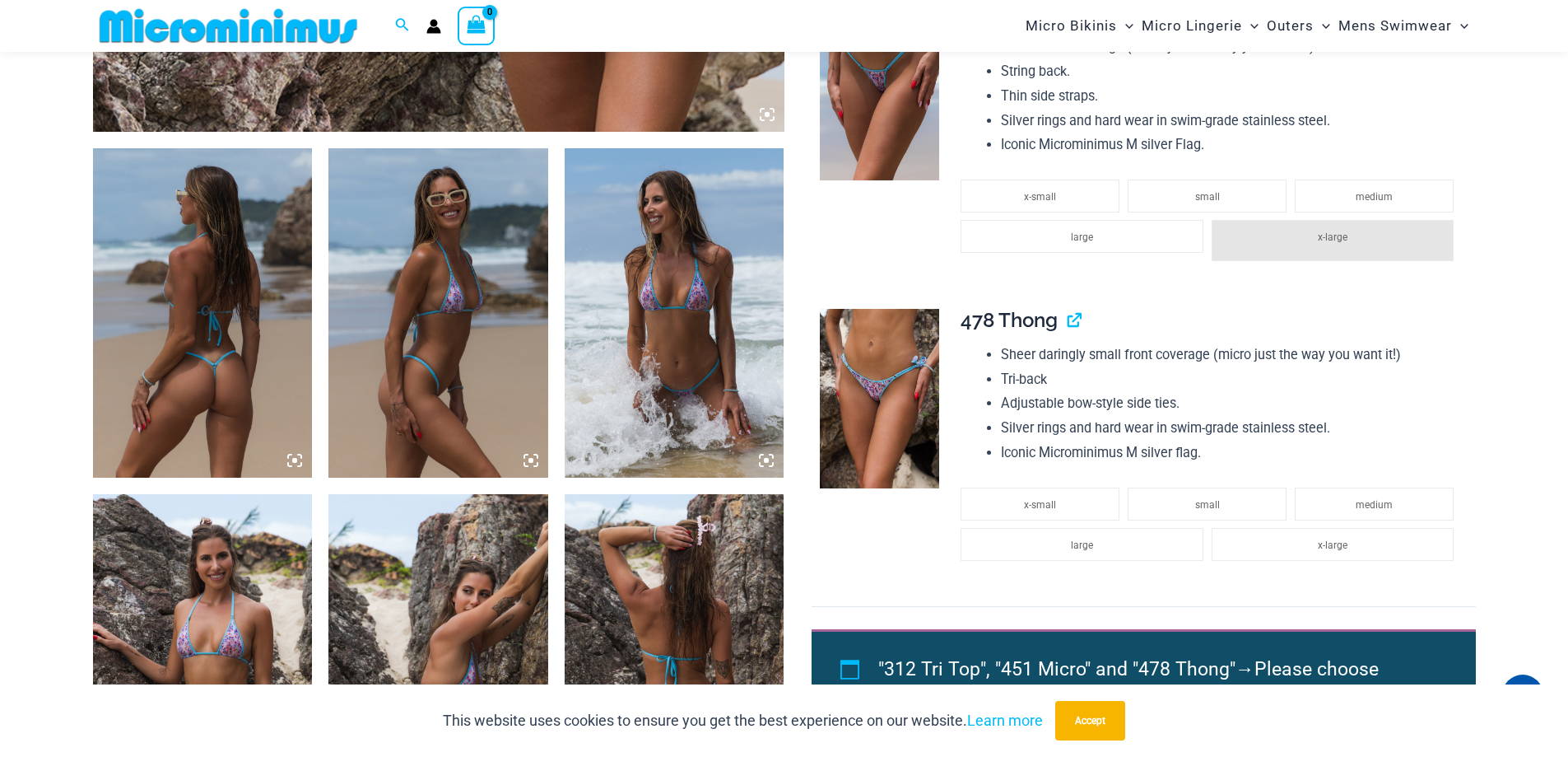
scroll to position [1467, 0]
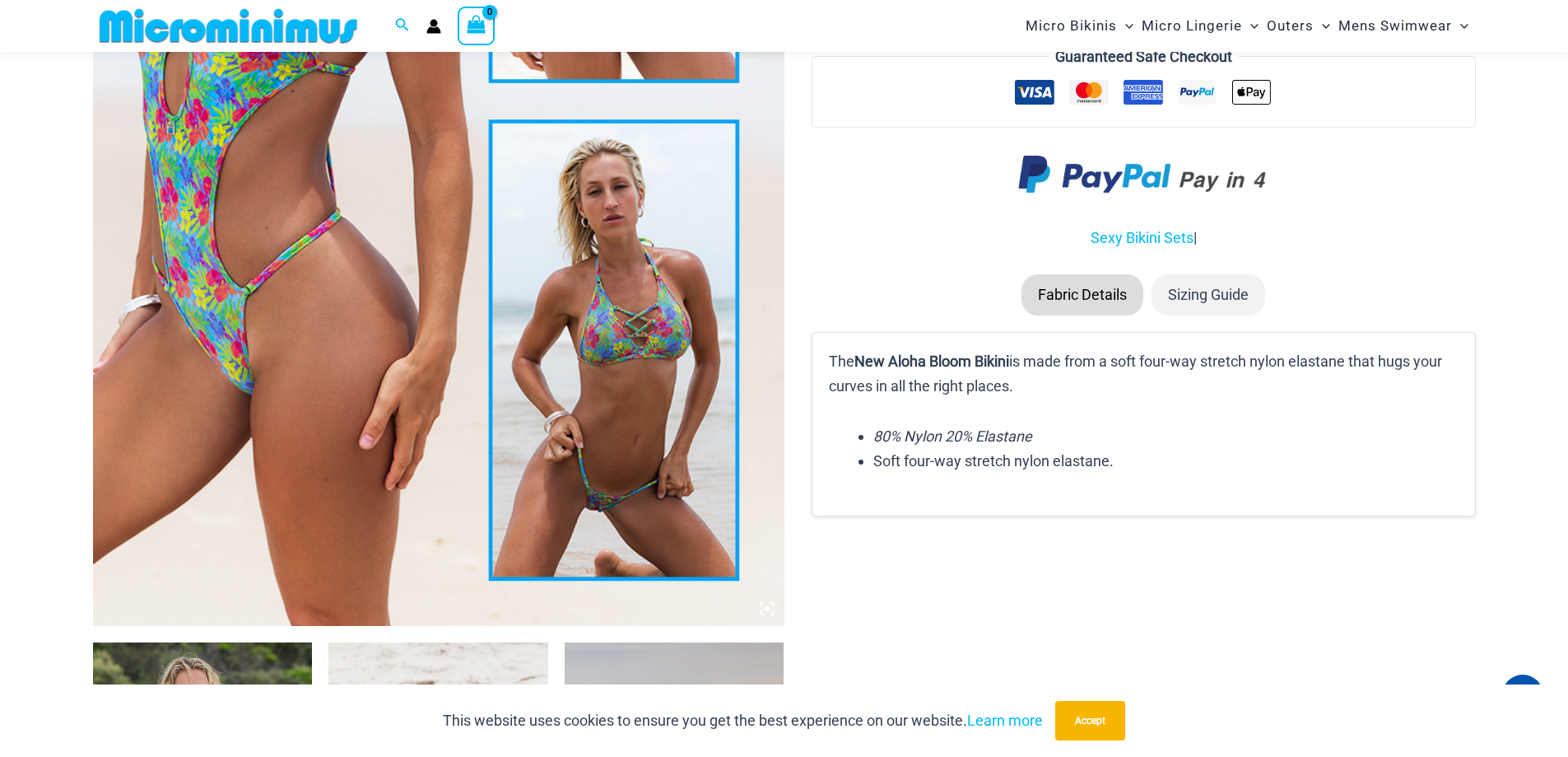
scroll to position [974, 0]
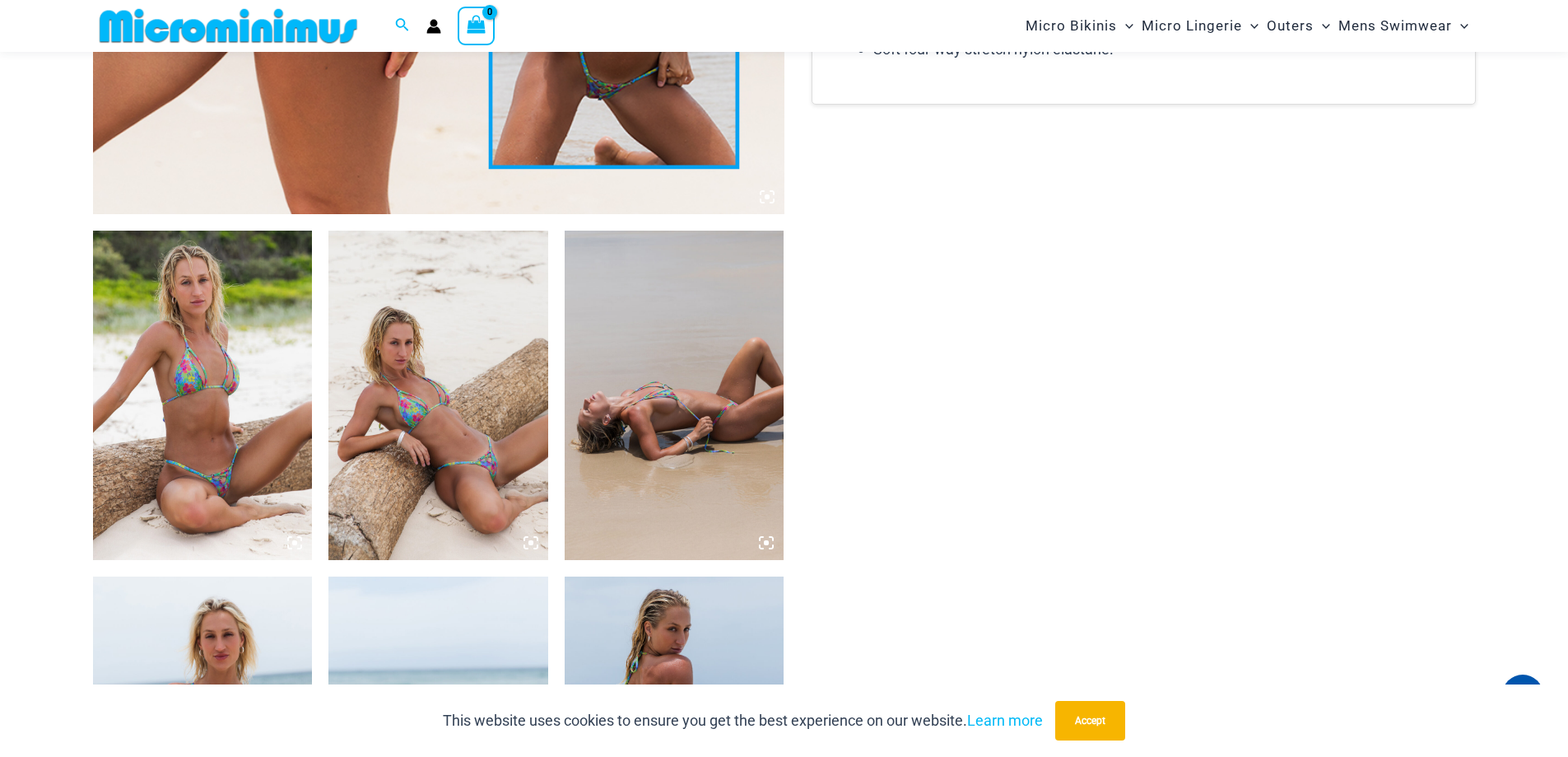
click at [462, 439] on img at bounding box center [438, 394] width 219 height 330
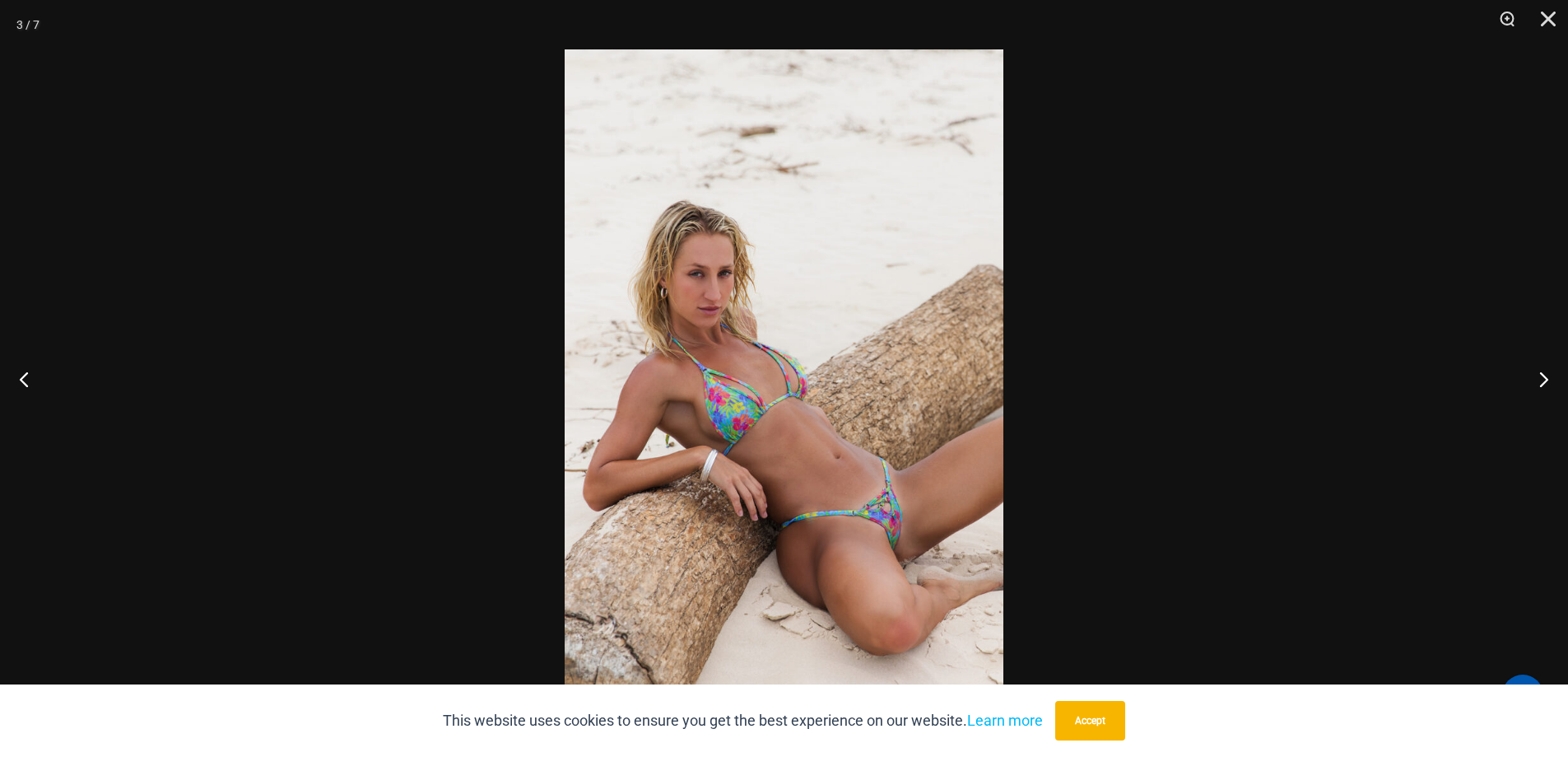
click at [918, 515] on img at bounding box center [784, 378] width 439 height 657
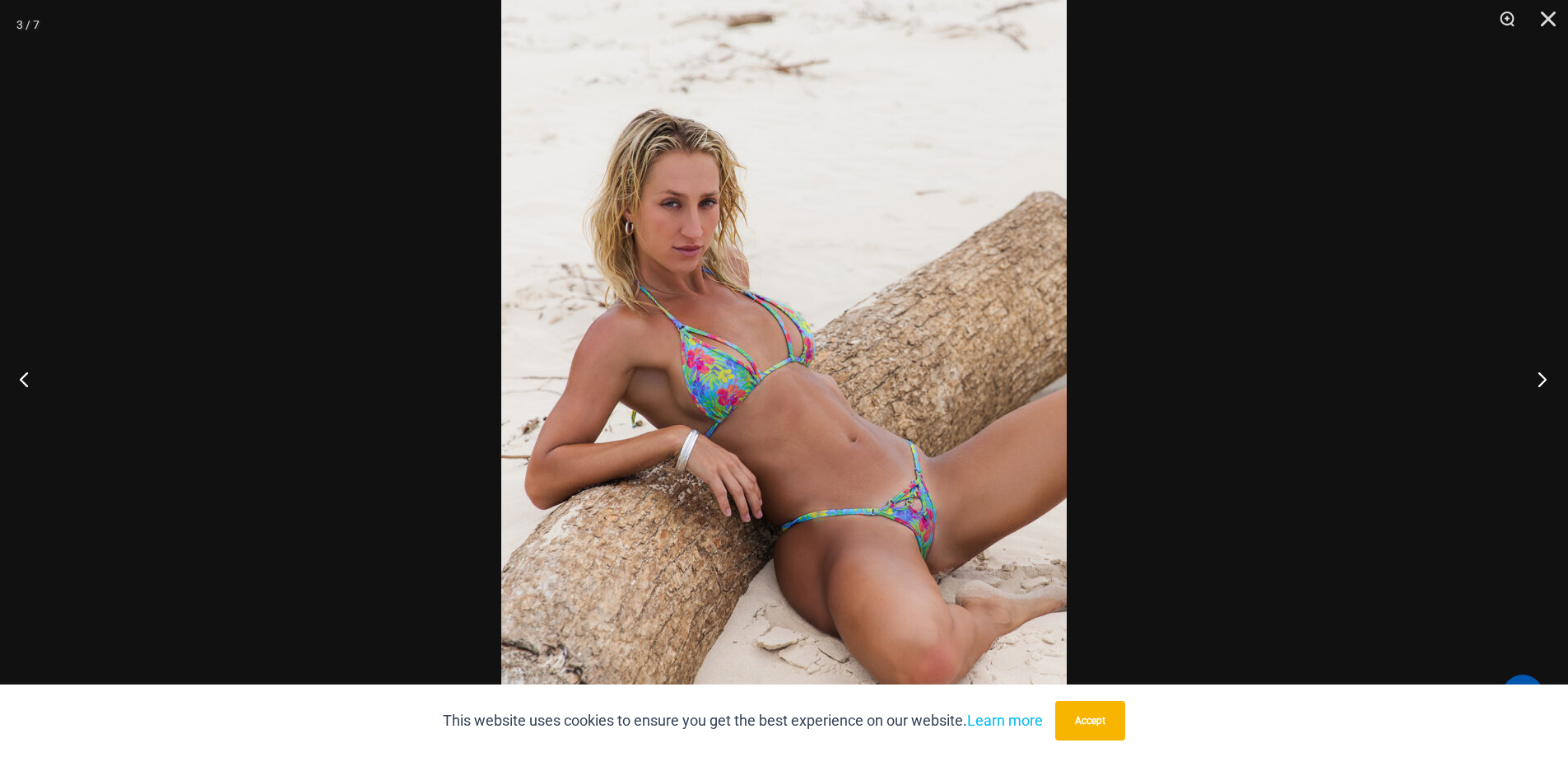
click at [1539, 376] on button "Next" at bounding box center [1537, 378] width 62 height 82
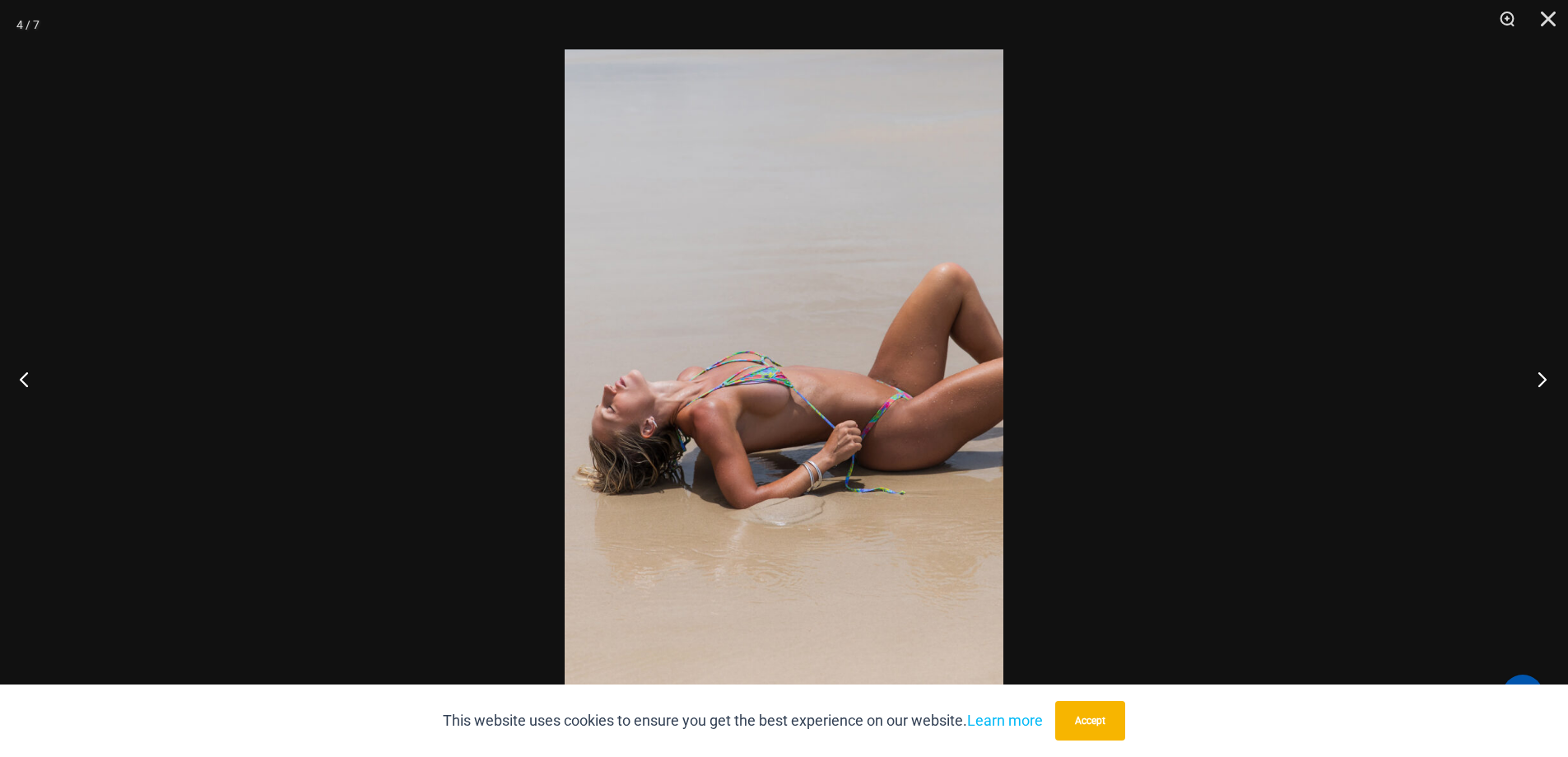
click at [1539, 376] on button "Next" at bounding box center [1537, 378] width 62 height 82
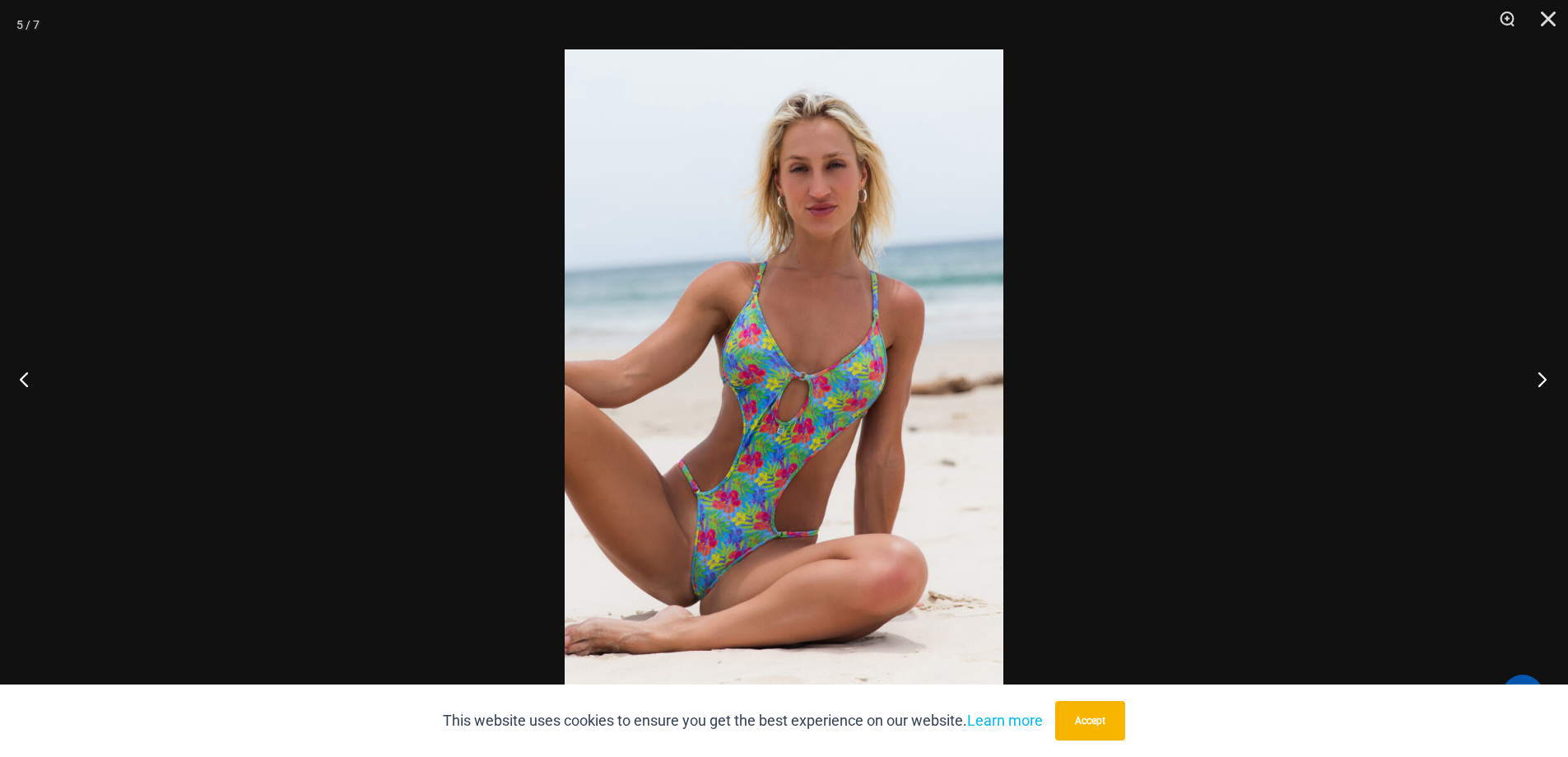
click at [1539, 376] on button "Next" at bounding box center [1537, 378] width 62 height 82
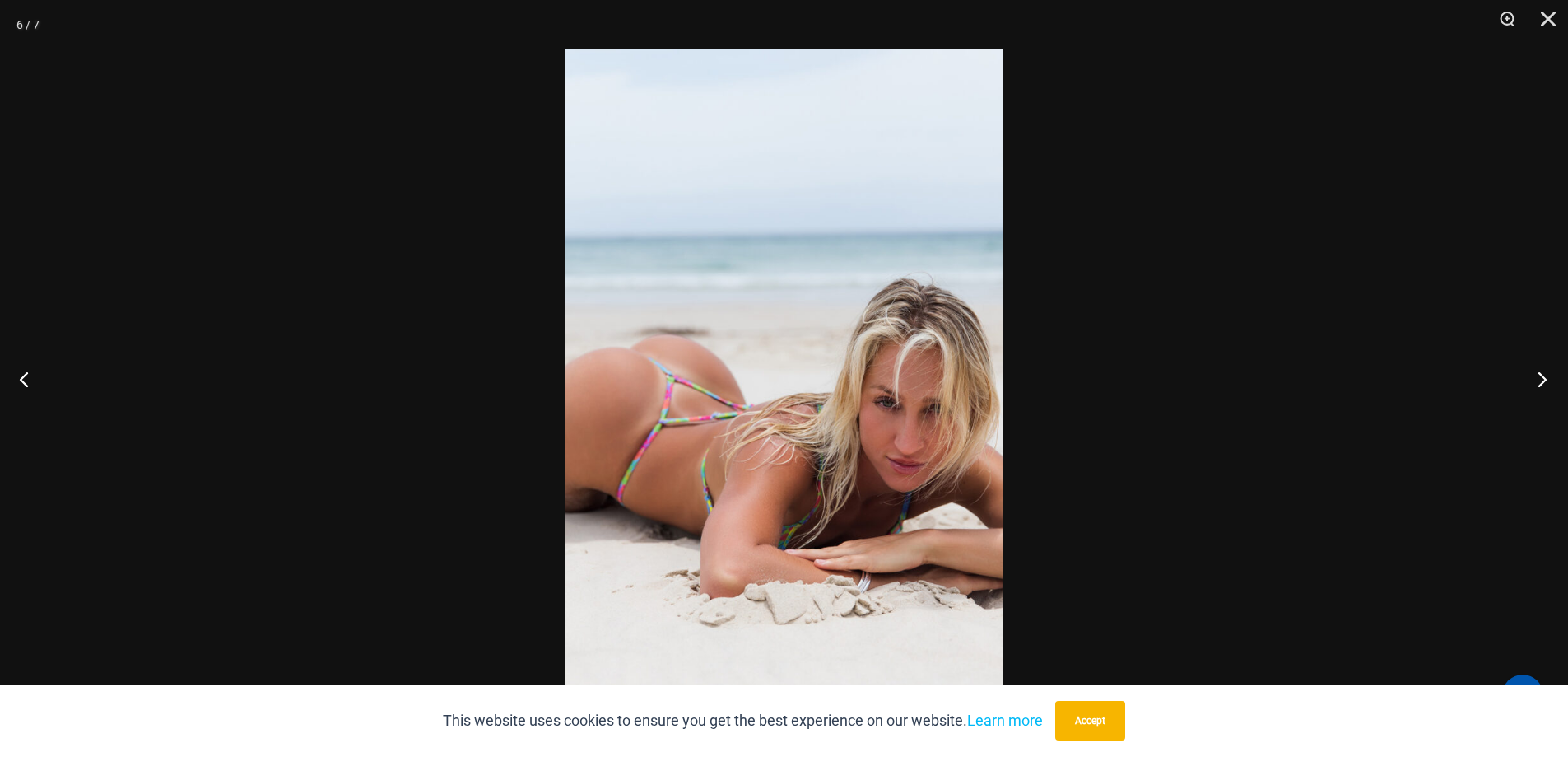
click at [1539, 376] on button "Next" at bounding box center [1537, 378] width 62 height 82
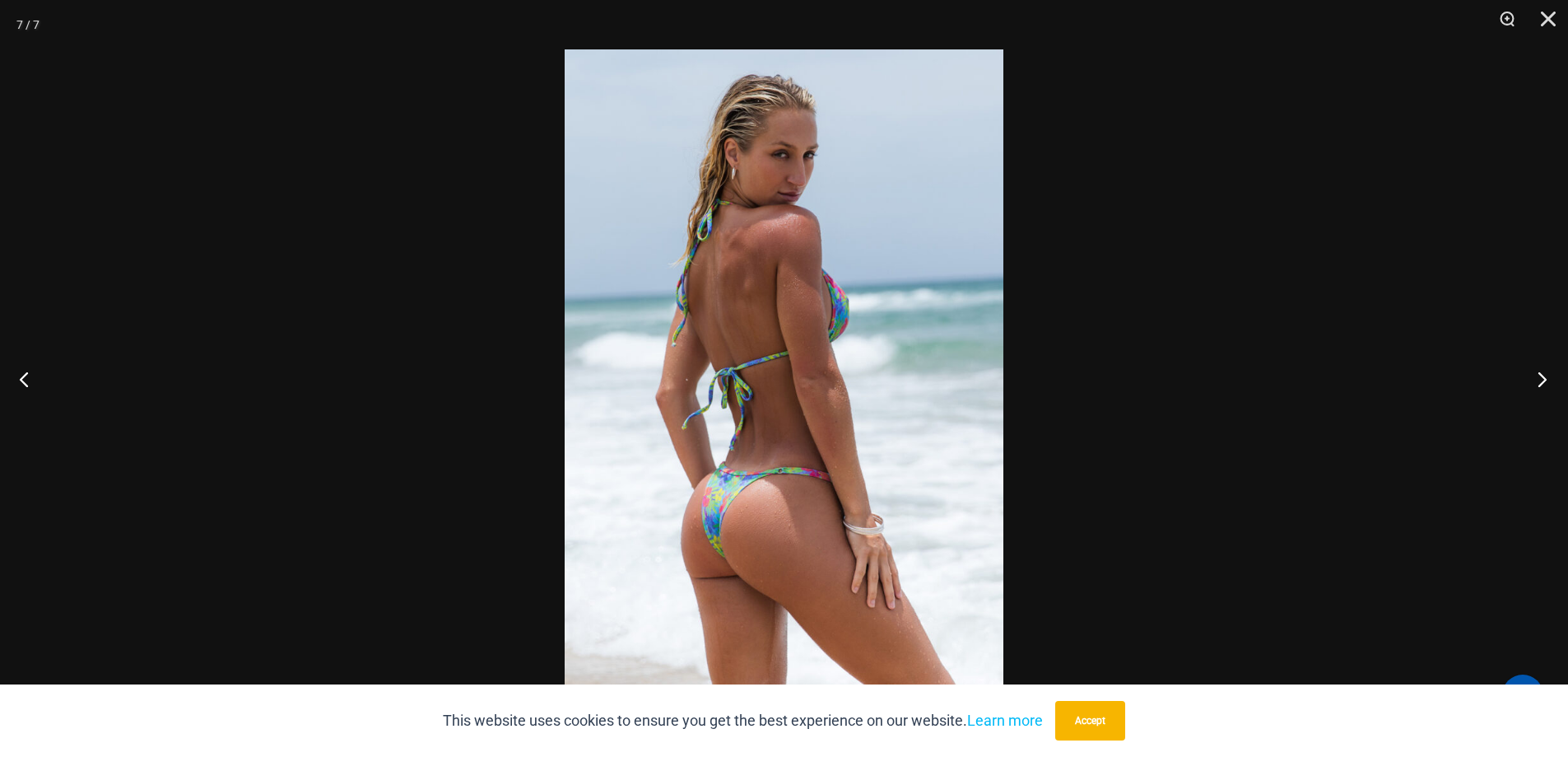
click at [1539, 376] on button "Next" at bounding box center [1537, 378] width 62 height 82
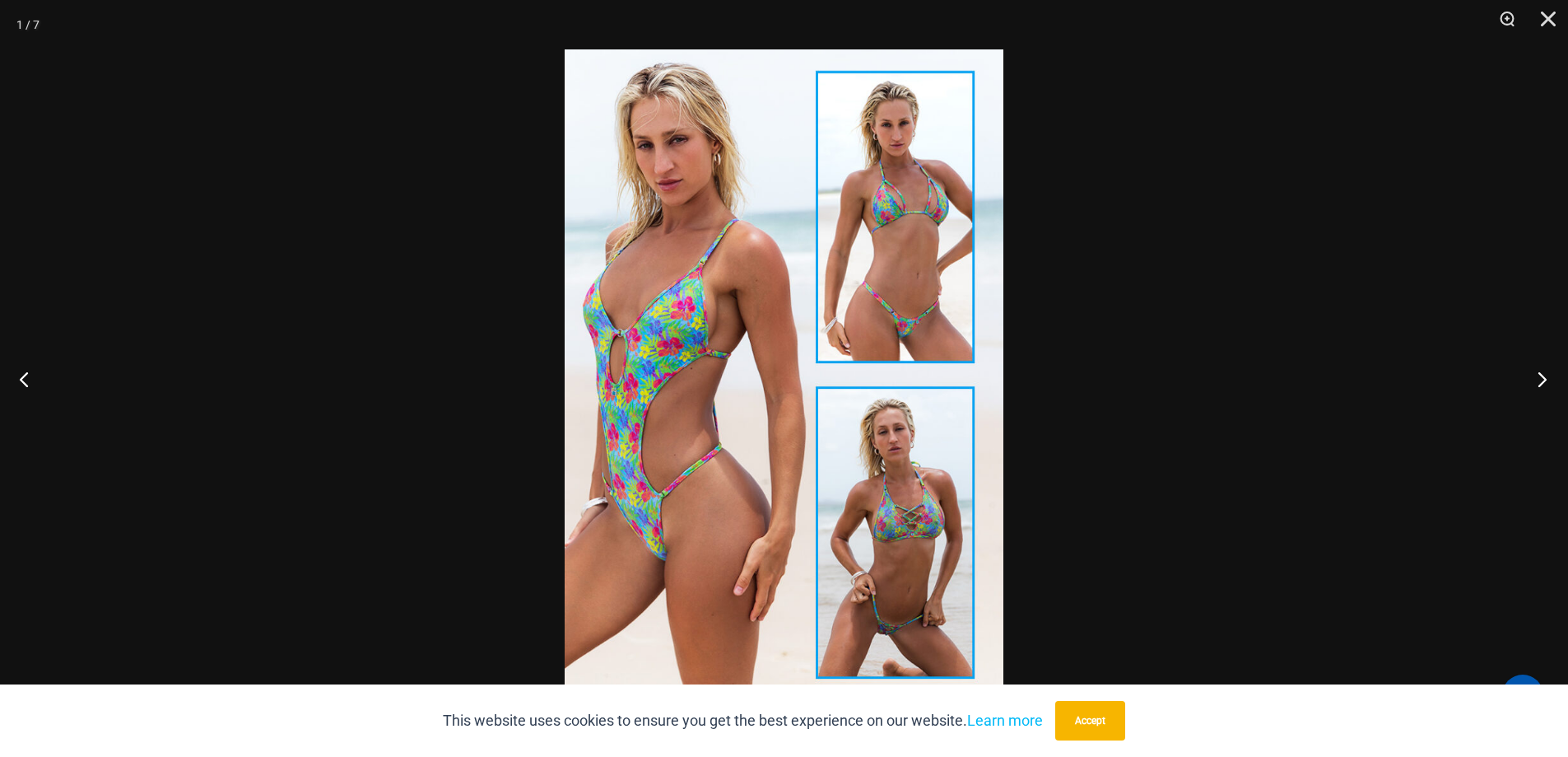
click at [1539, 376] on button "Next" at bounding box center [1537, 378] width 62 height 82
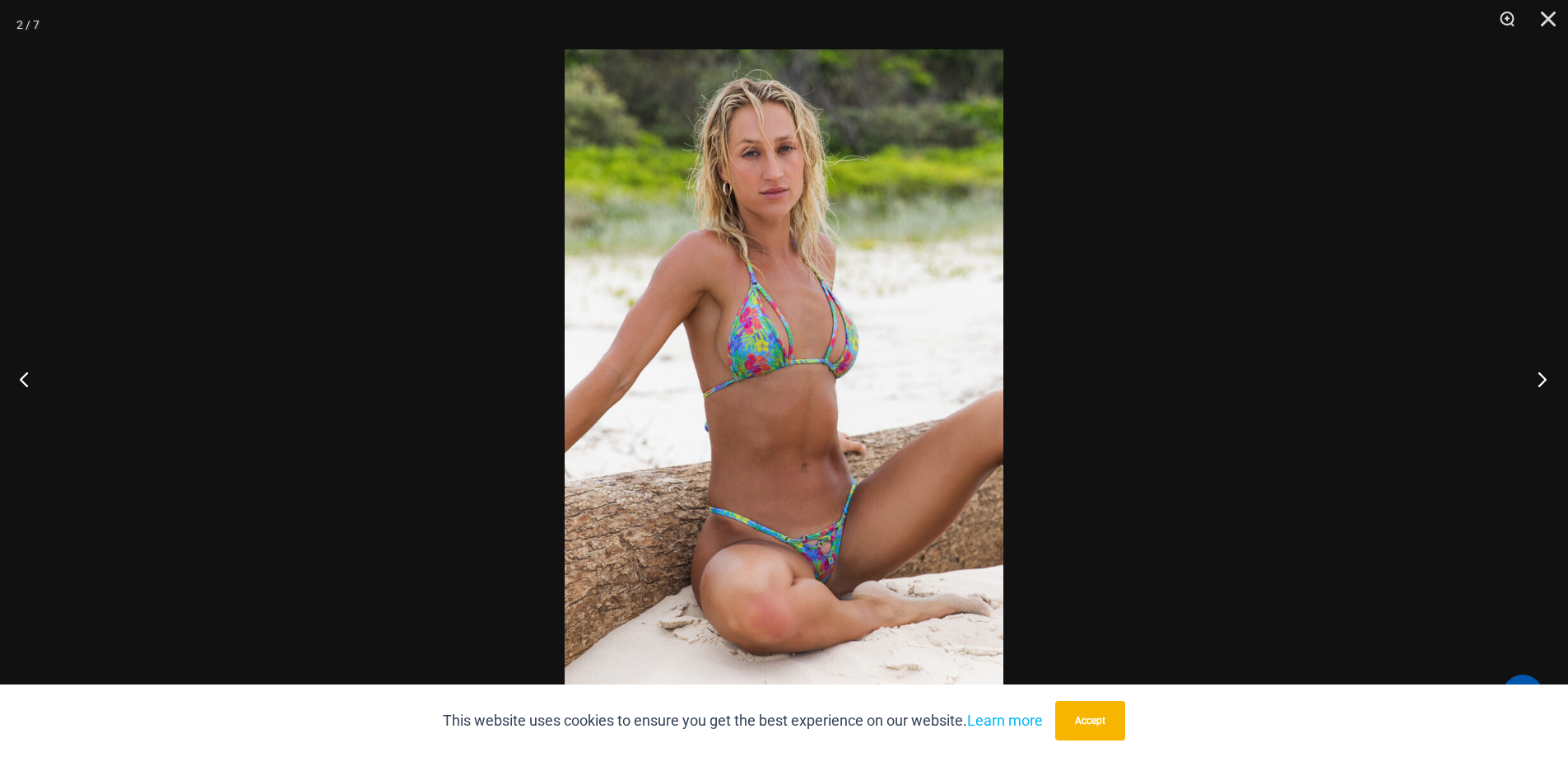
click at [1539, 377] on button "Next" at bounding box center [1537, 378] width 62 height 82
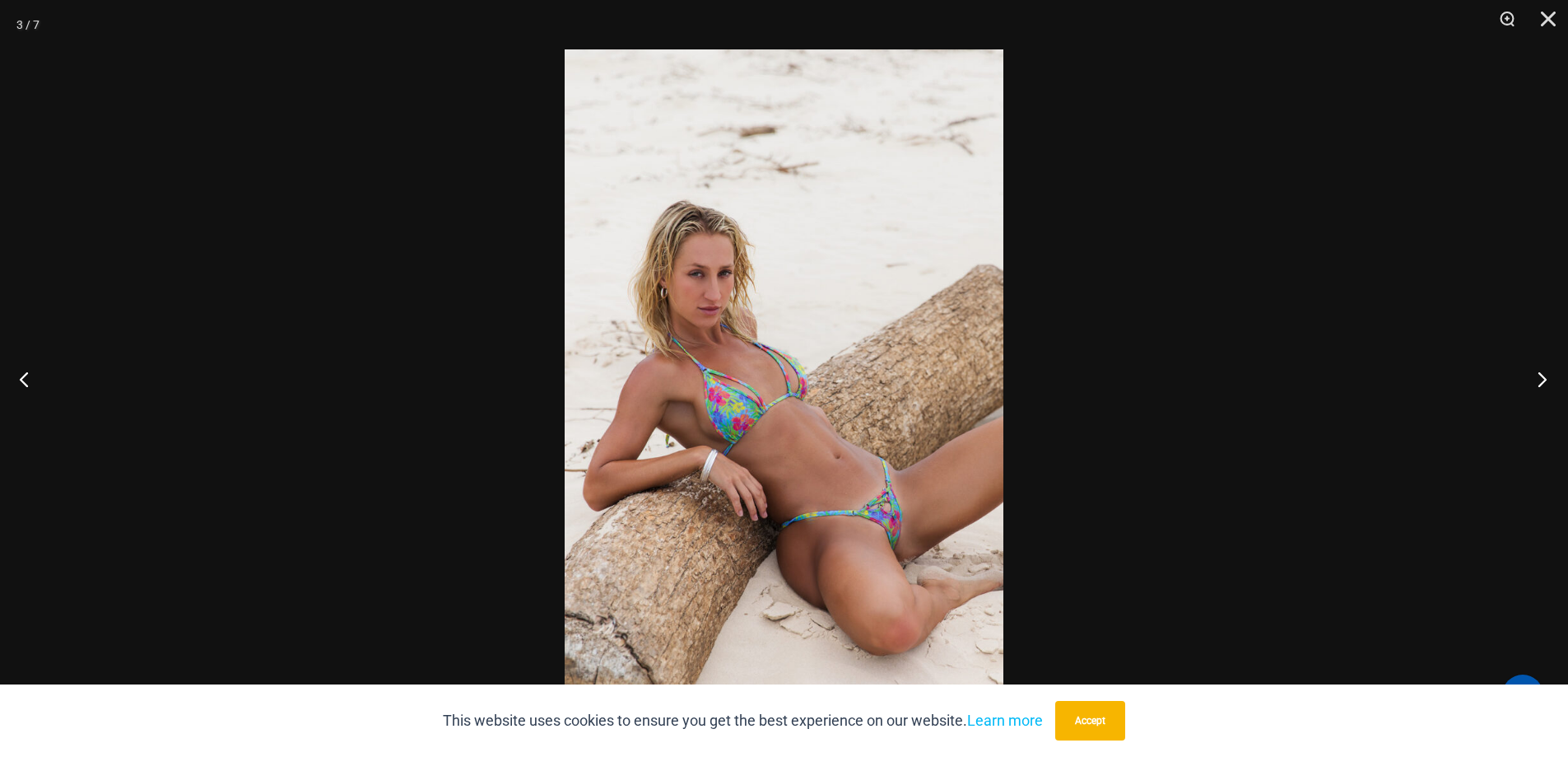
click at [1533, 376] on button "Next" at bounding box center [1537, 378] width 62 height 82
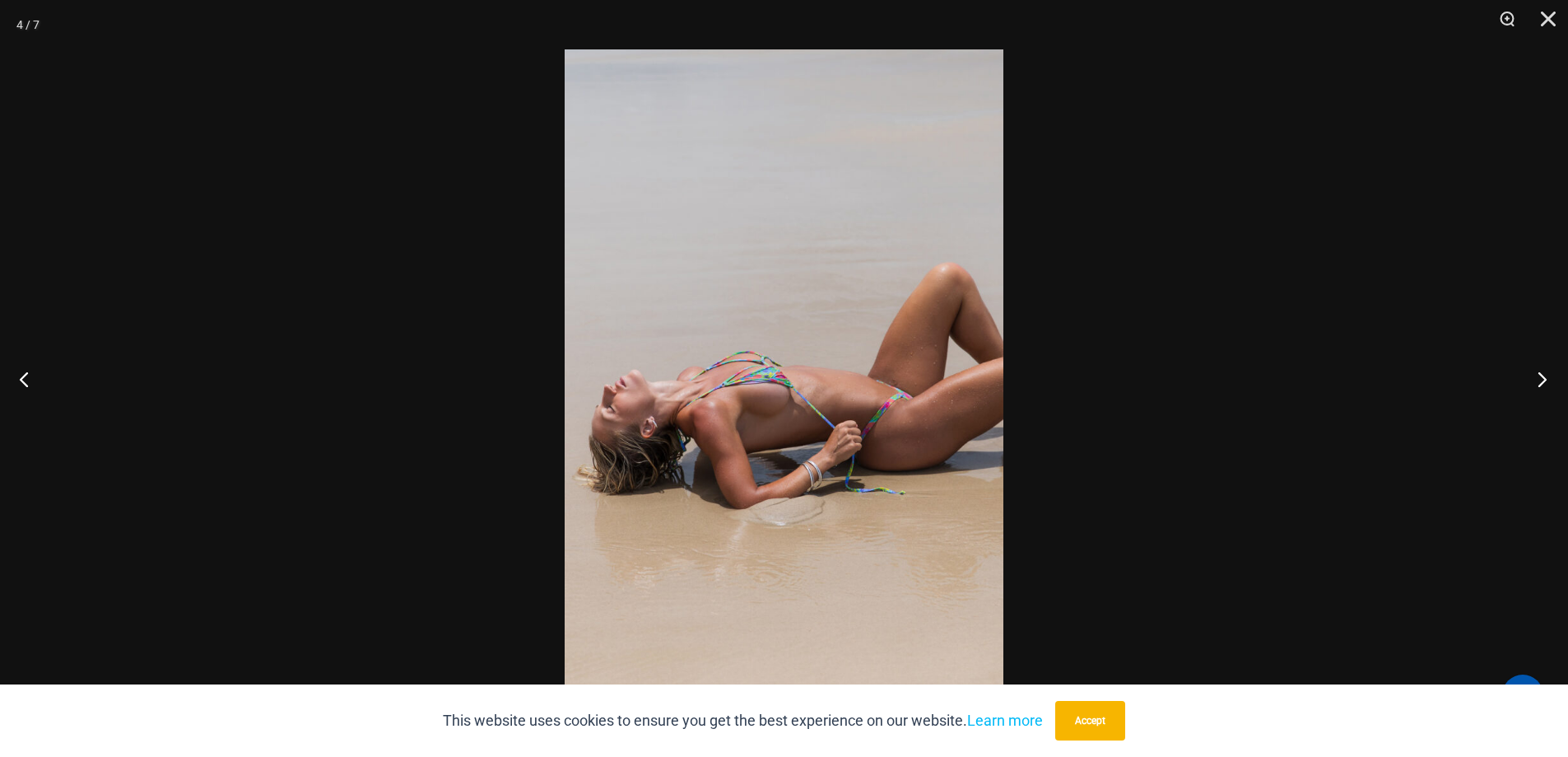
click at [1532, 376] on button "Next" at bounding box center [1537, 378] width 62 height 82
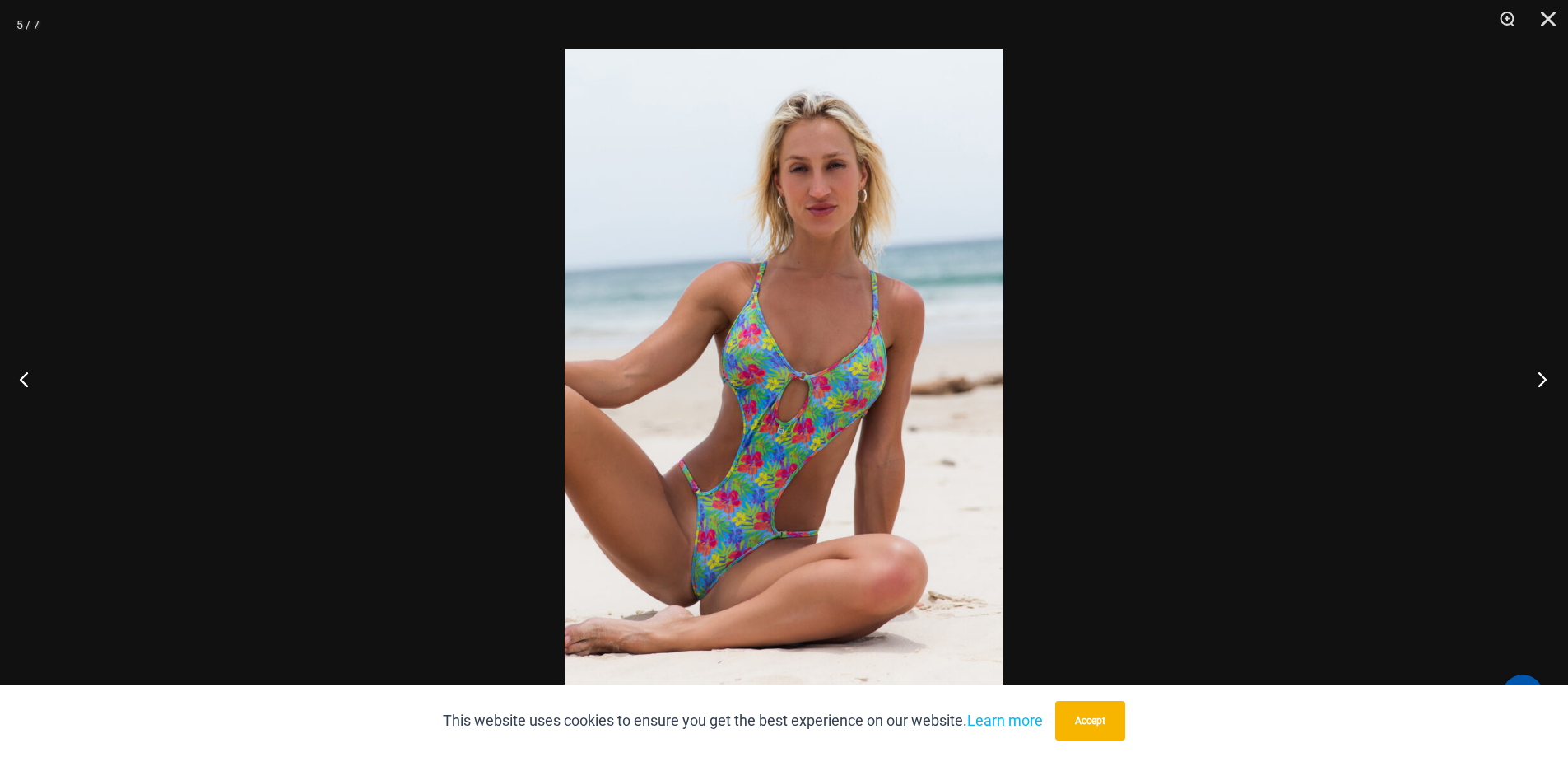
click at [1532, 376] on button "Next" at bounding box center [1537, 378] width 62 height 82
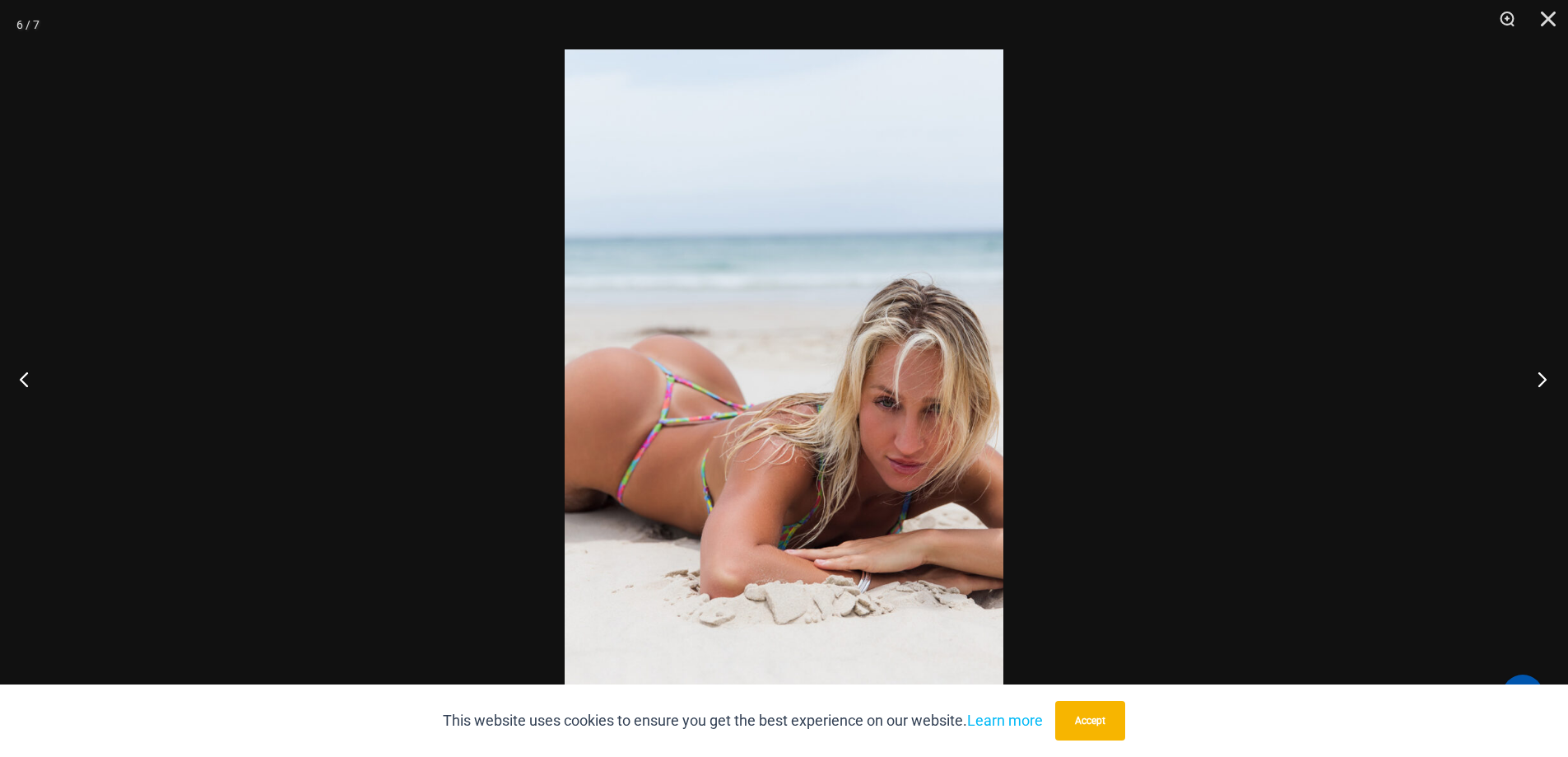
click at [1531, 376] on button "Next" at bounding box center [1537, 378] width 62 height 82
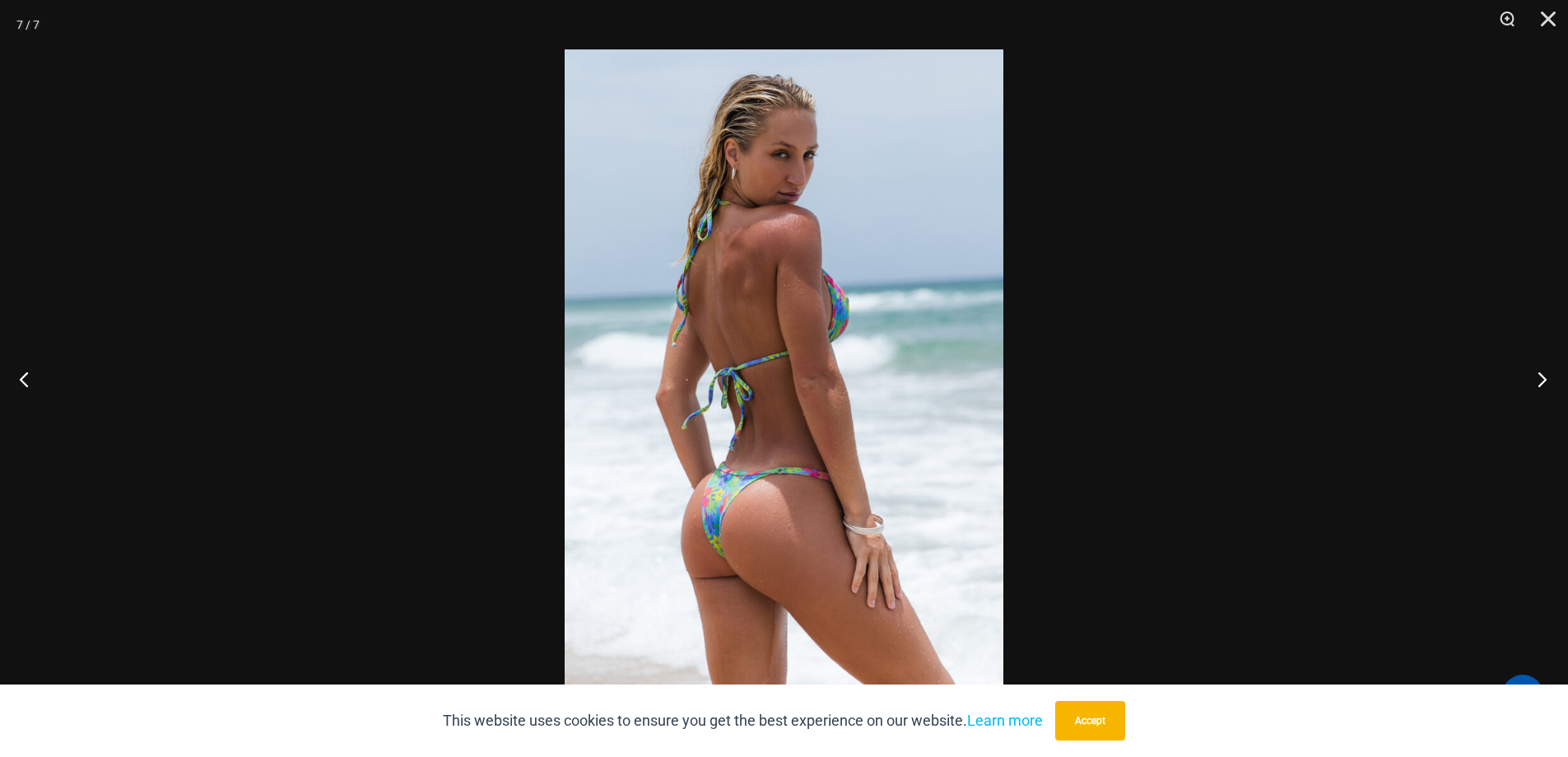
click at [1531, 376] on button "Next" at bounding box center [1537, 378] width 62 height 82
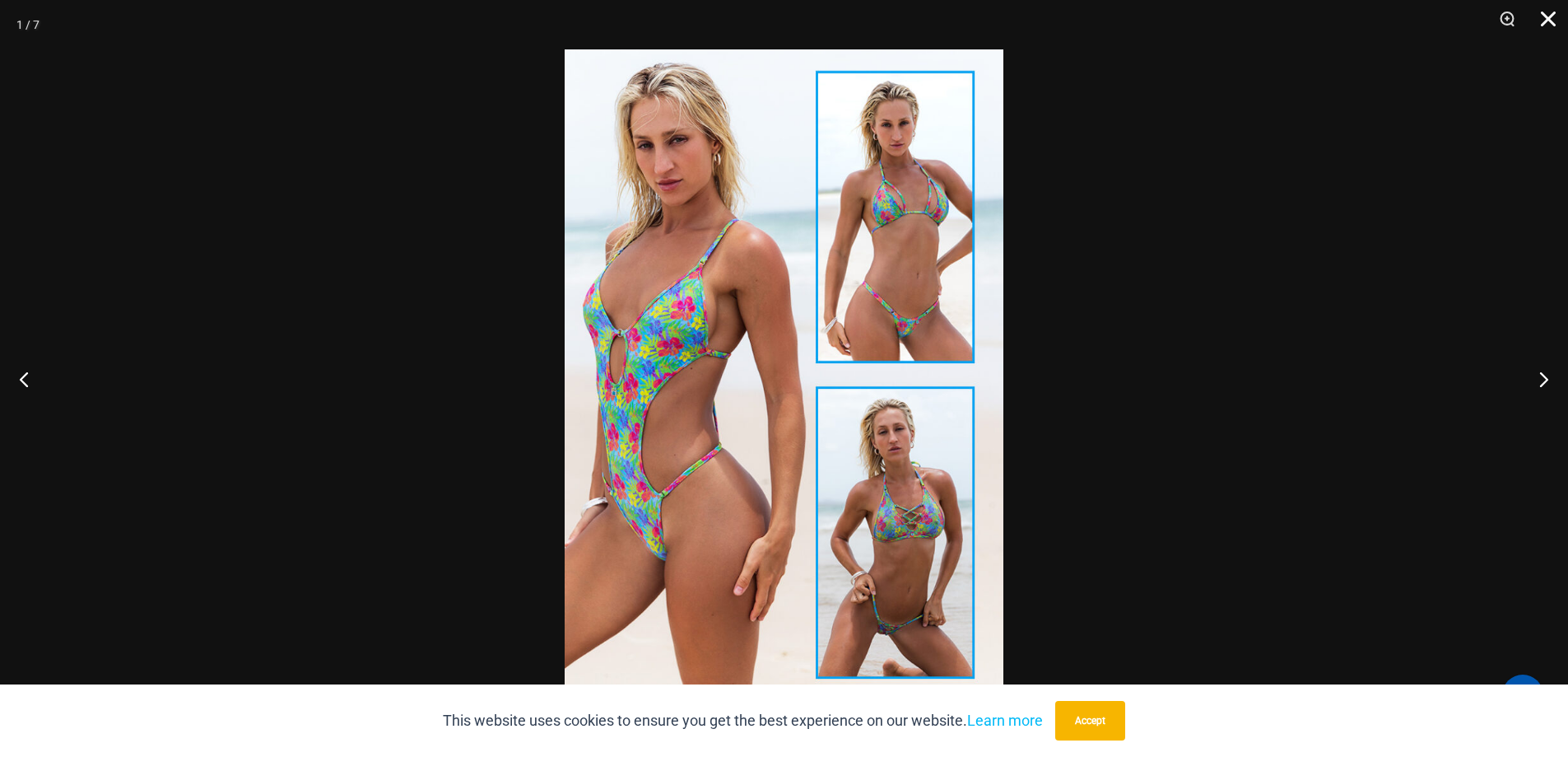
click at [1550, 14] on button "Close" at bounding box center [1543, 24] width 42 height 49
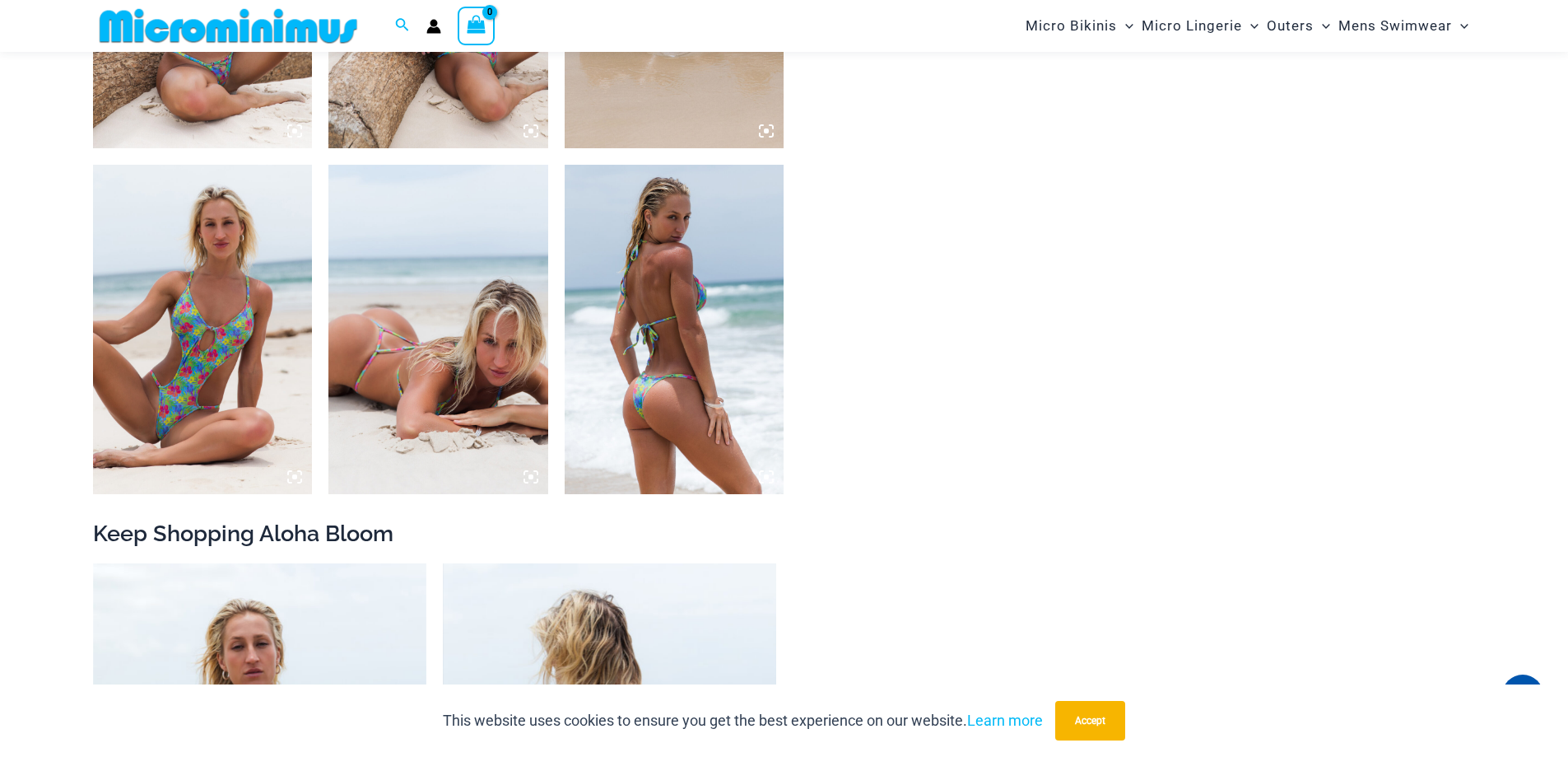
scroll to position [1714, 0]
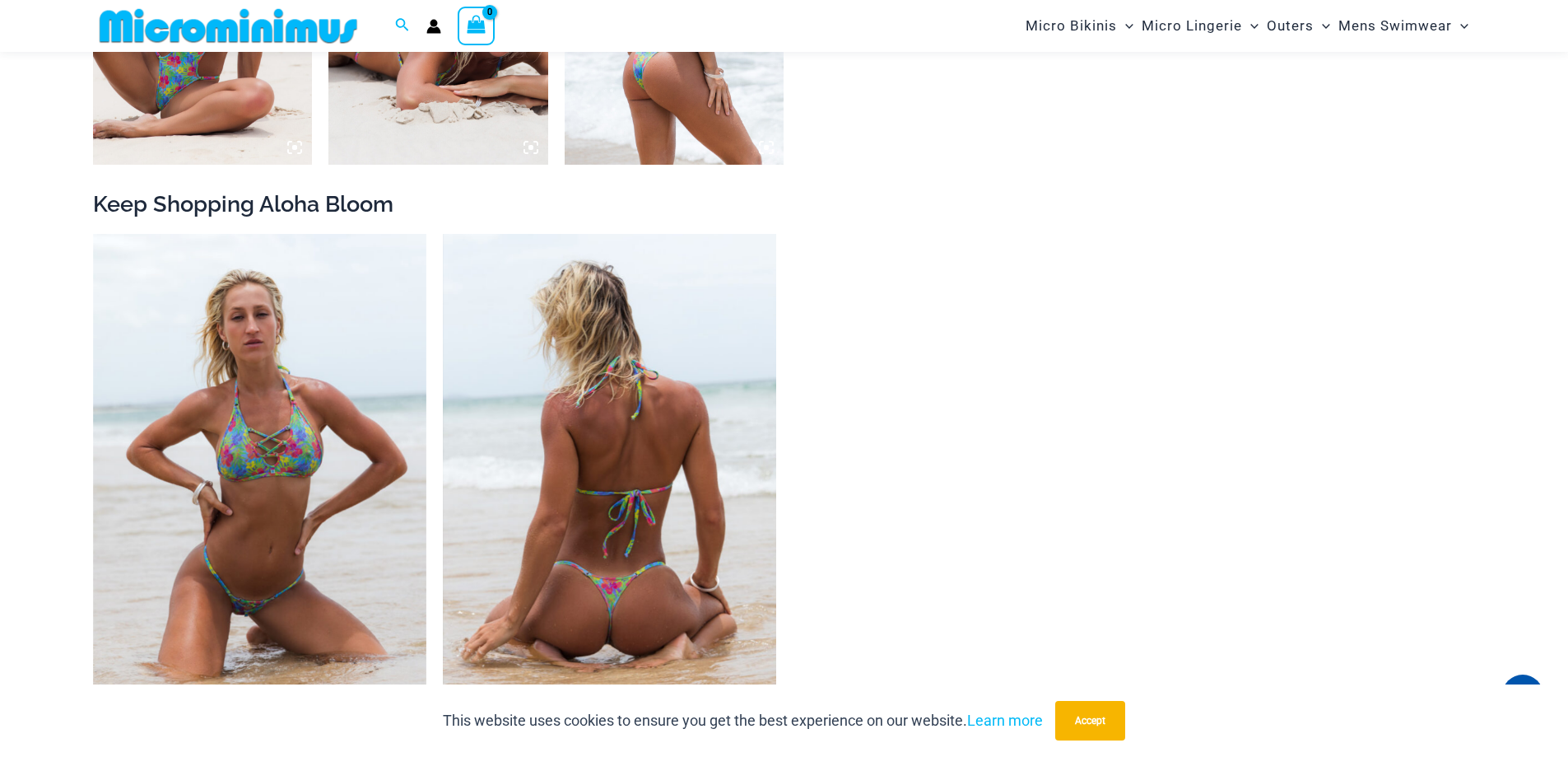
click at [652, 579] on img at bounding box center [609, 484] width 334 height 501
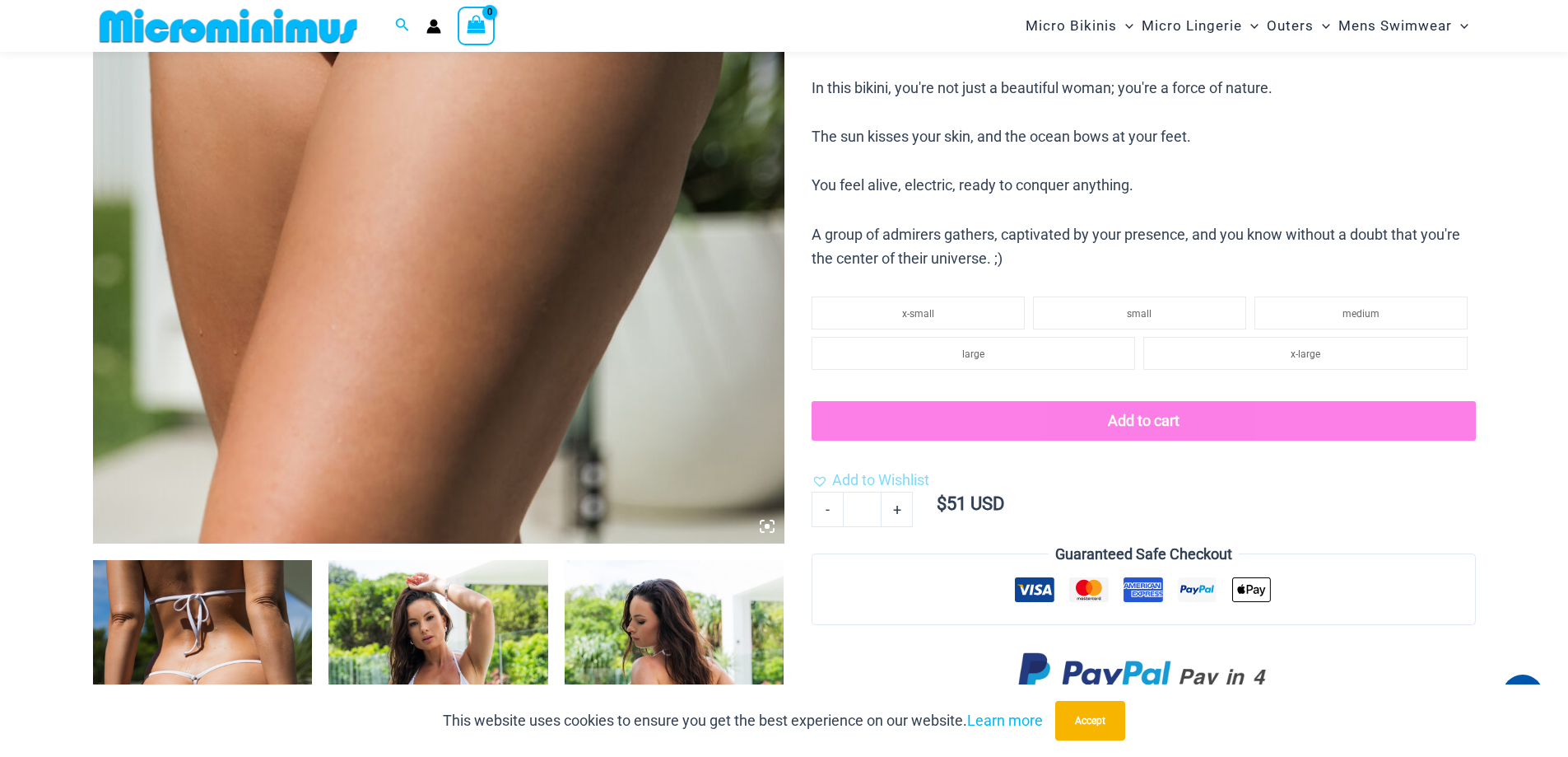
scroll to position [1056, 0]
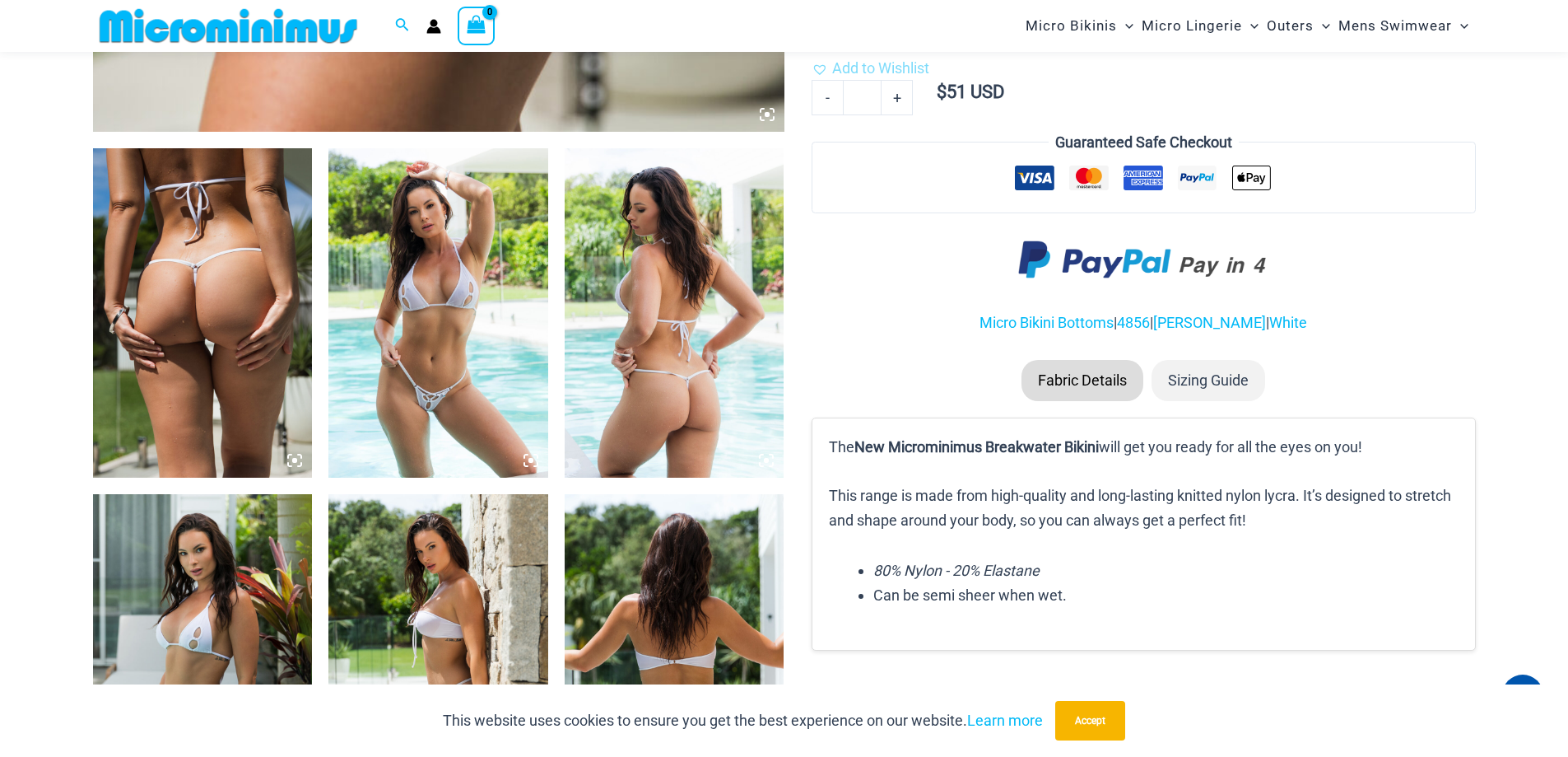
click at [423, 391] on img at bounding box center [438, 312] width 219 height 330
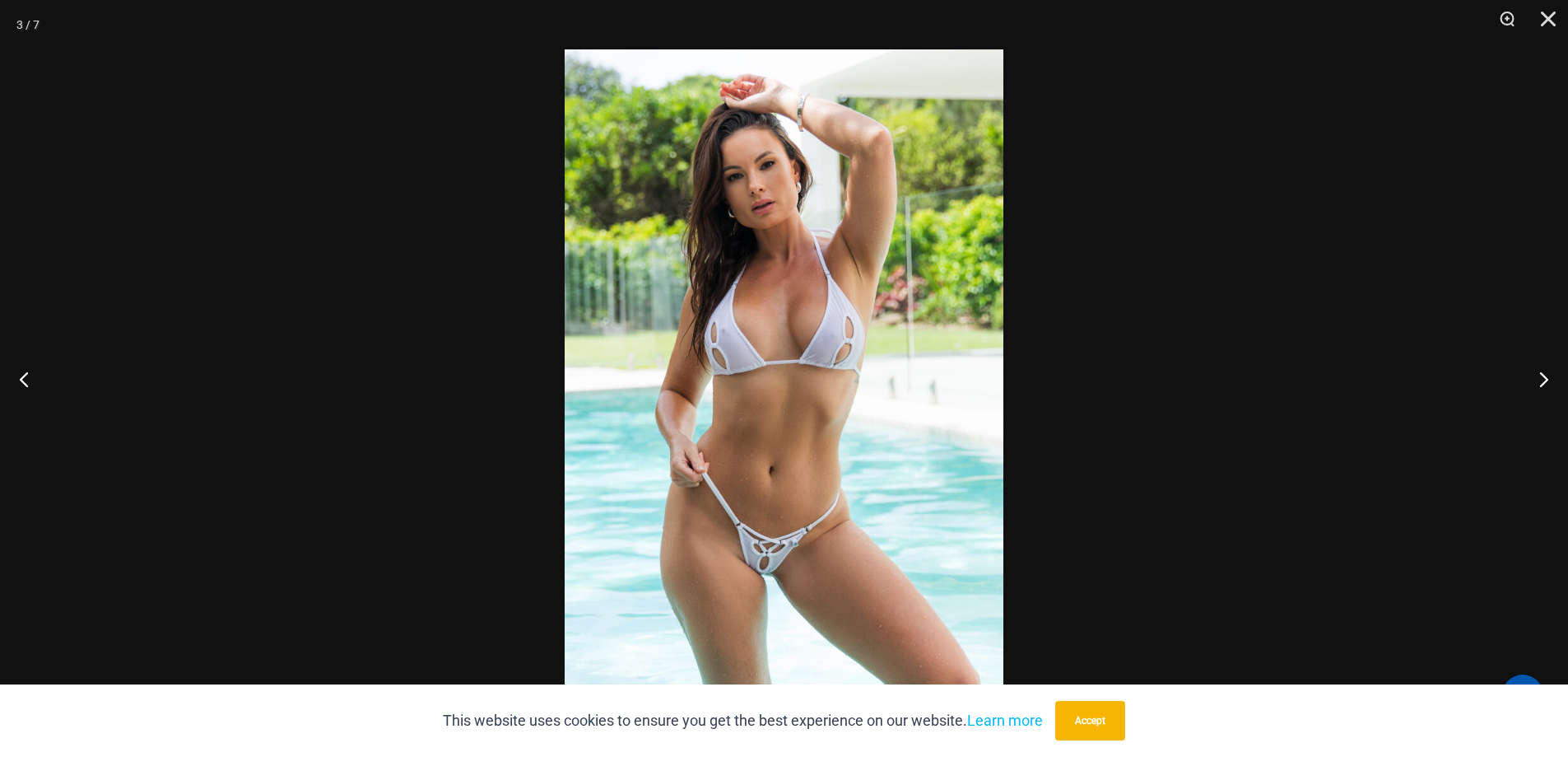
click at [1144, 513] on div at bounding box center [784, 378] width 1568 height 757
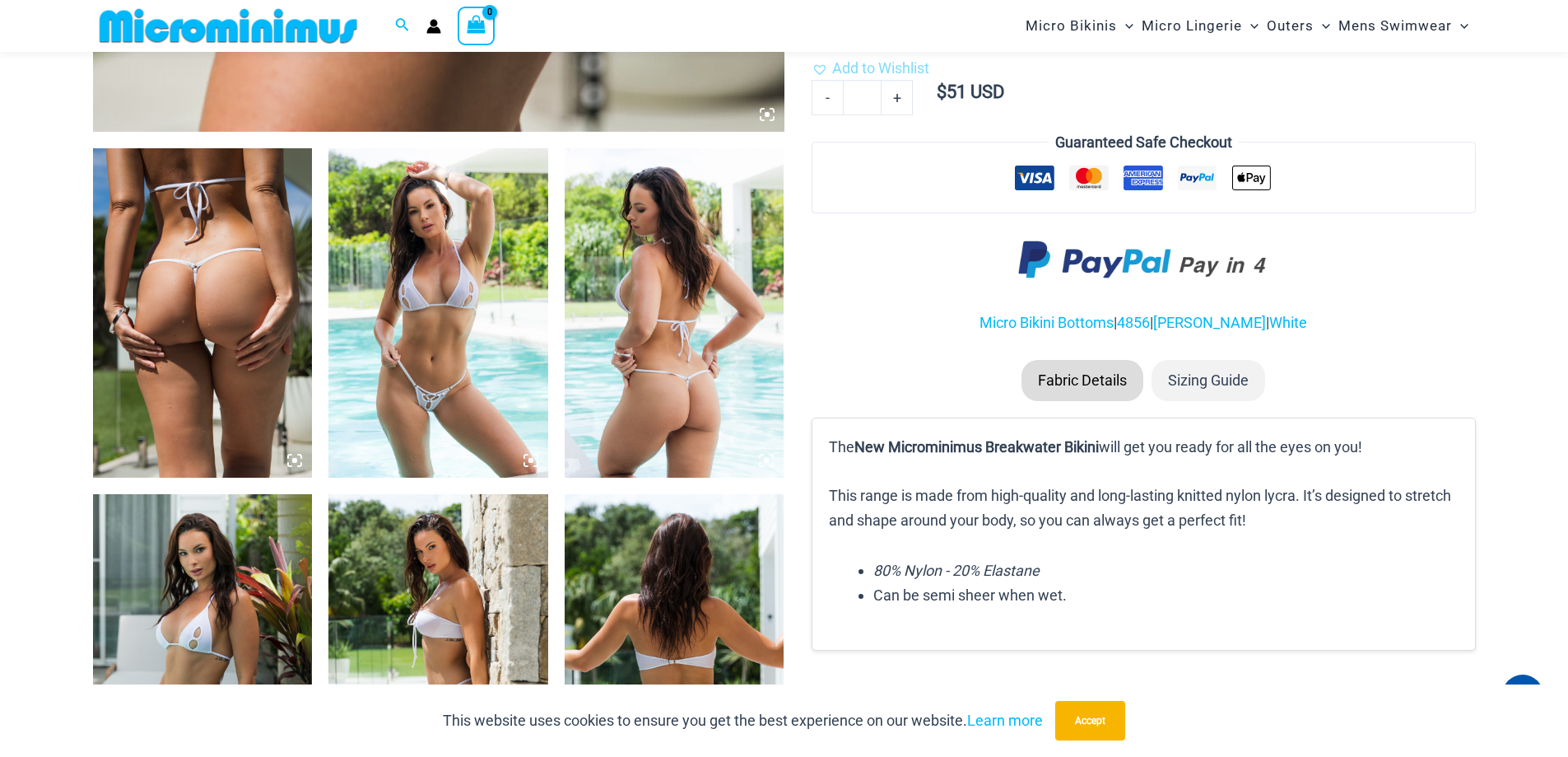
scroll to position [1302, 0]
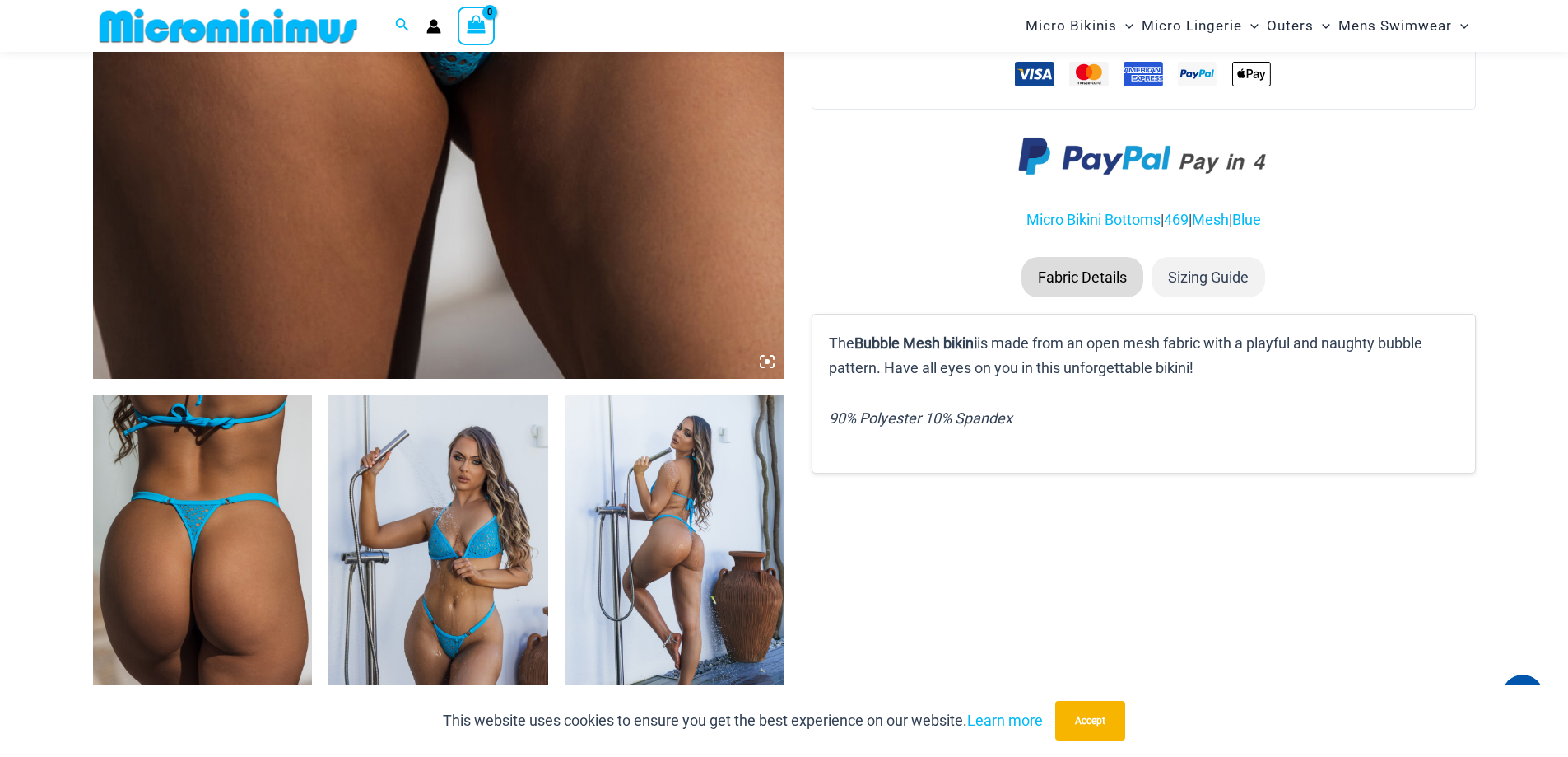
scroll to position [480, 0]
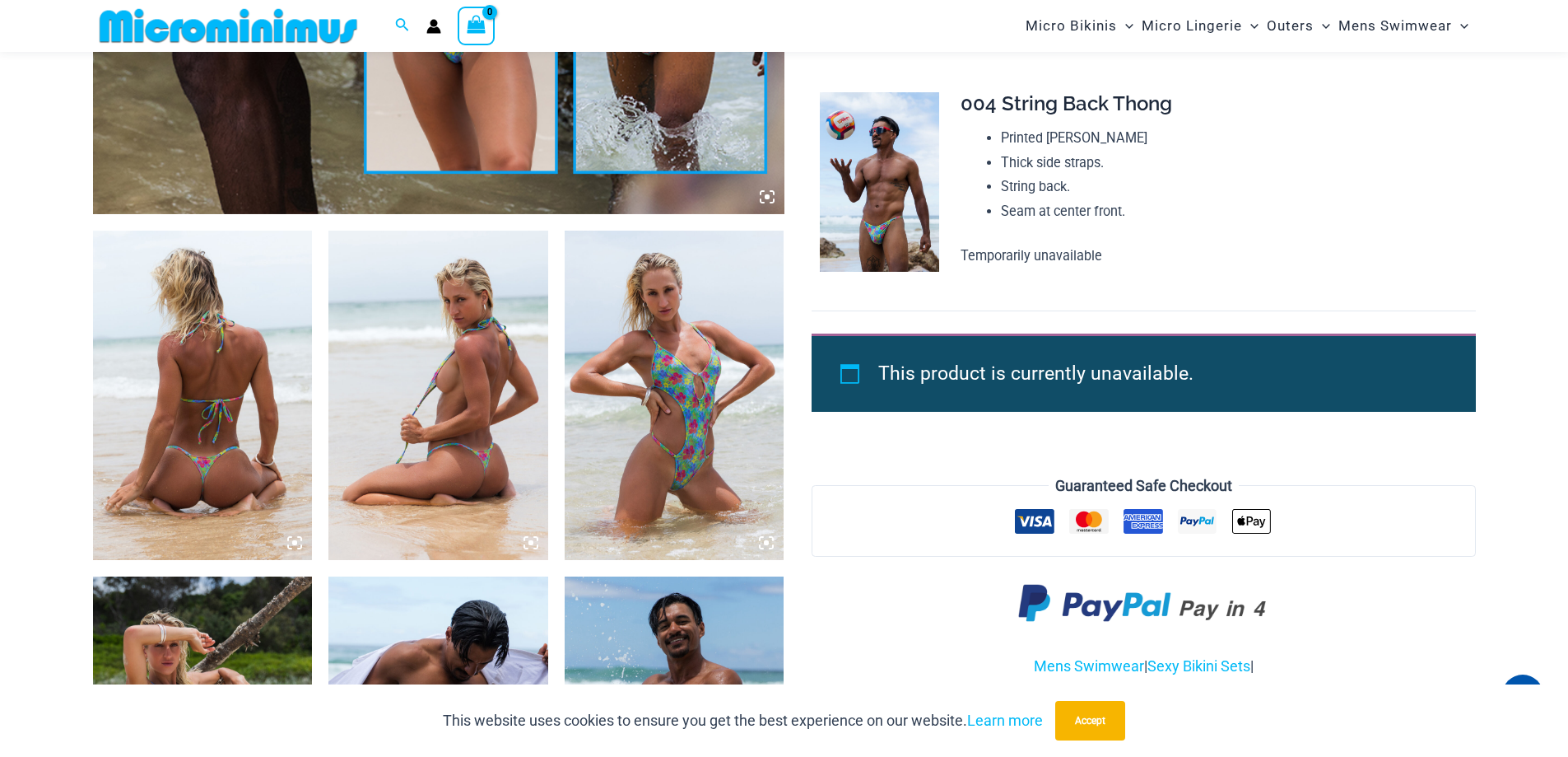
scroll to position [1056, 0]
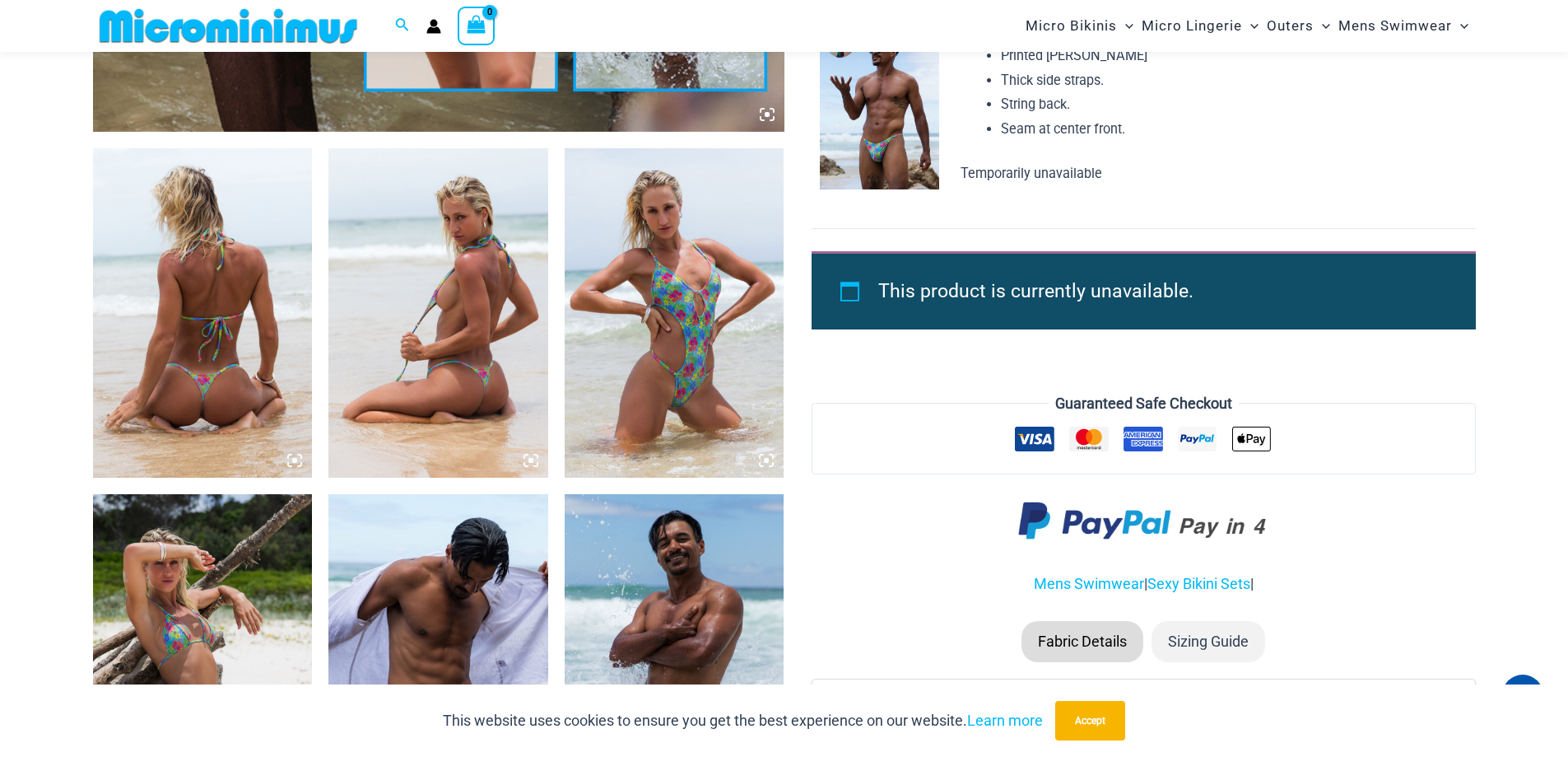
click at [491, 344] on img at bounding box center [438, 312] width 219 height 330
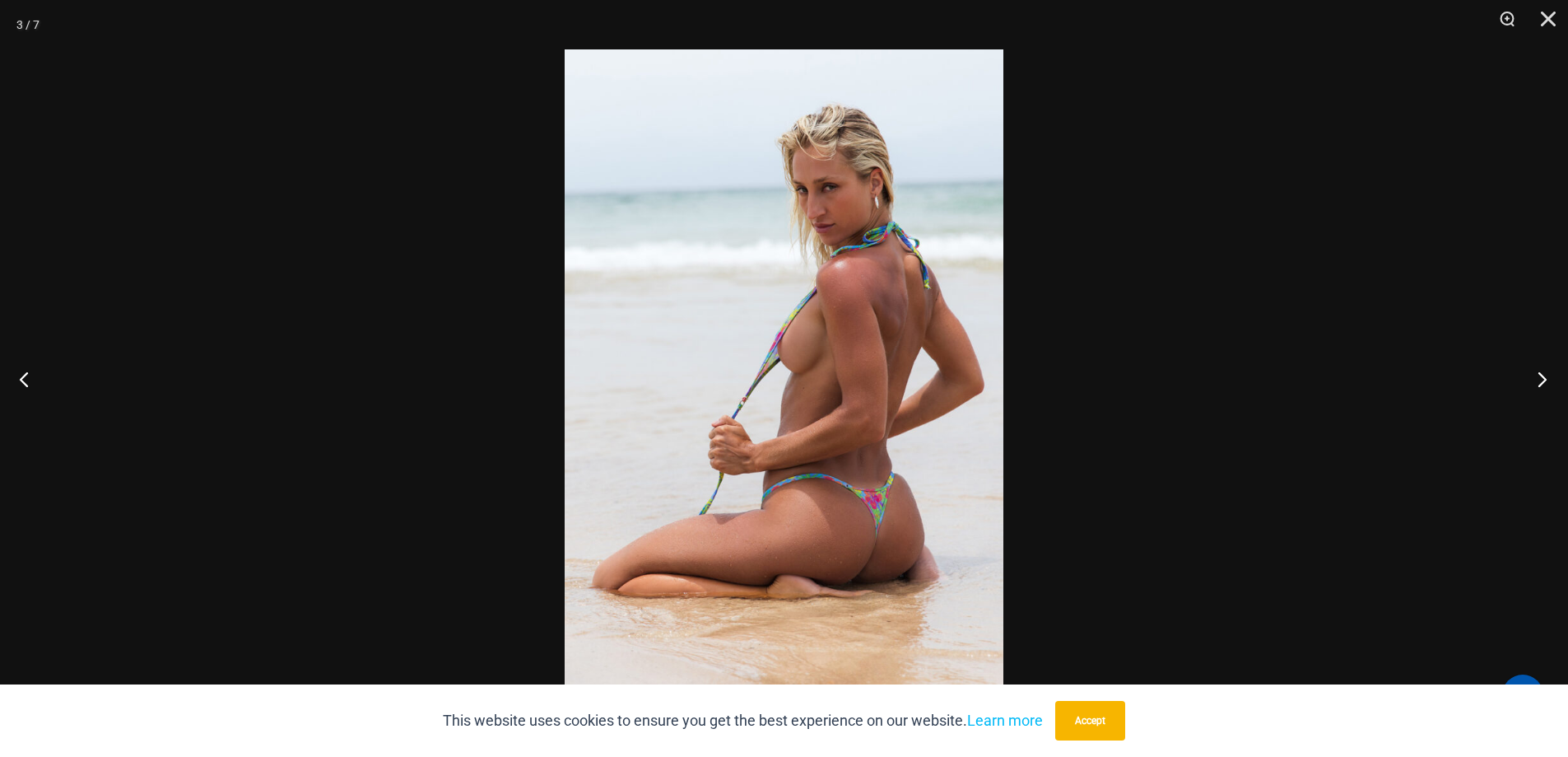
click at [1546, 382] on button "Next" at bounding box center [1537, 378] width 62 height 82
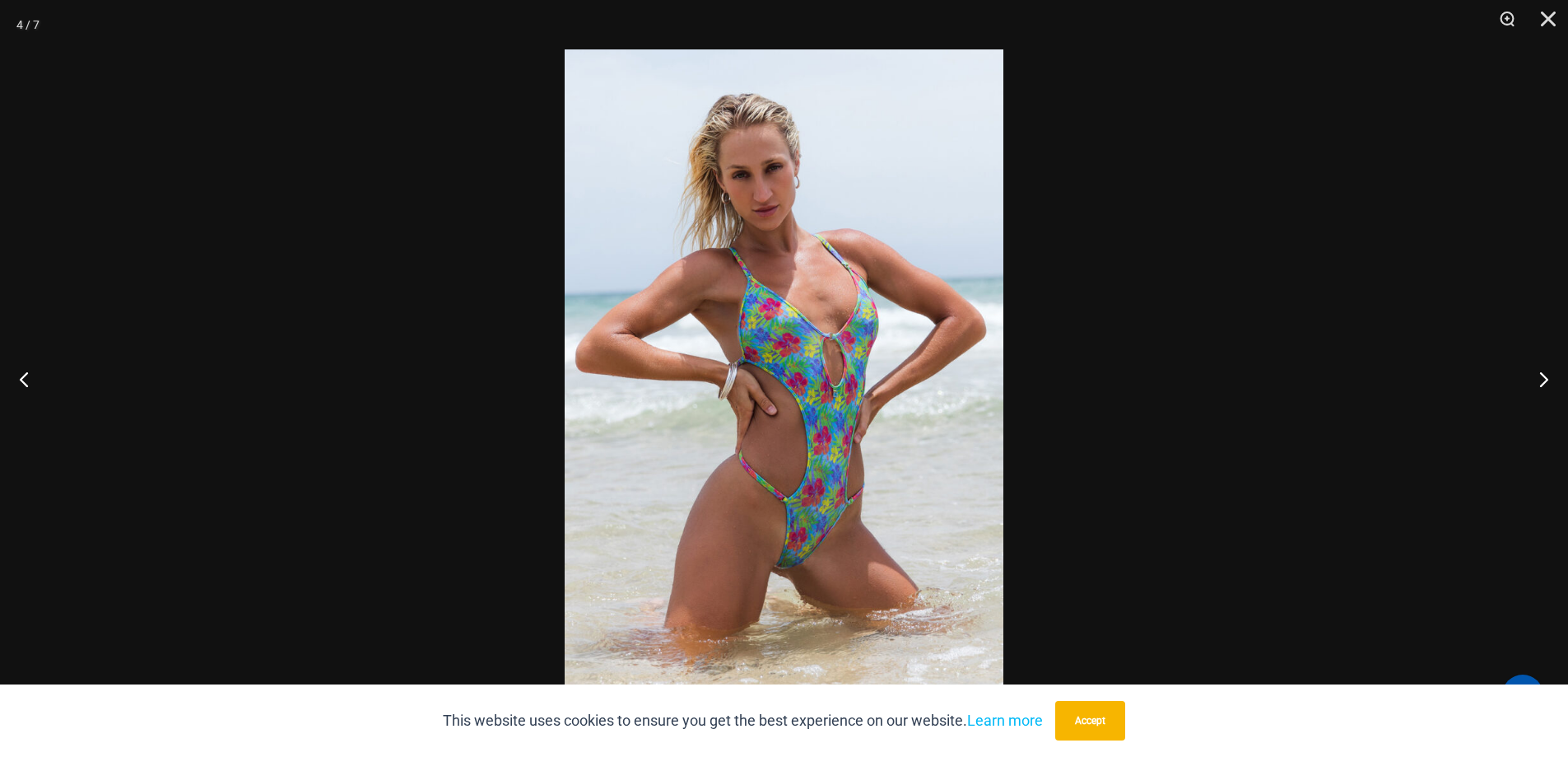
click at [1291, 309] on div at bounding box center [784, 378] width 1568 height 757
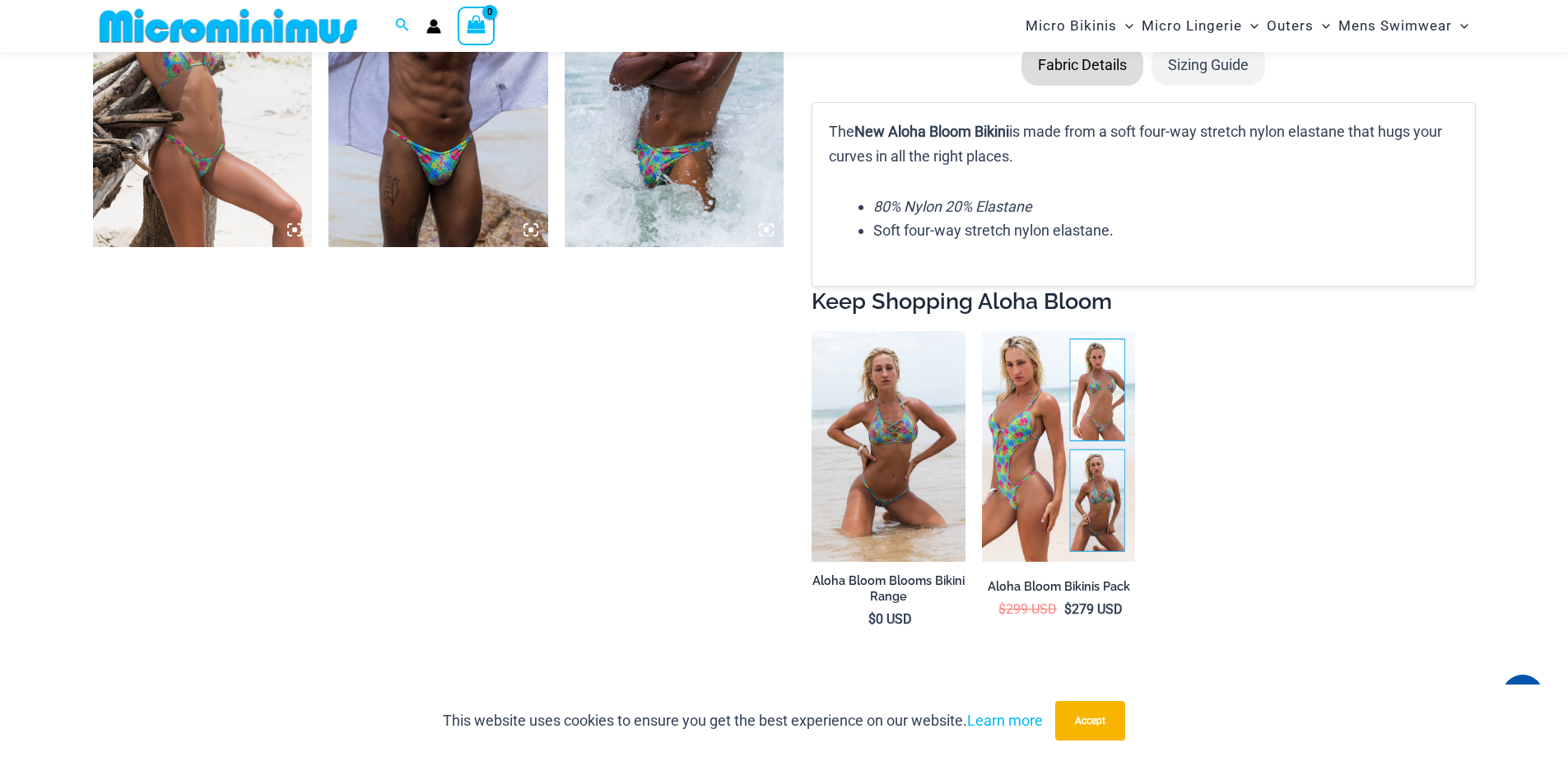
scroll to position [1714, 0]
